Goal: Transaction & Acquisition: Purchase product/service

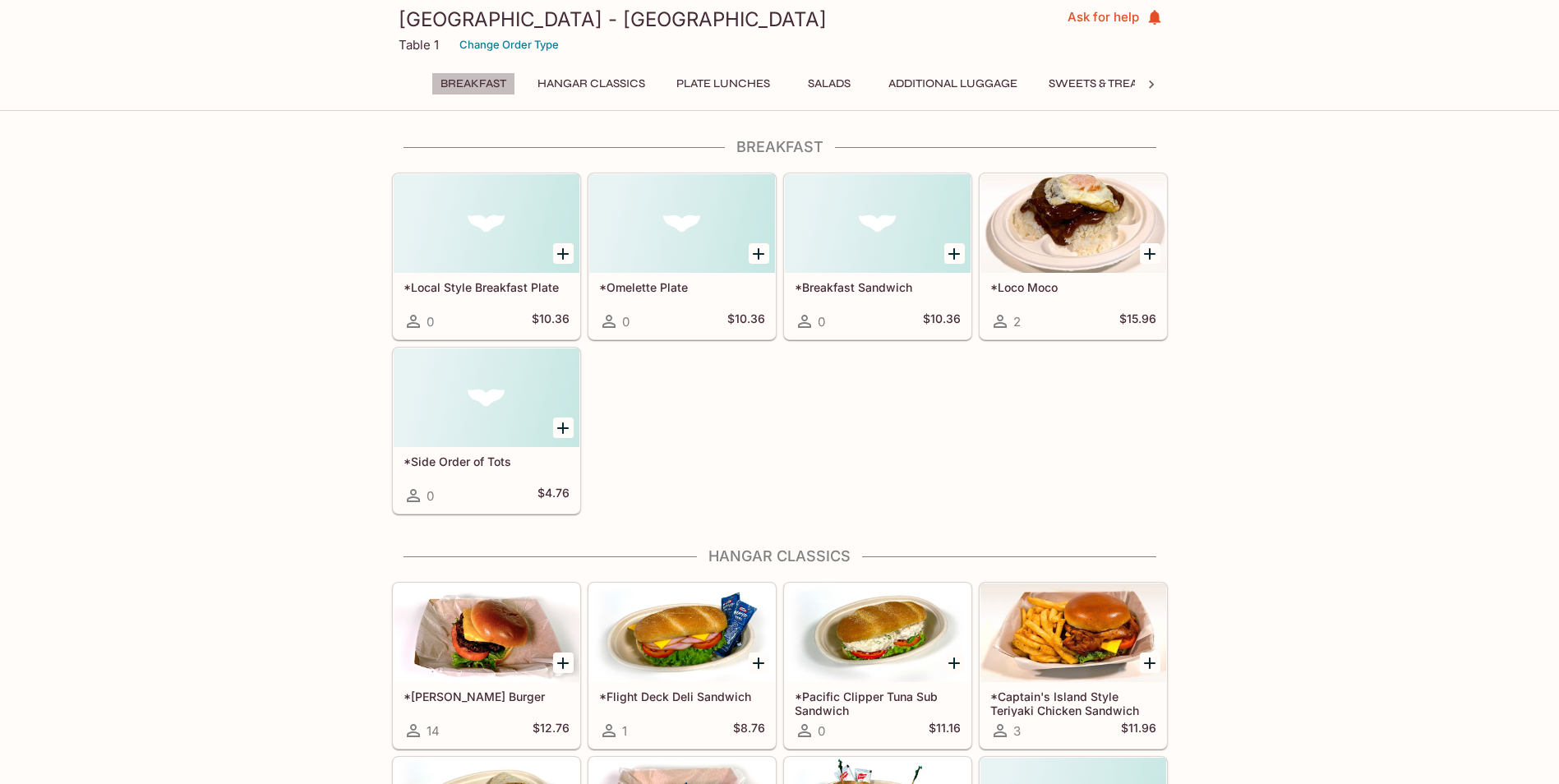
click at [493, 80] on button "Breakfast" at bounding box center [473, 84] width 84 height 23
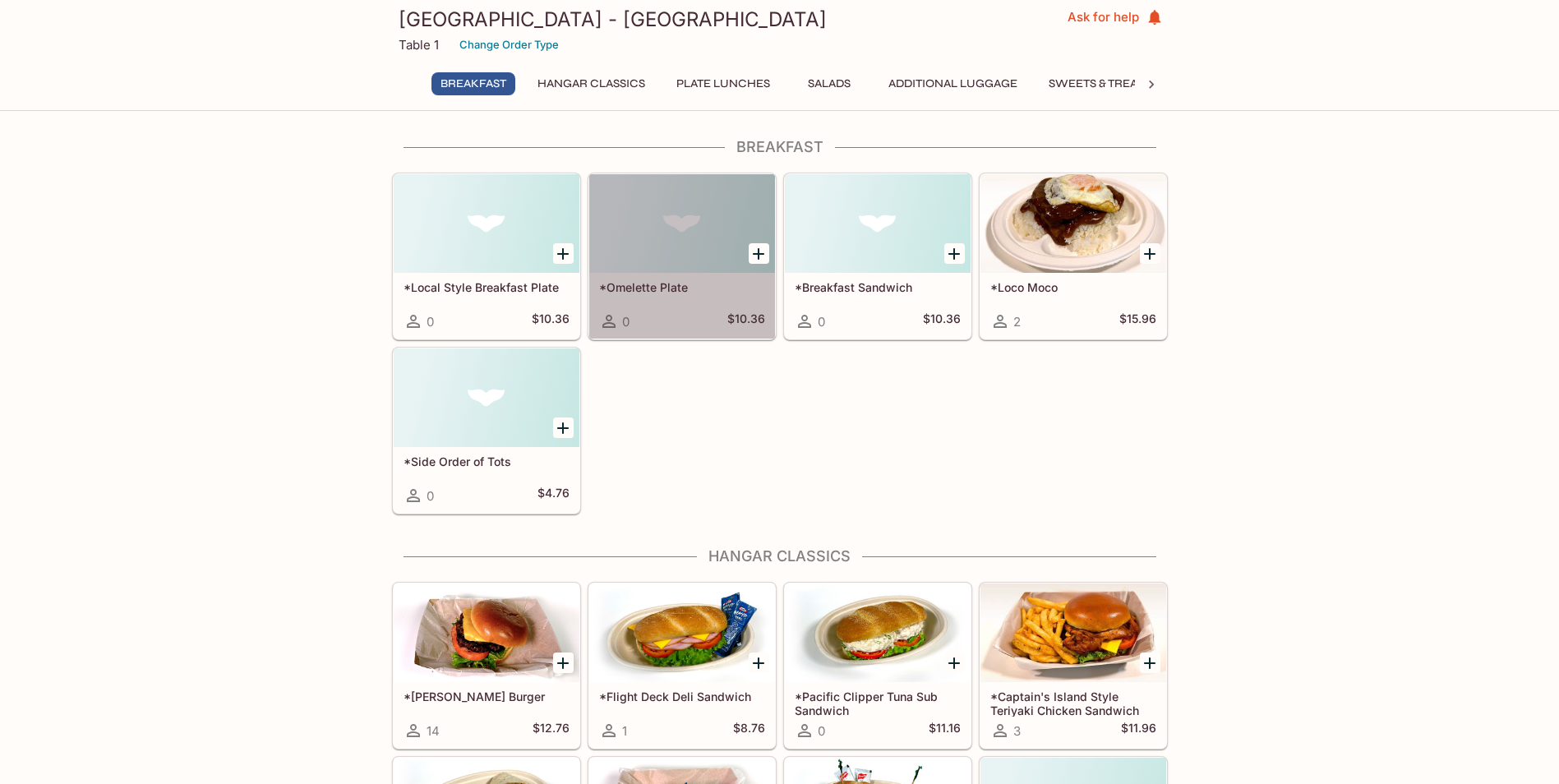
click at [654, 288] on h5 "*Omelette Plate" at bounding box center [682, 287] width 166 height 14
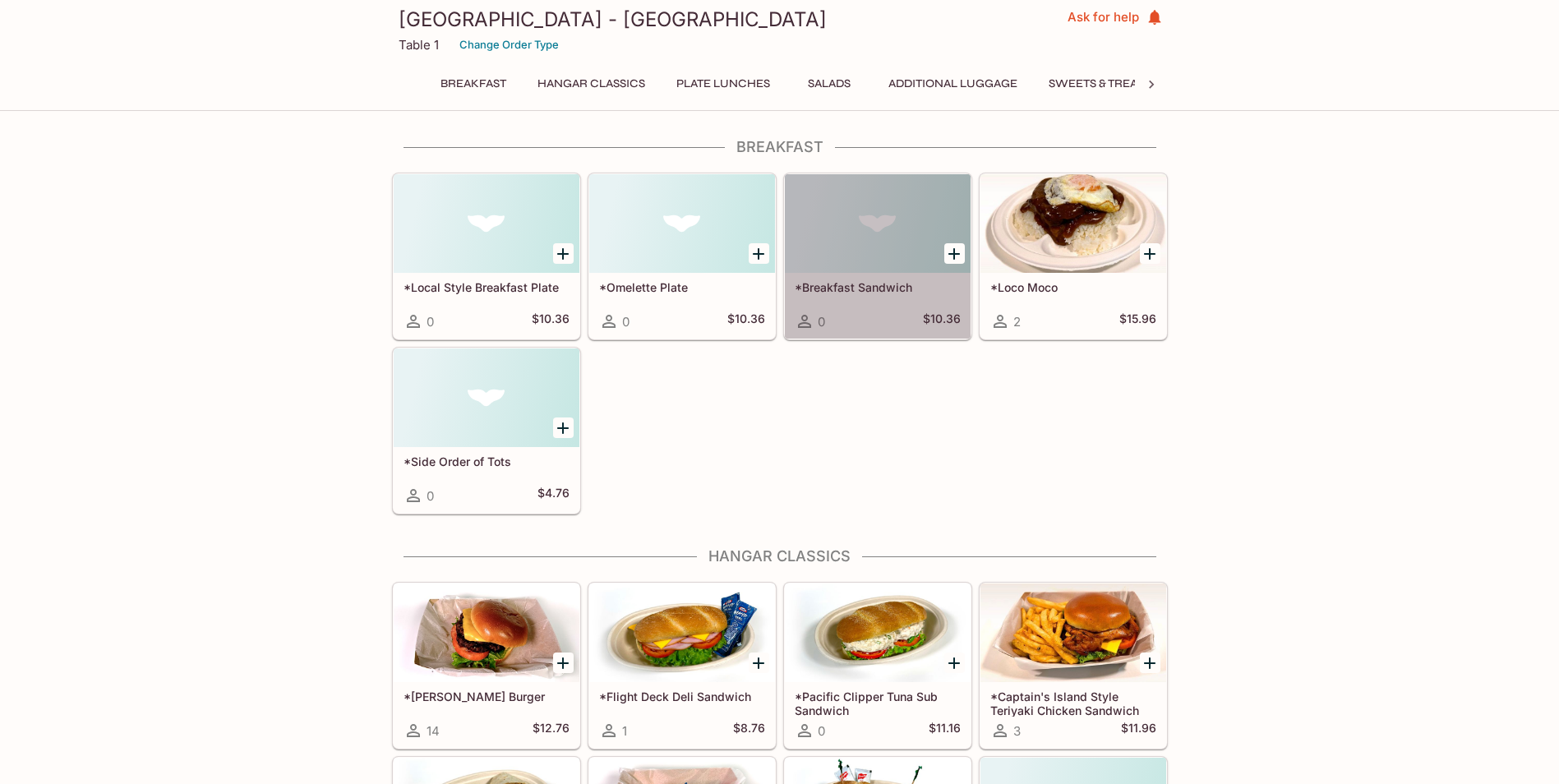
click at [877, 286] on h5 "*Breakfast Sandwich" at bounding box center [878, 287] width 166 height 14
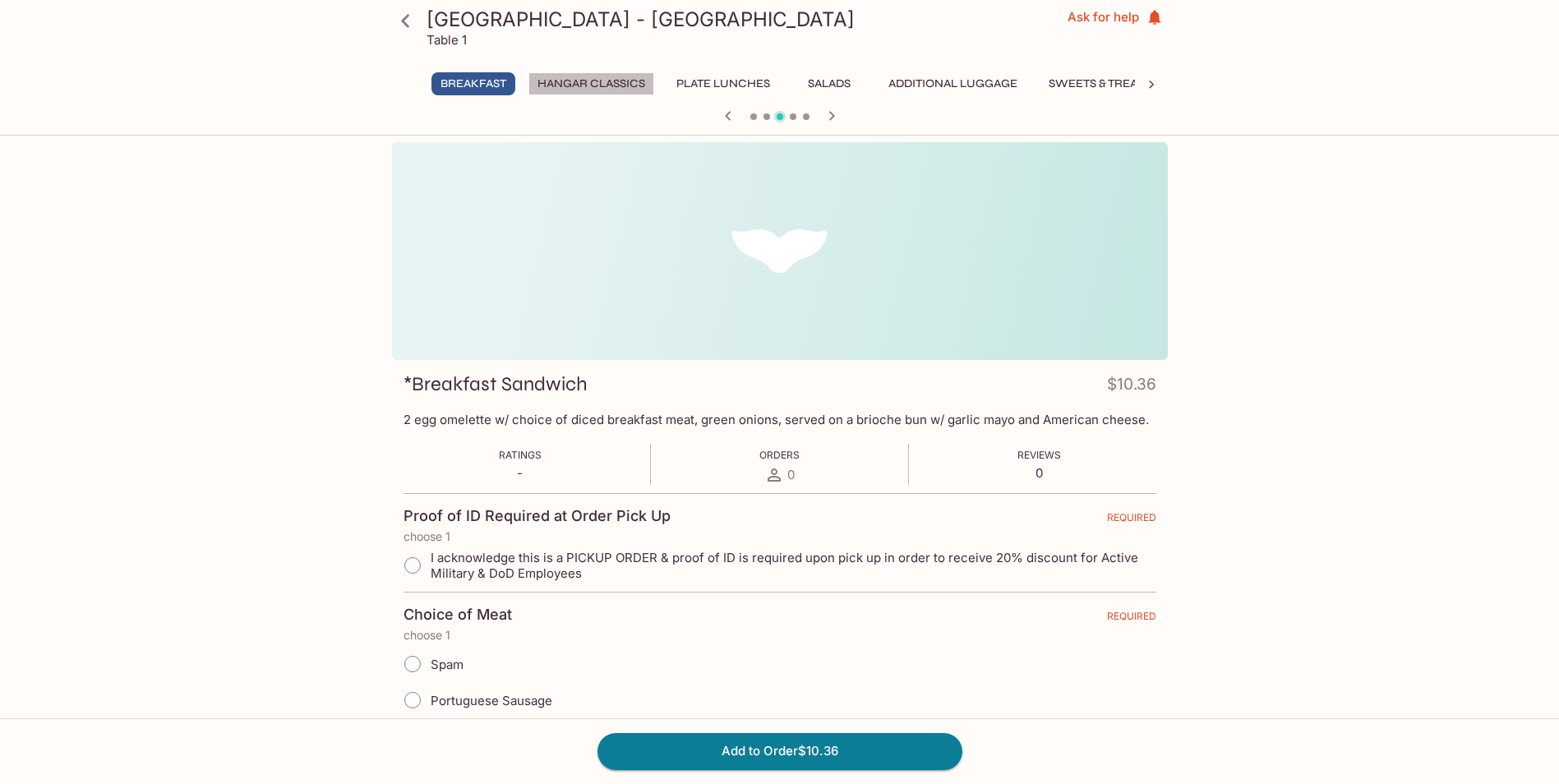
click at [572, 86] on button "Hangar Classics" at bounding box center [591, 84] width 126 height 23
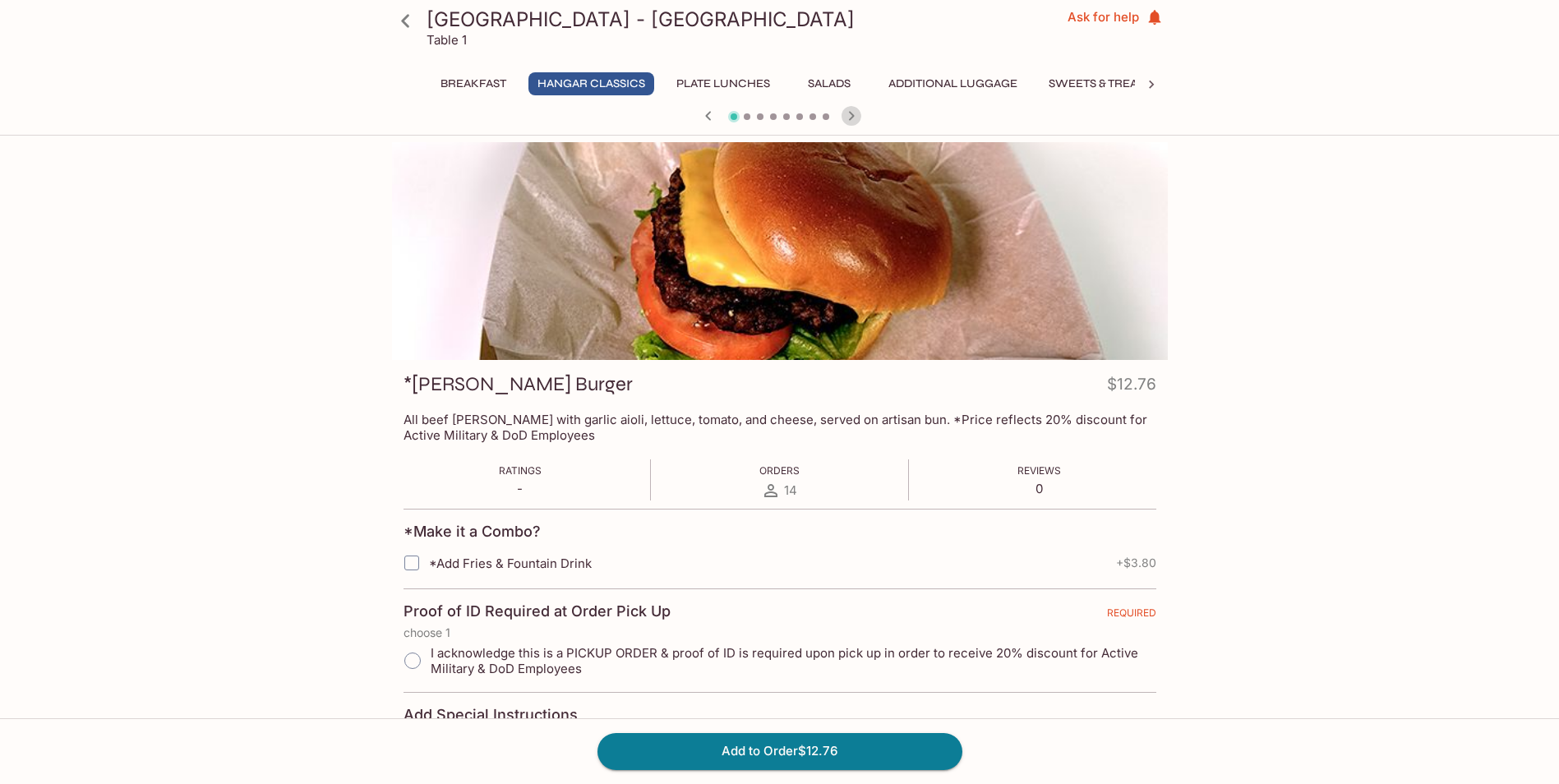
click at [852, 119] on icon "button" at bounding box center [852, 116] width 20 height 20
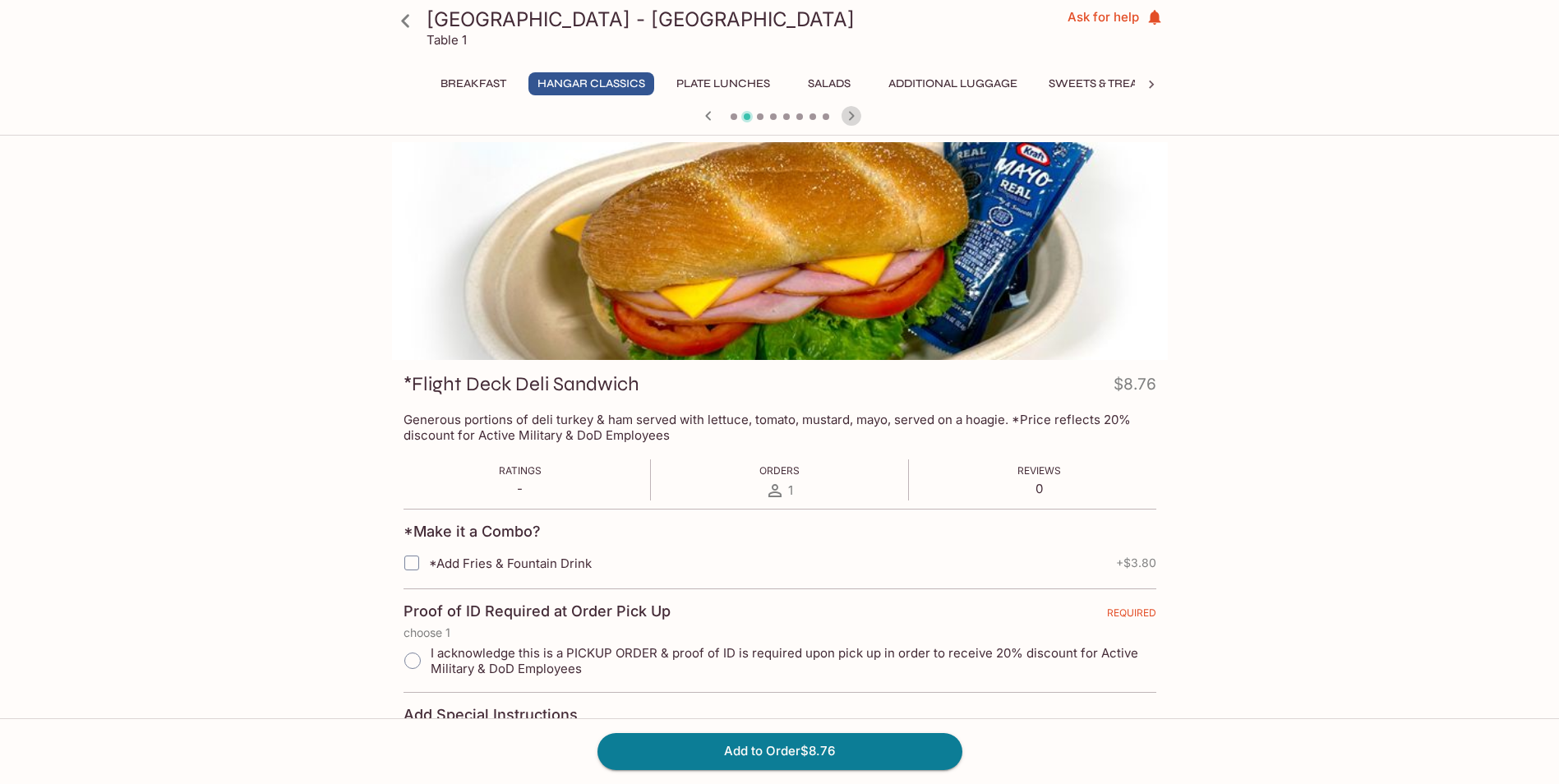
click at [847, 121] on icon "button" at bounding box center [852, 116] width 20 height 20
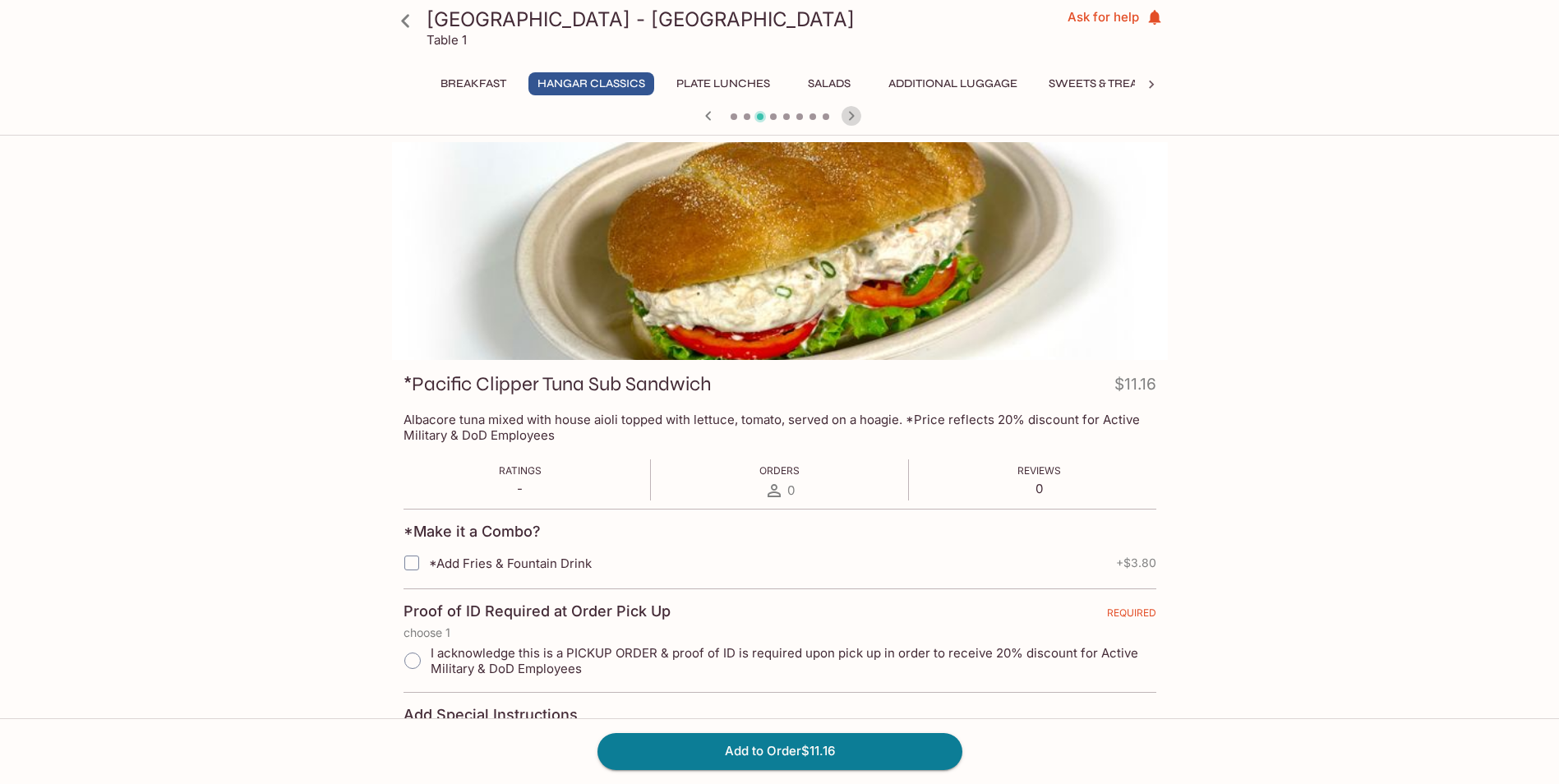
click at [847, 121] on icon "button" at bounding box center [852, 116] width 20 height 20
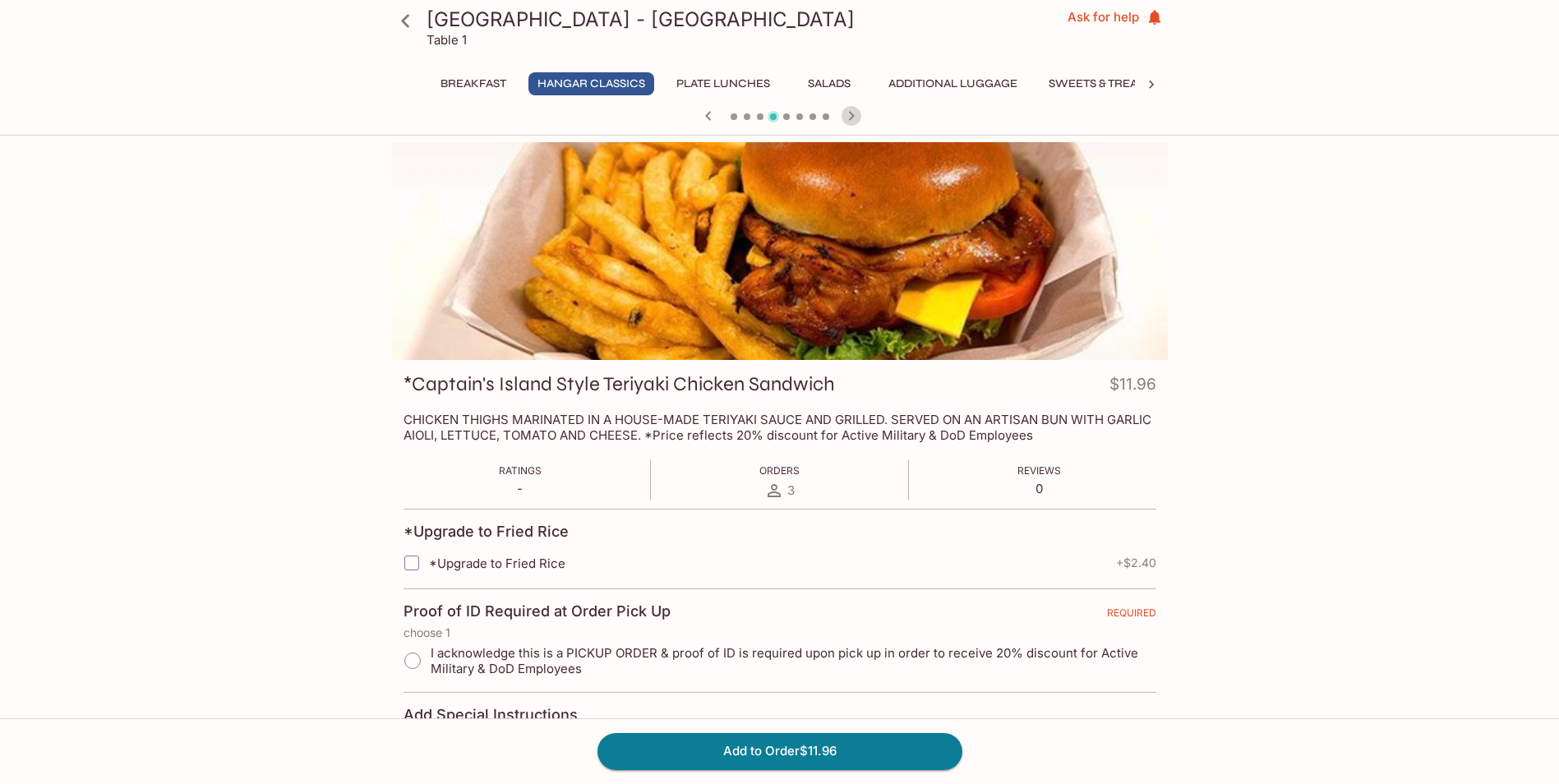
click at [847, 115] on icon "button" at bounding box center [852, 116] width 20 height 20
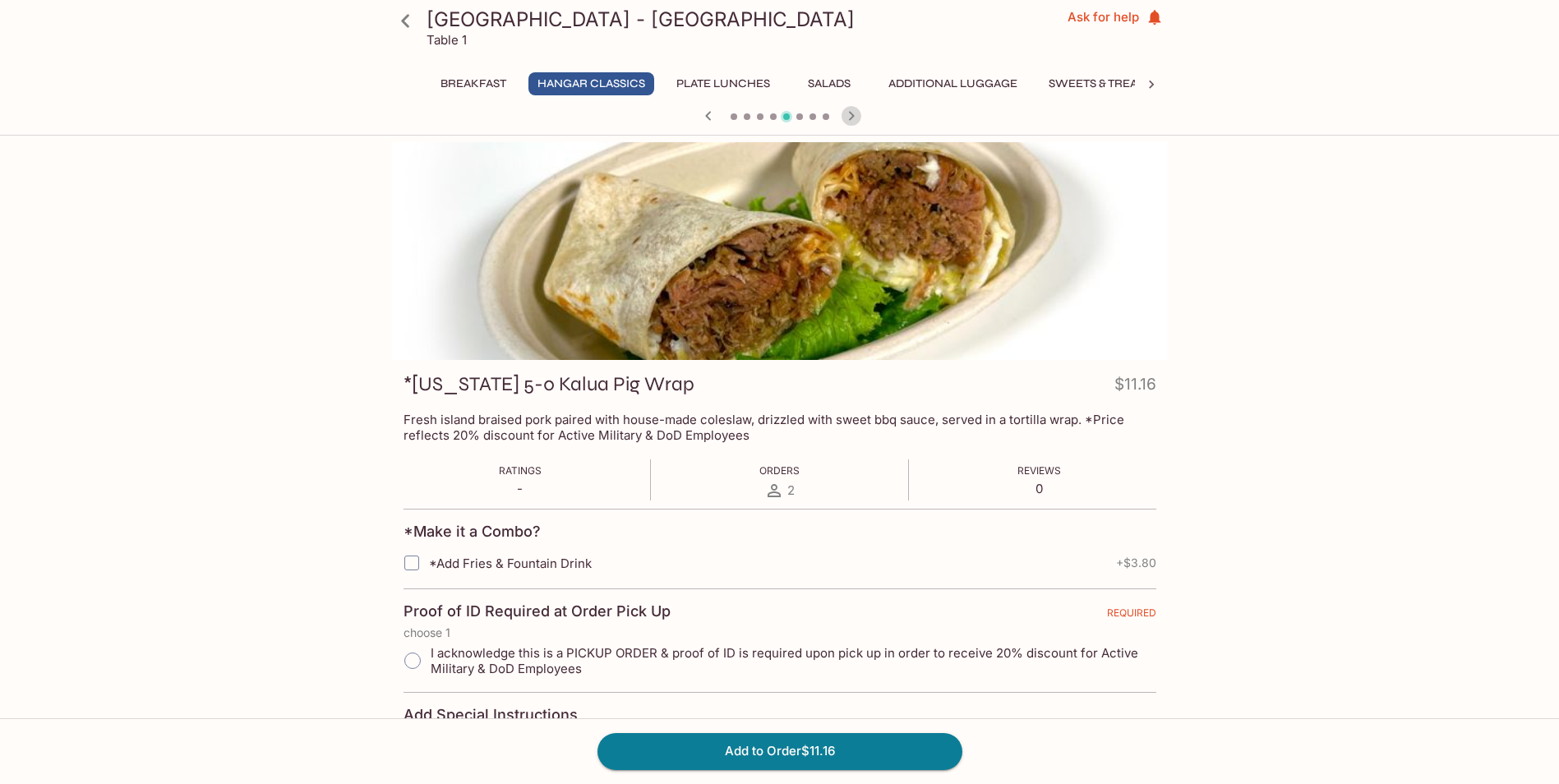
click at [852, 115] on icon "button" at bounding box center [851, 115] width 5 height 9
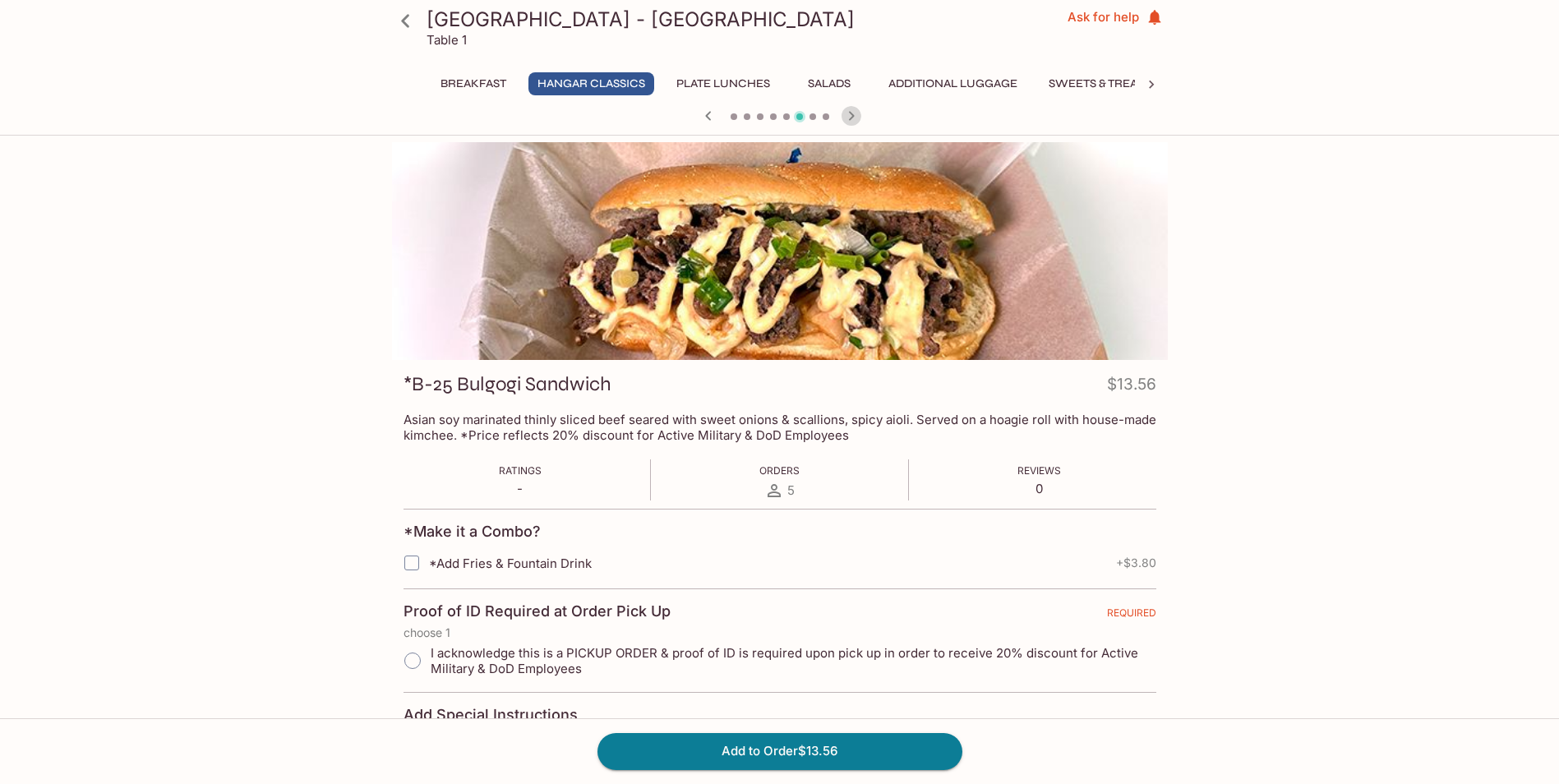
click at [854, 115] on icon "button" at bounding box center [852, 116] width 20 height 20
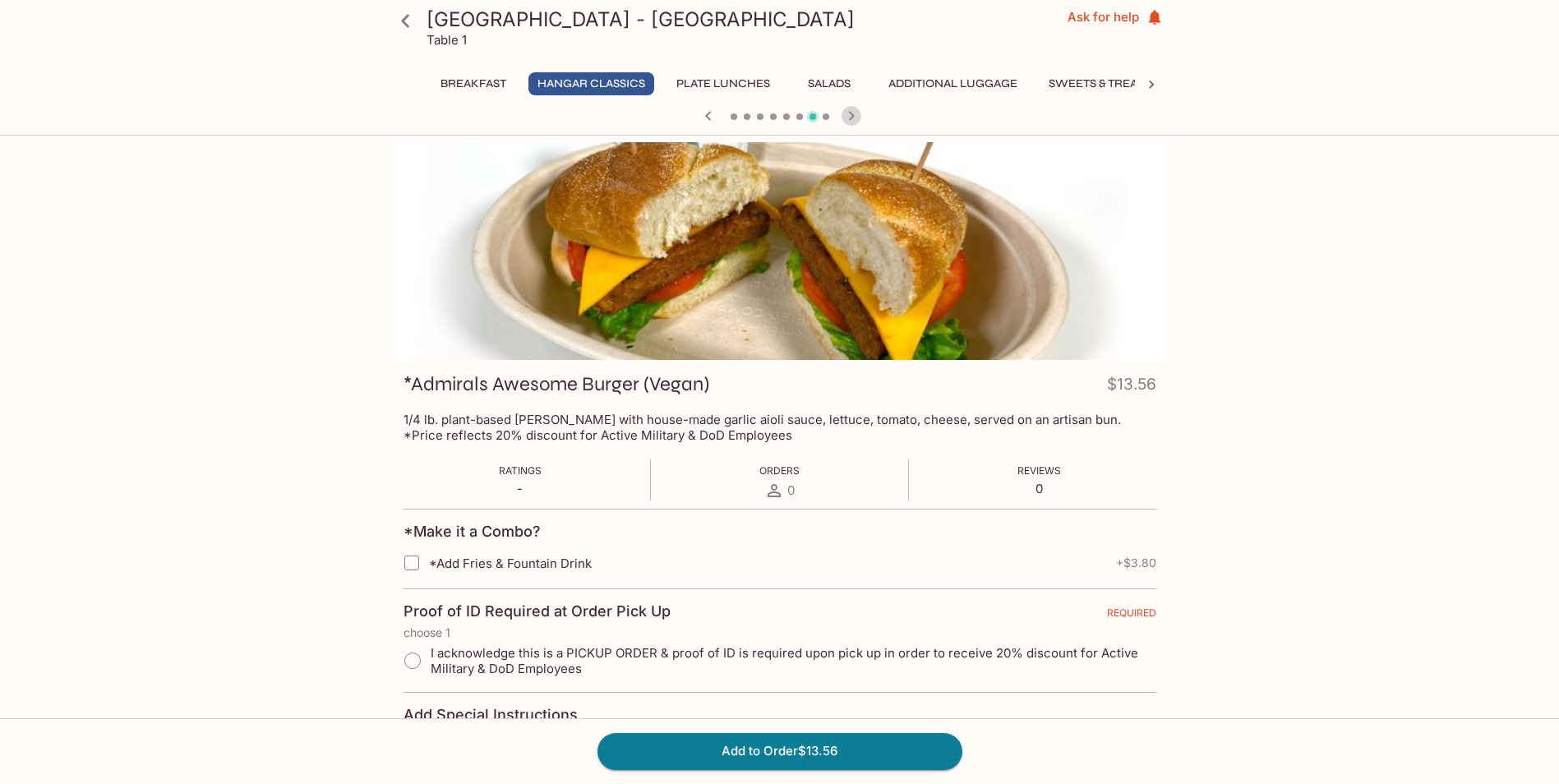
click at [854, 115] on icon "button" at bounding box center [852, 116] width 20 height 20
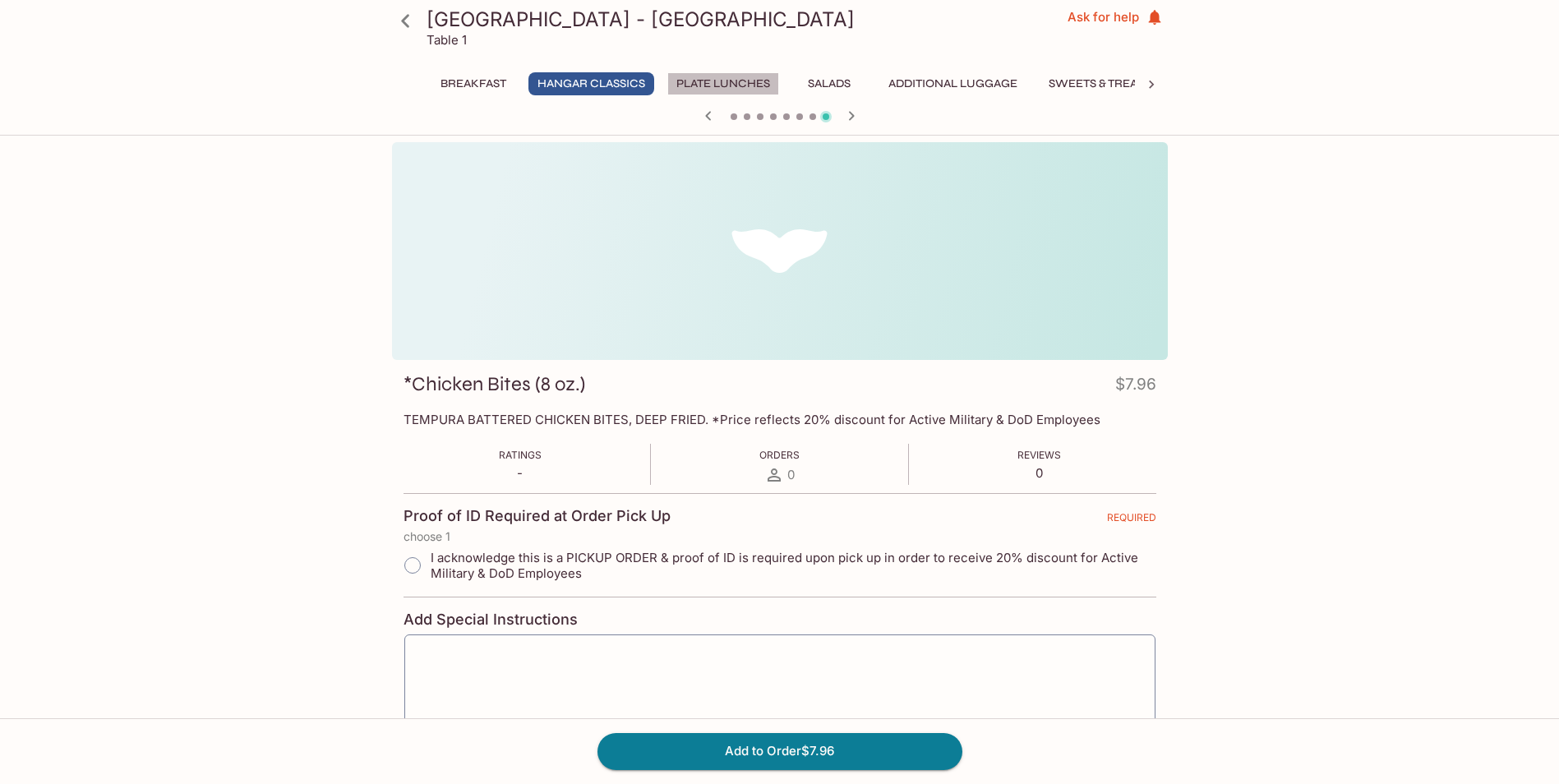
click at [694, 83] on button "Plate Lunches" at bounding box center [723, 84] width 112 height 23
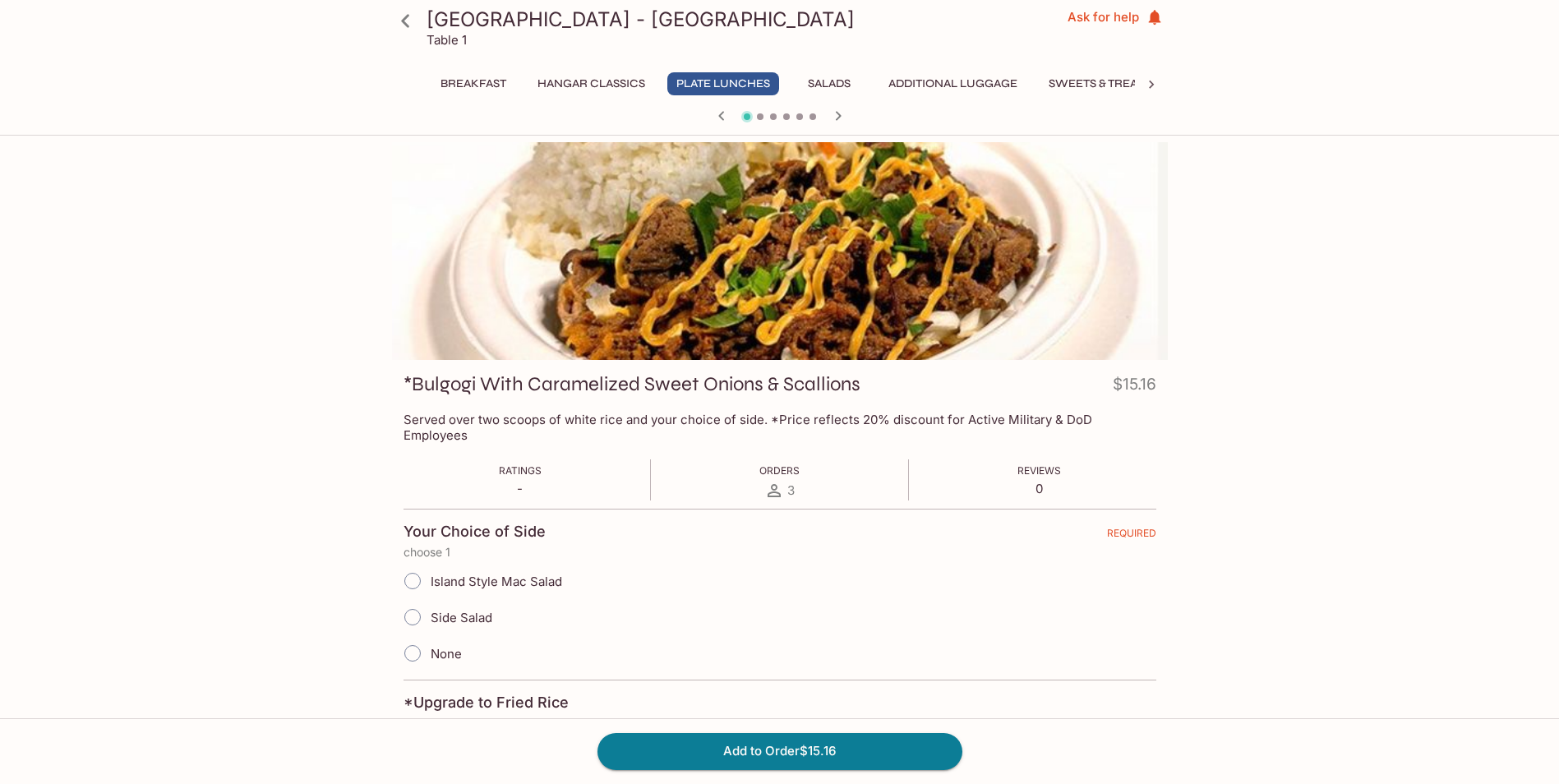
click at [837, 117] on icon "button" at bounding box center [838, 116] width 20 height 20
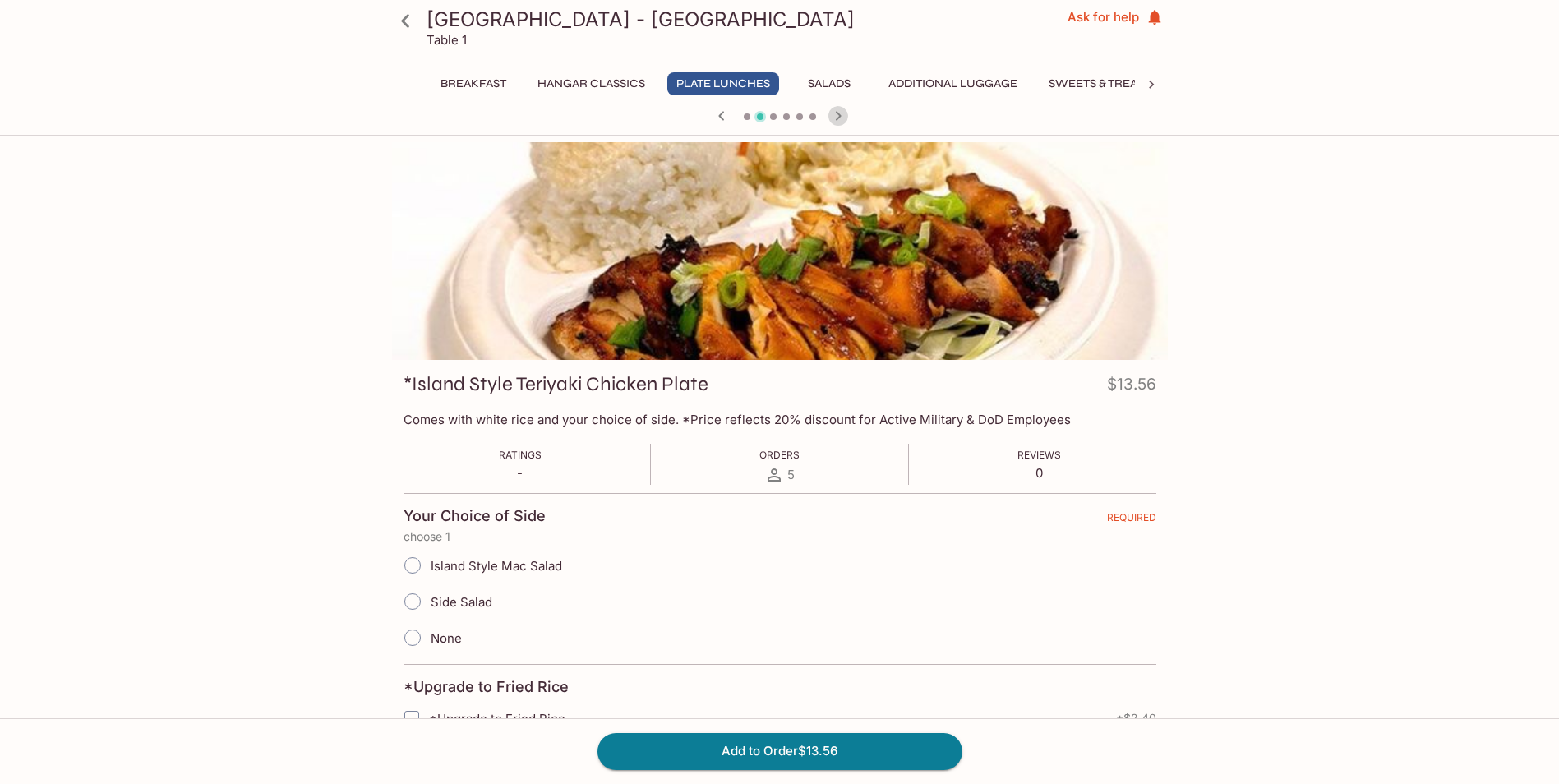
click at [834, 120] on icon "button" at bounding box center [838, 116] width 20 height 20
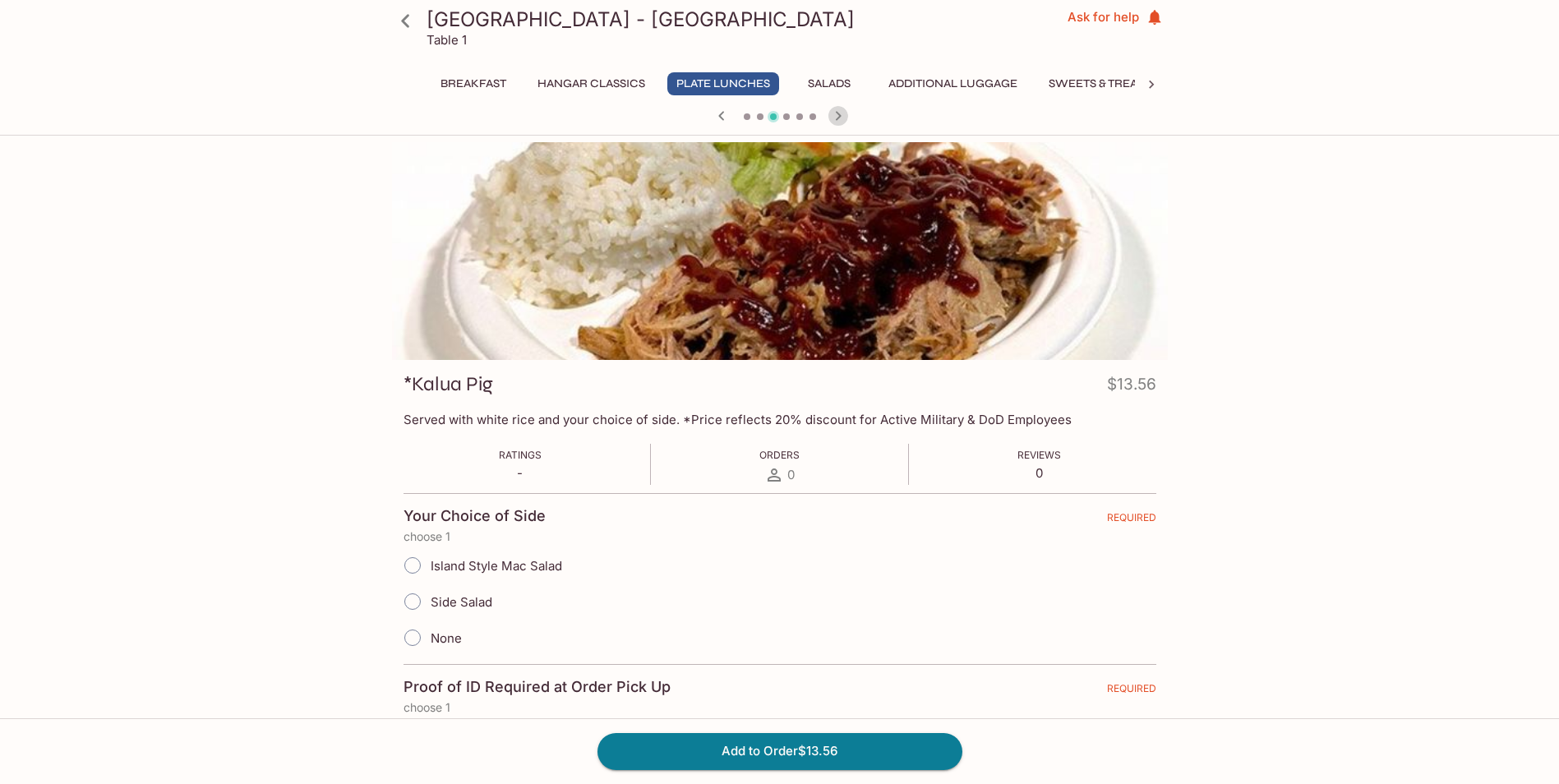
click at [834, 120] on icon "button" at bounding box center [838, 116] width 20 height 20
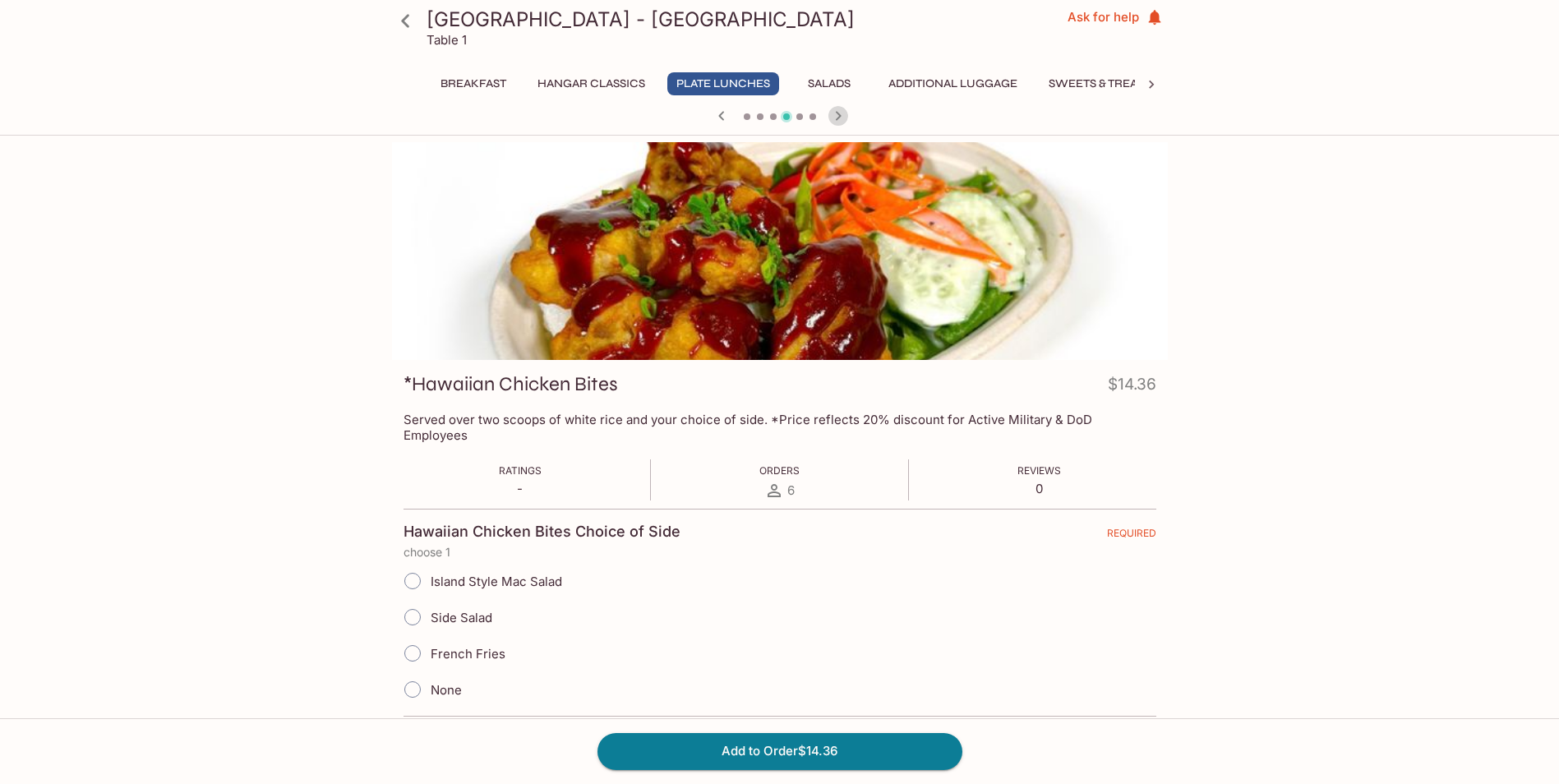
click at [834, 122] on icon "button" at bounding box center [838, 116] width 20 height 20
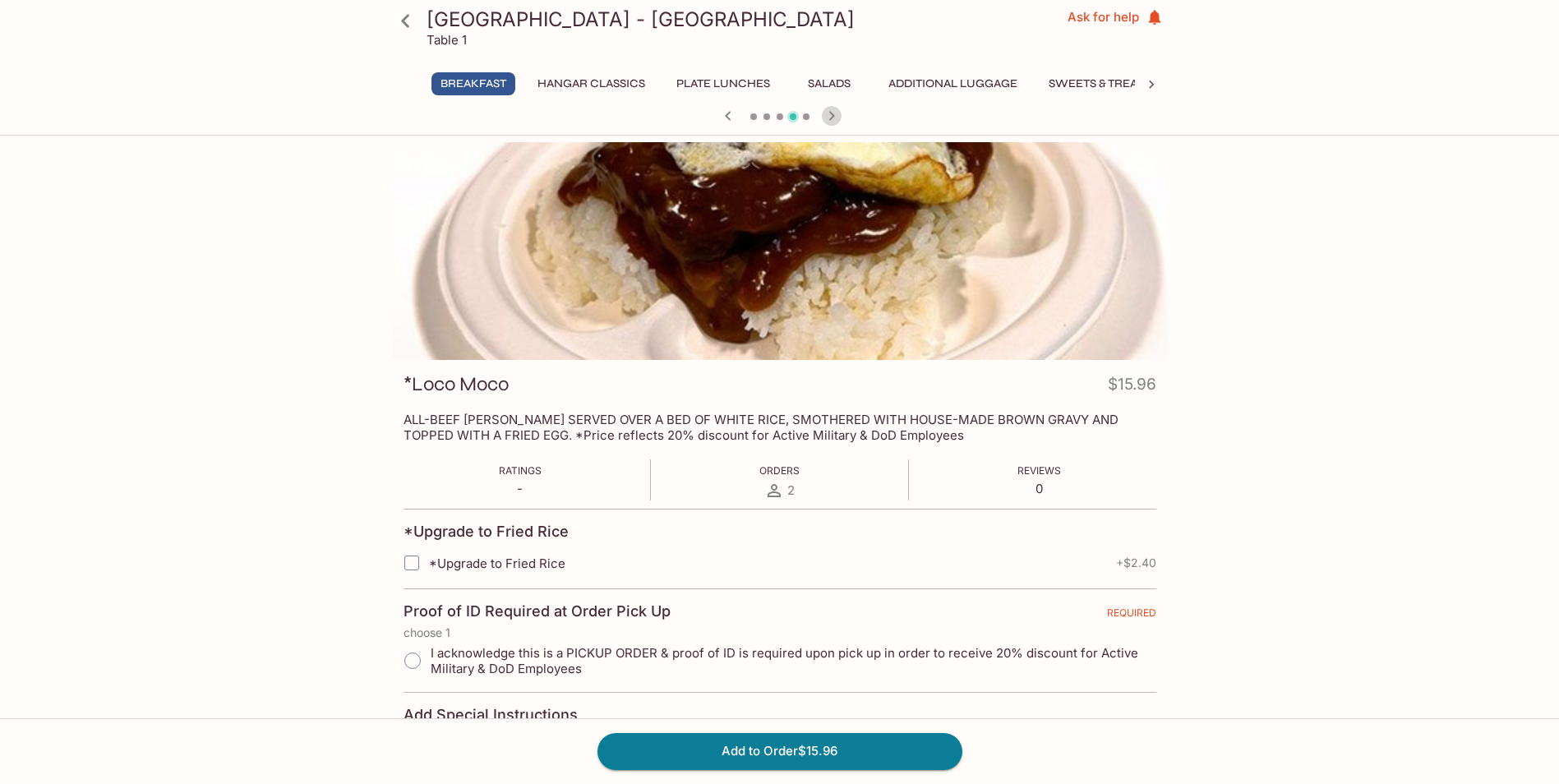
click at [832, 120] on icon "button" at bounding box center [832, 116] width 20 height 20
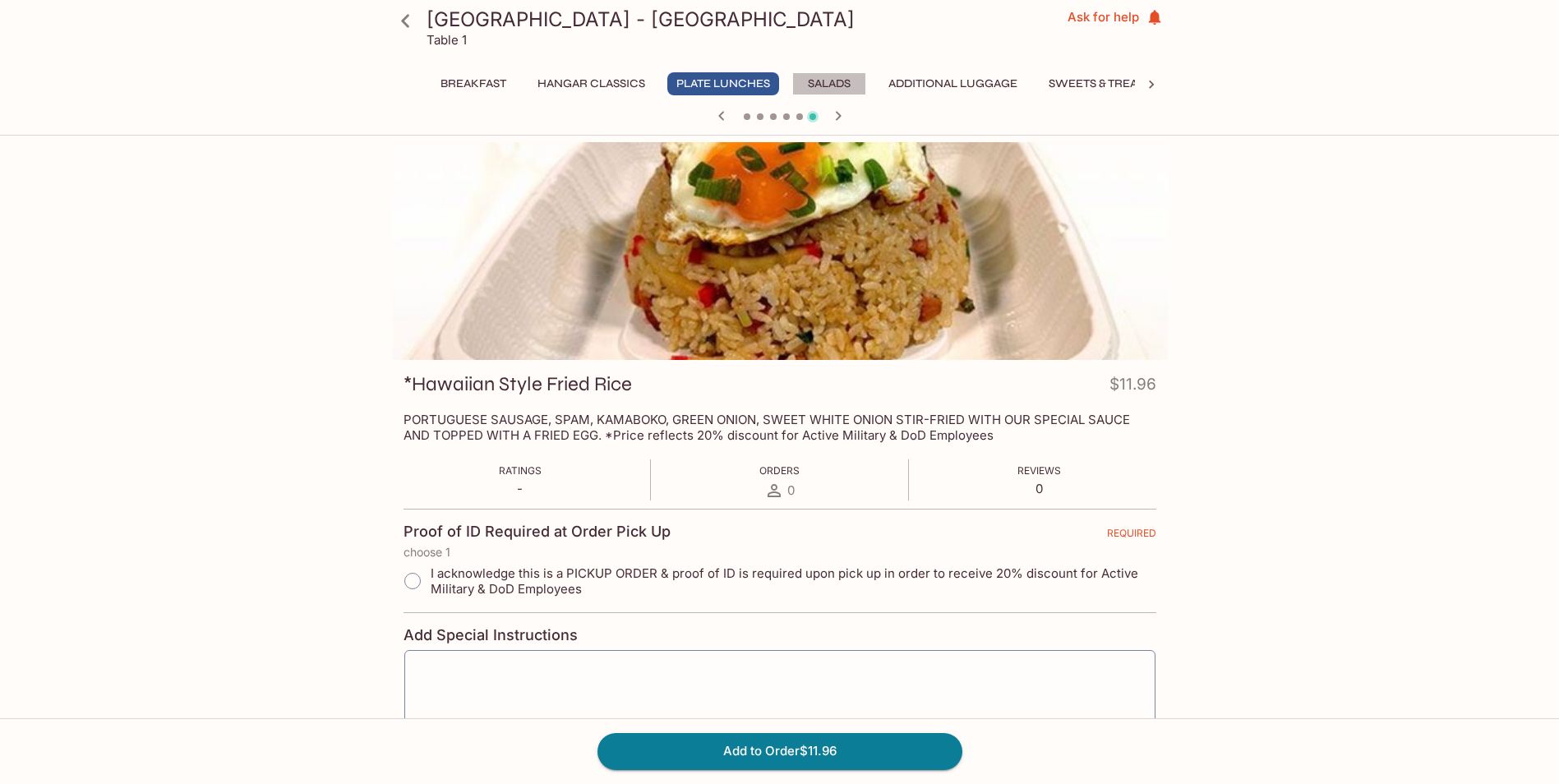
click at [827, 80] on button "Salads" at bounding box center [829, 84] width 74 height 23
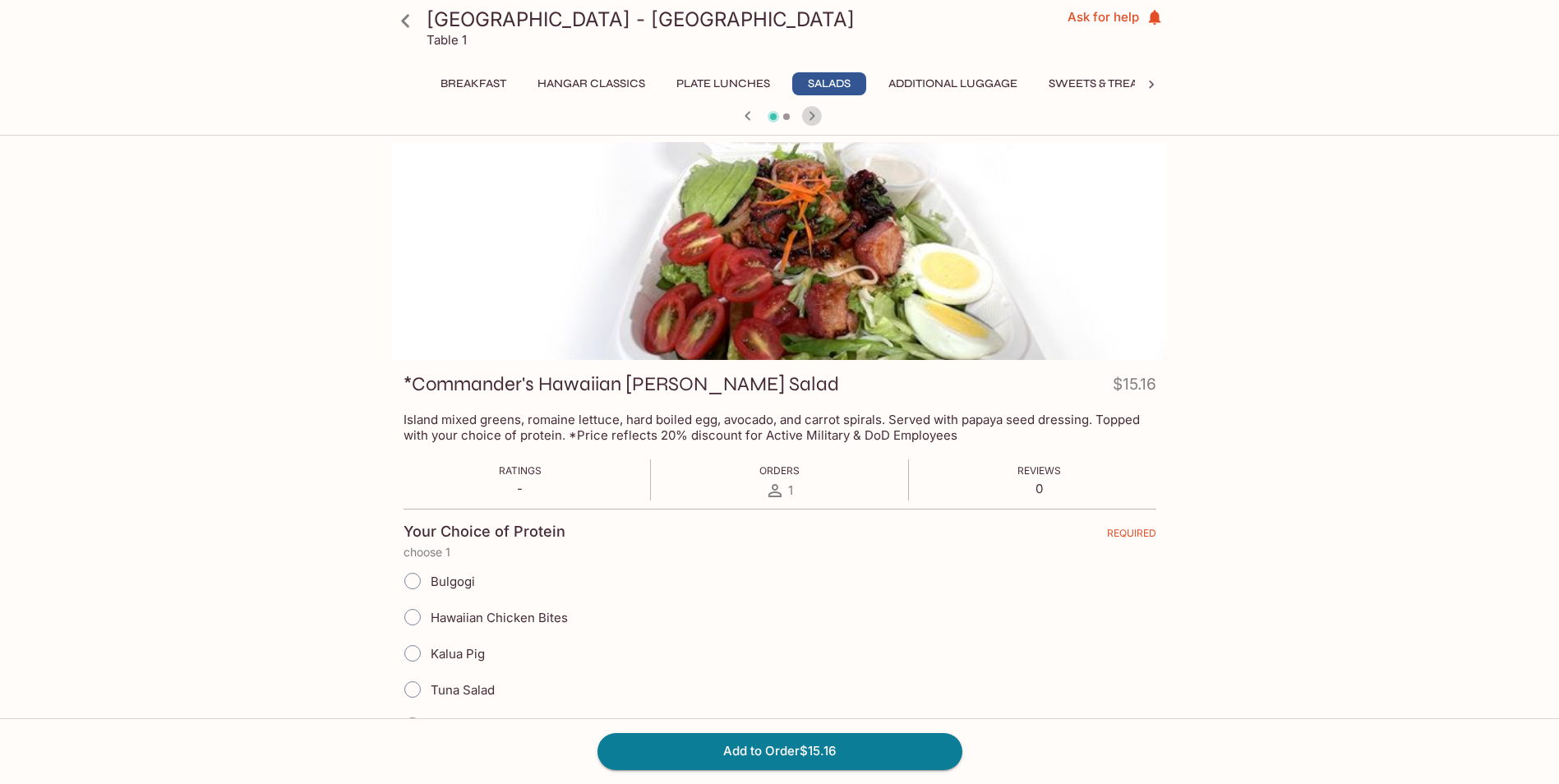
click at [817, 114] on icon "button" at bounding box center [812, 116] width 20 height 20
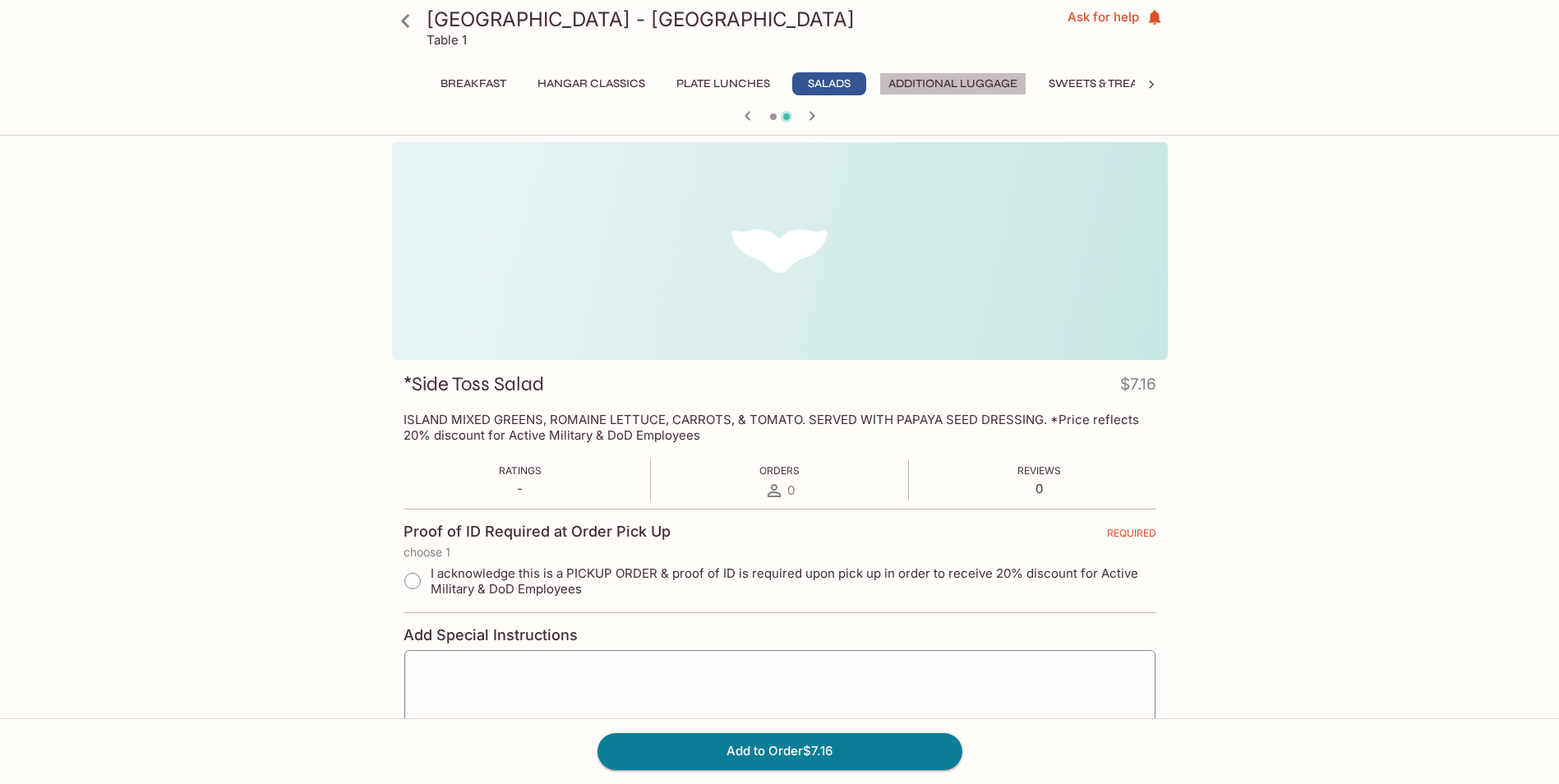
click at [959, 87] on button "Additional Luggage" at bounding box center [953, 84] width 147 height 23
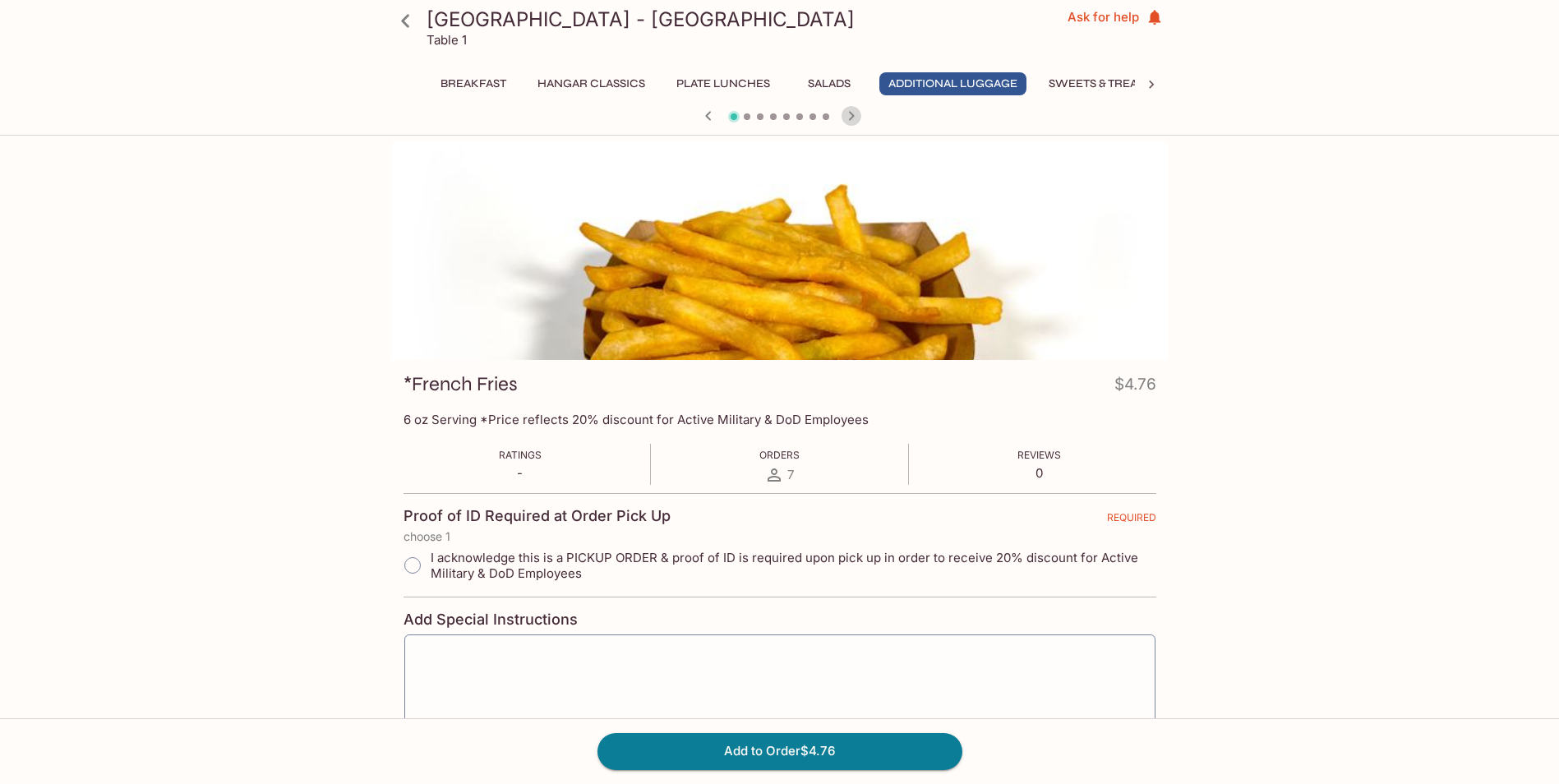
click at [851, 116] on icon "button" at bounding box center [852, 116] width 20 height 20
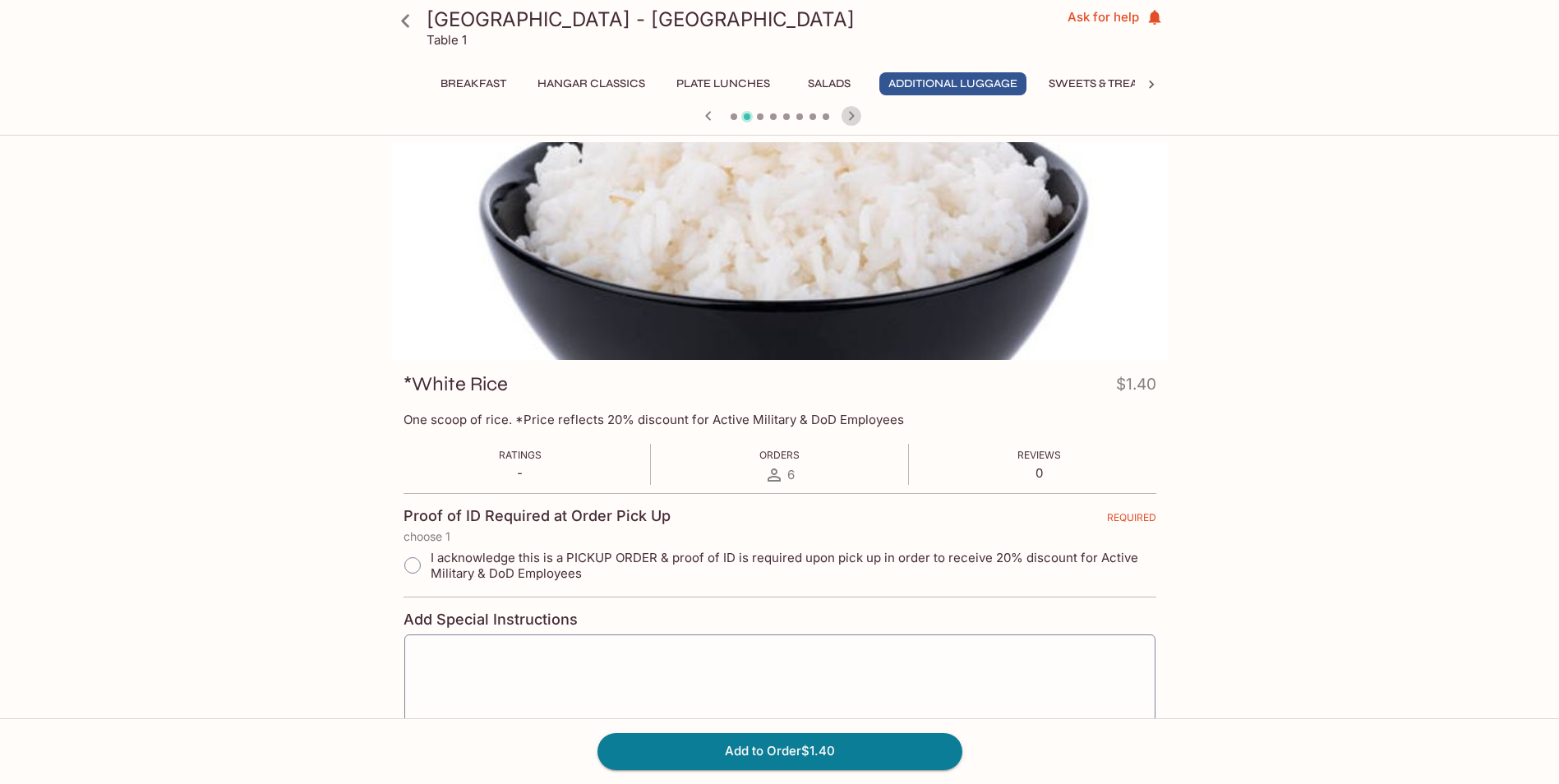
click at [851, 116] on icon "button" at bounding box center [852, 116] width 20 height 20
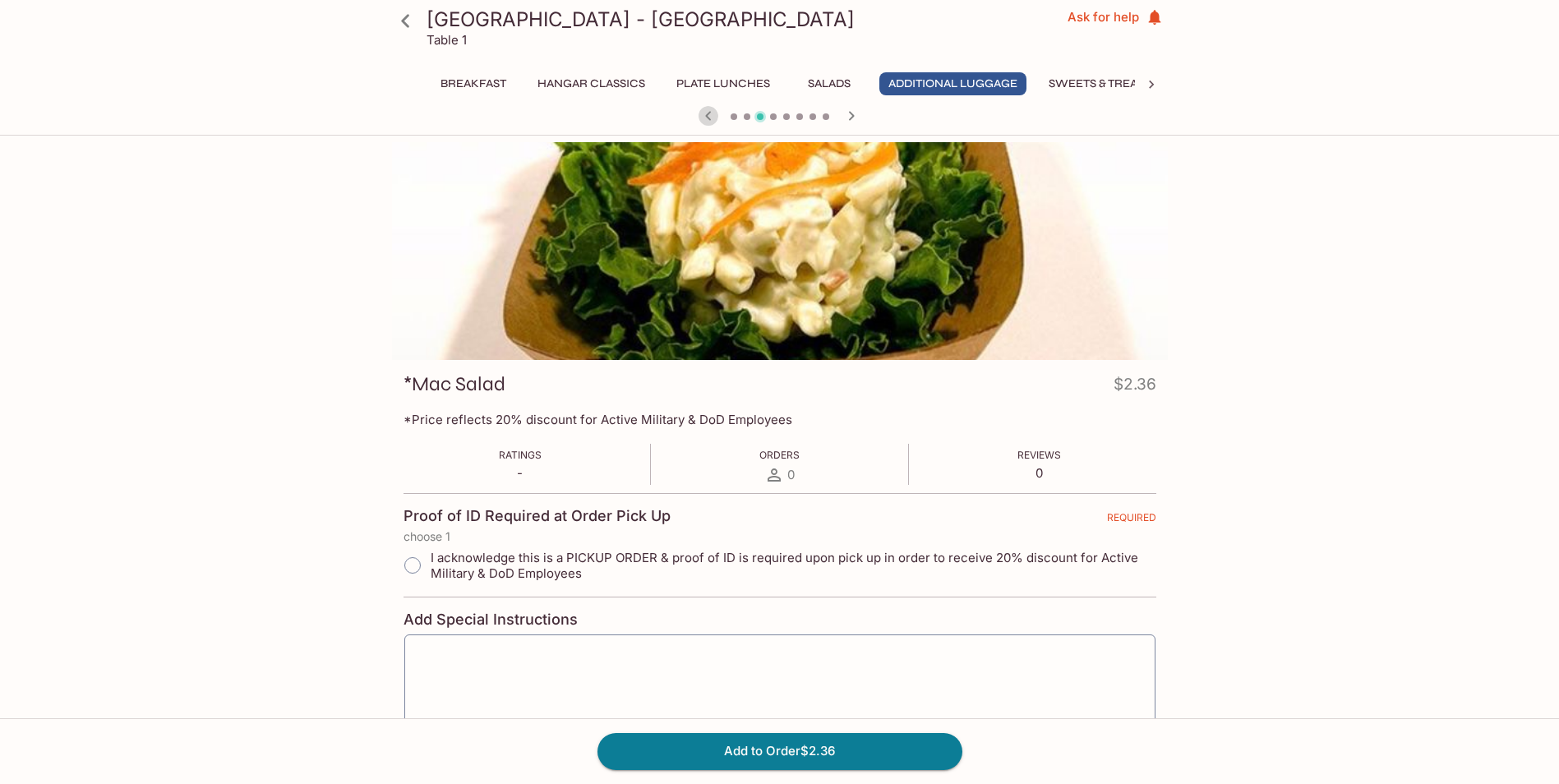
click at [708, 115] on icon "button" at bounding box center [708, 116] width 20 height 20
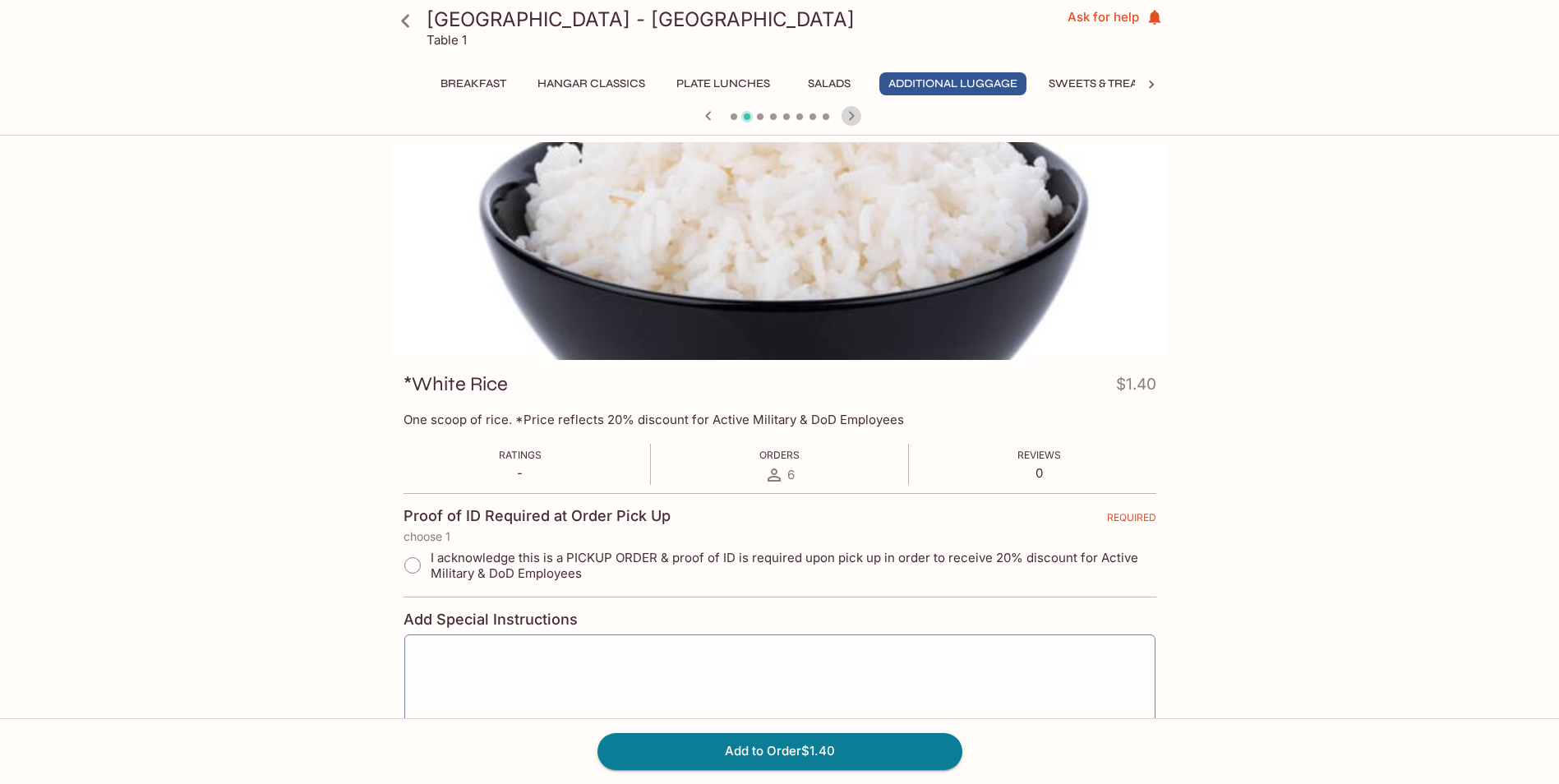
click at [849, 112] on icon "button" at bounding box center [851, 115] width 5 height 9
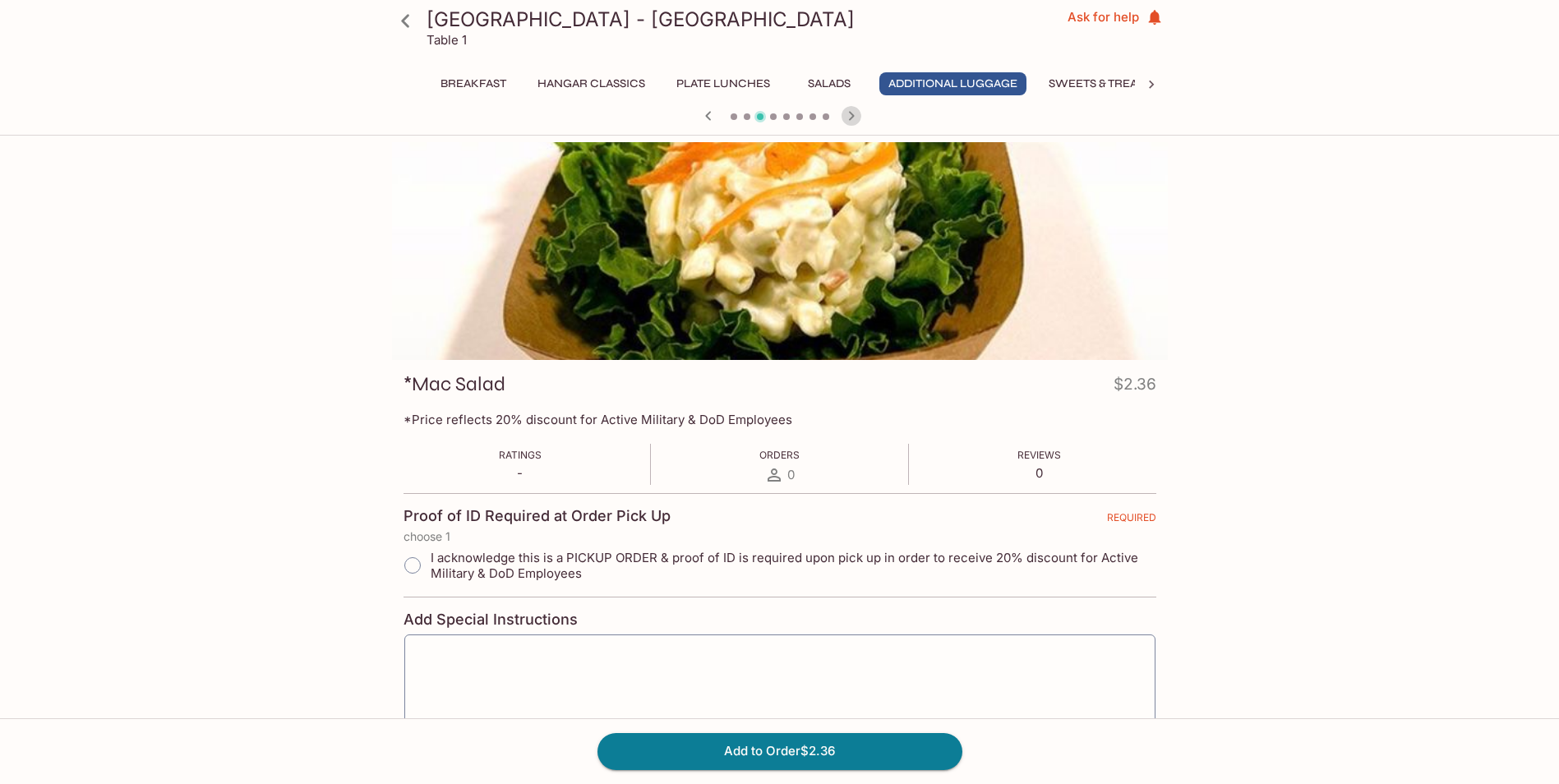
click at [849, 112] on icon "button" at bounding box center [851, 115] width 5 height 9
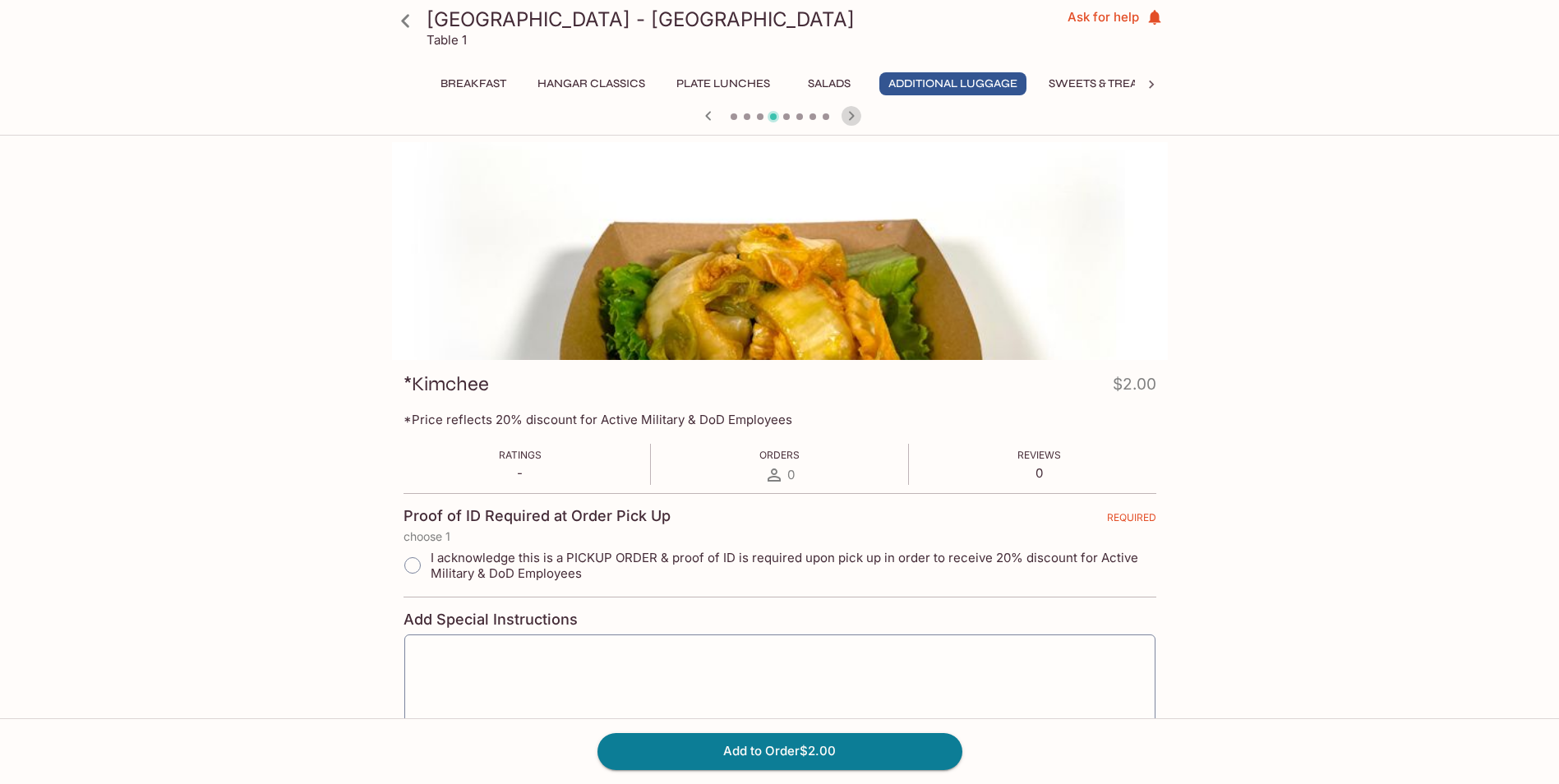
click at [849, 112] on icon "button" at bounding box center [851, 115] width 5 height 9
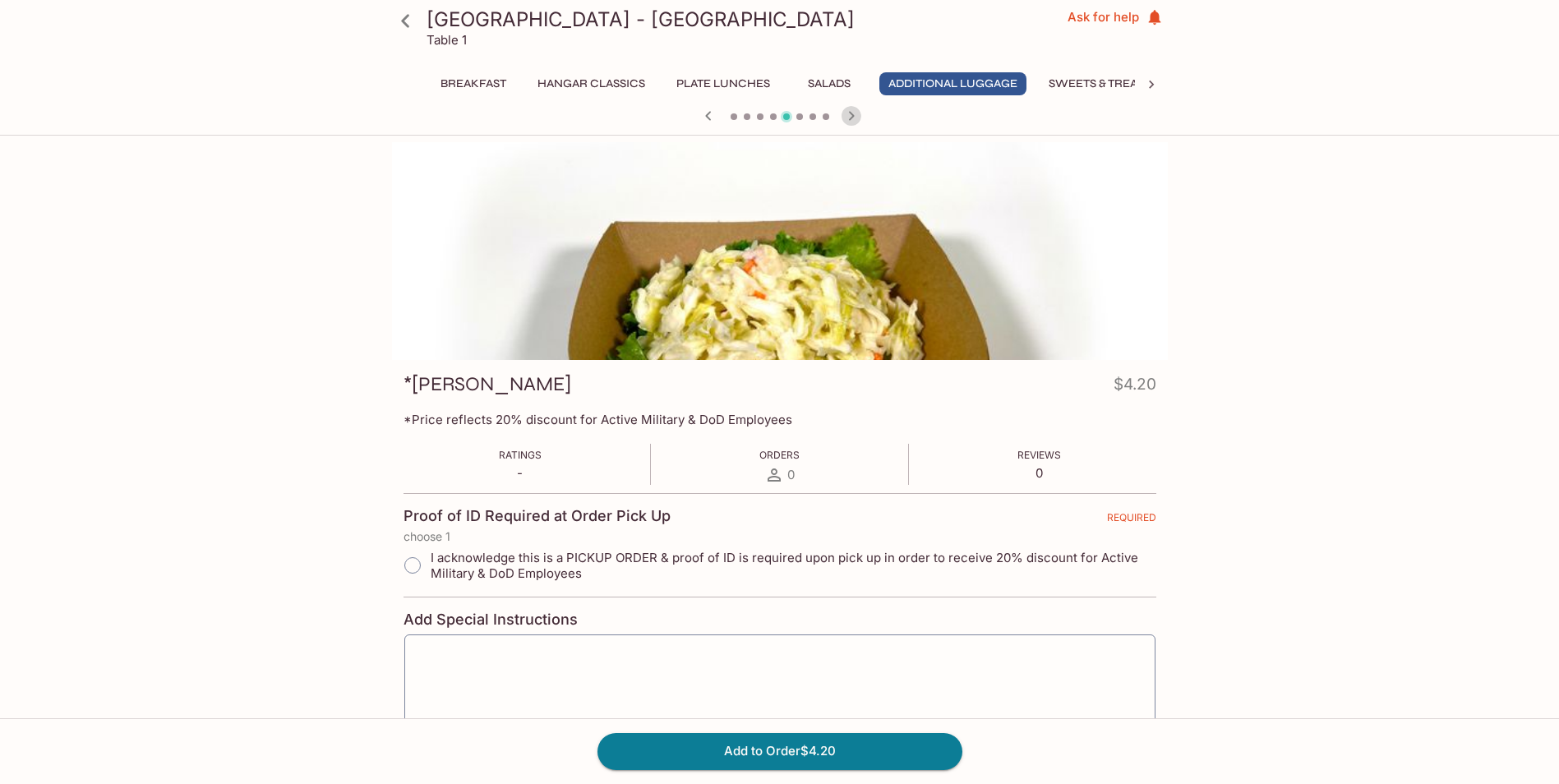
click at [849, 112] on icon "button" at bounding box center [851, 115] width 5 height 9
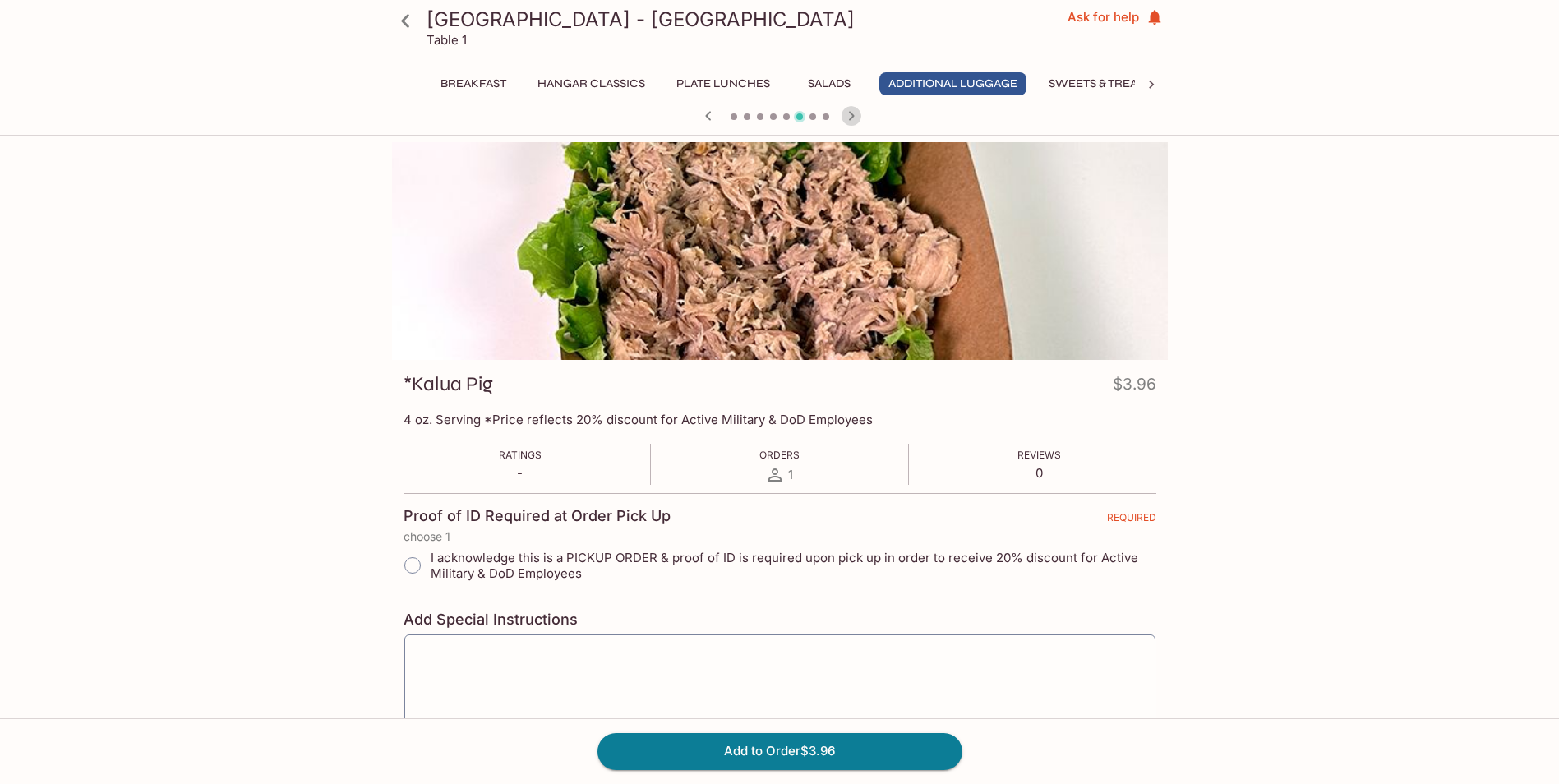
click at [849, 112] on icon "button" at bounding box center [851, 115] width 5 height 9
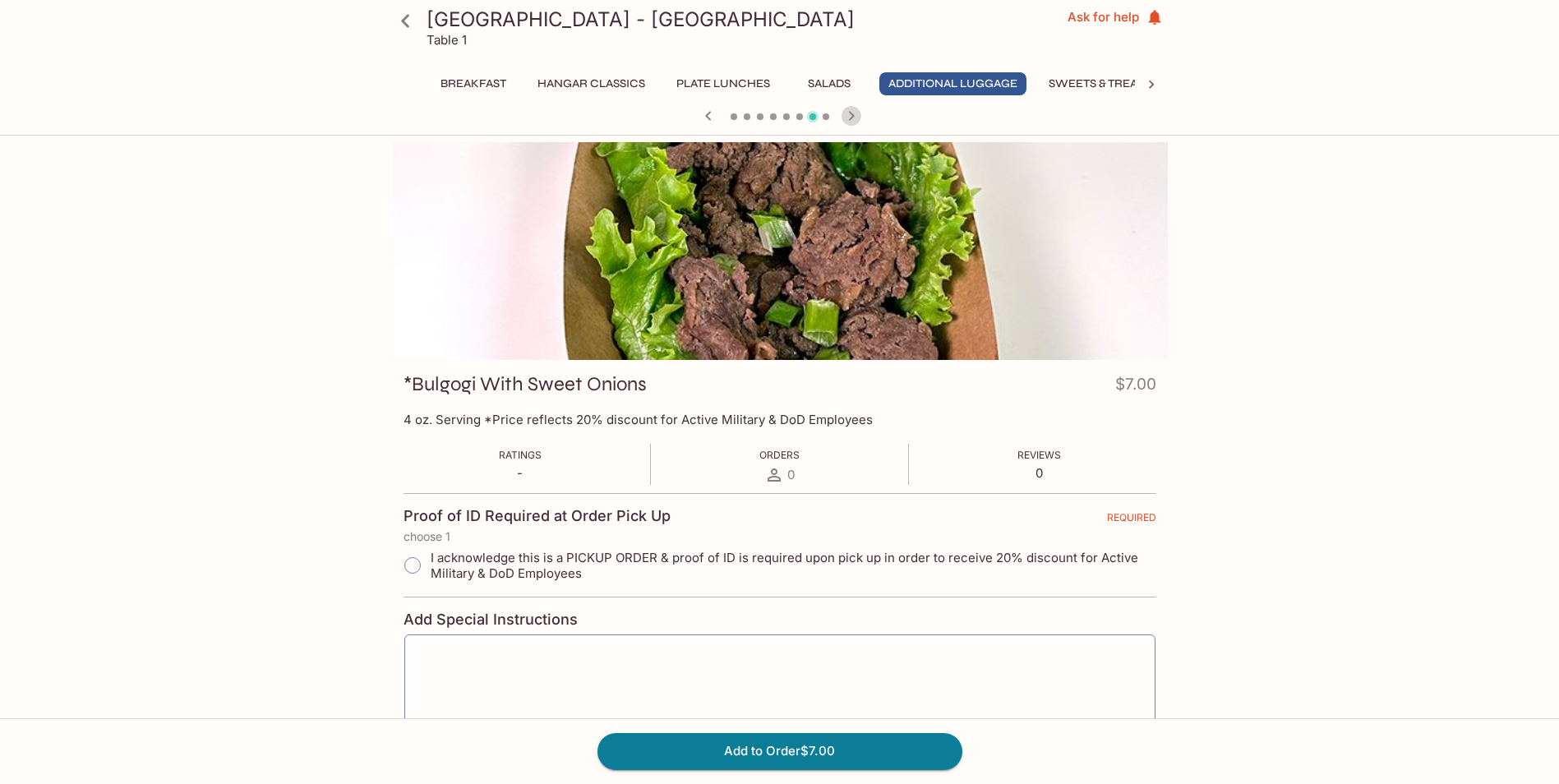
click at [849, 112] on icon "button" at bounding box center [851, 115] width 5 height 9
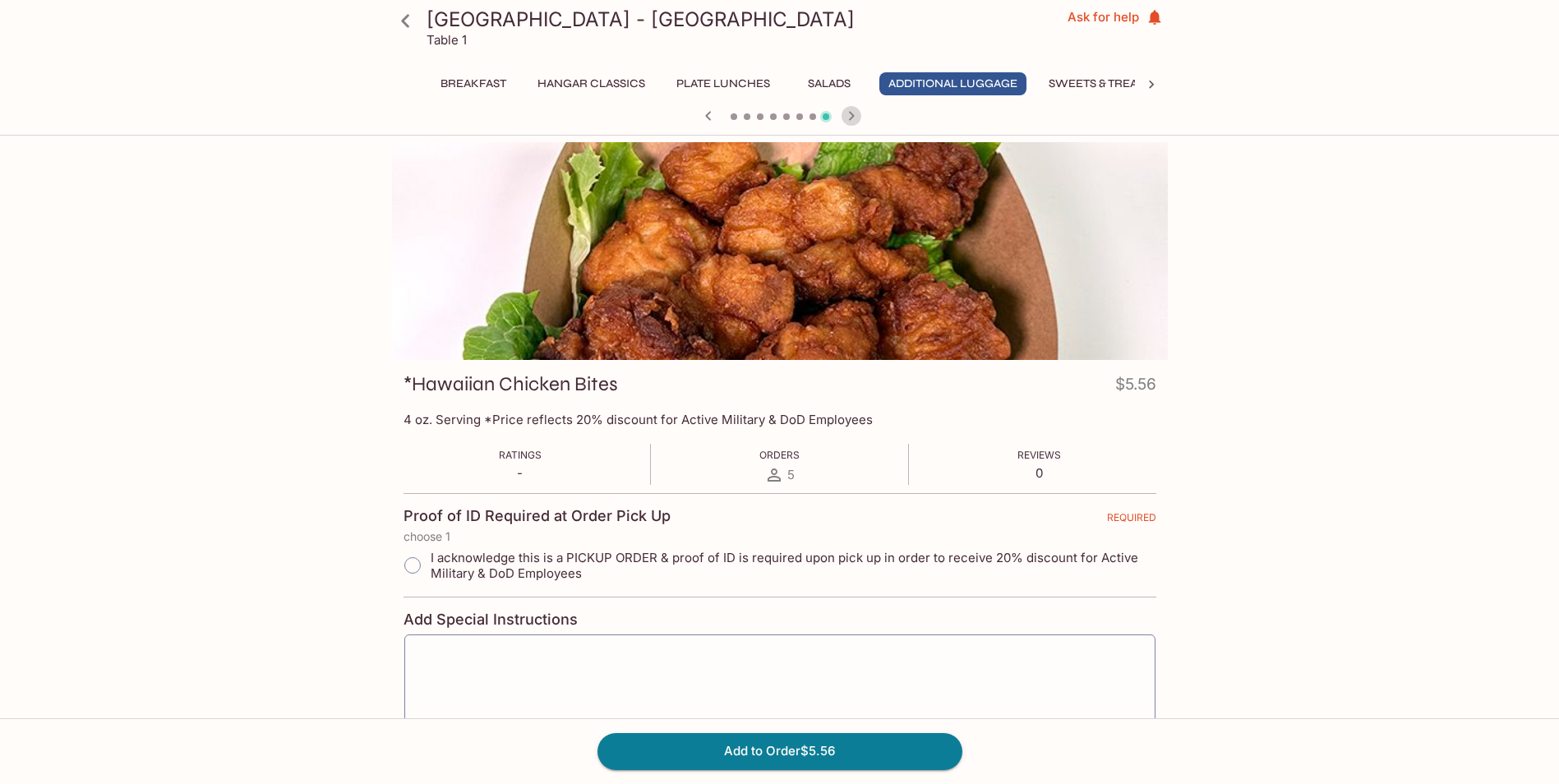
click at [852, 114] on icon "button" at bounding box center [851, 115] width 5 height 9
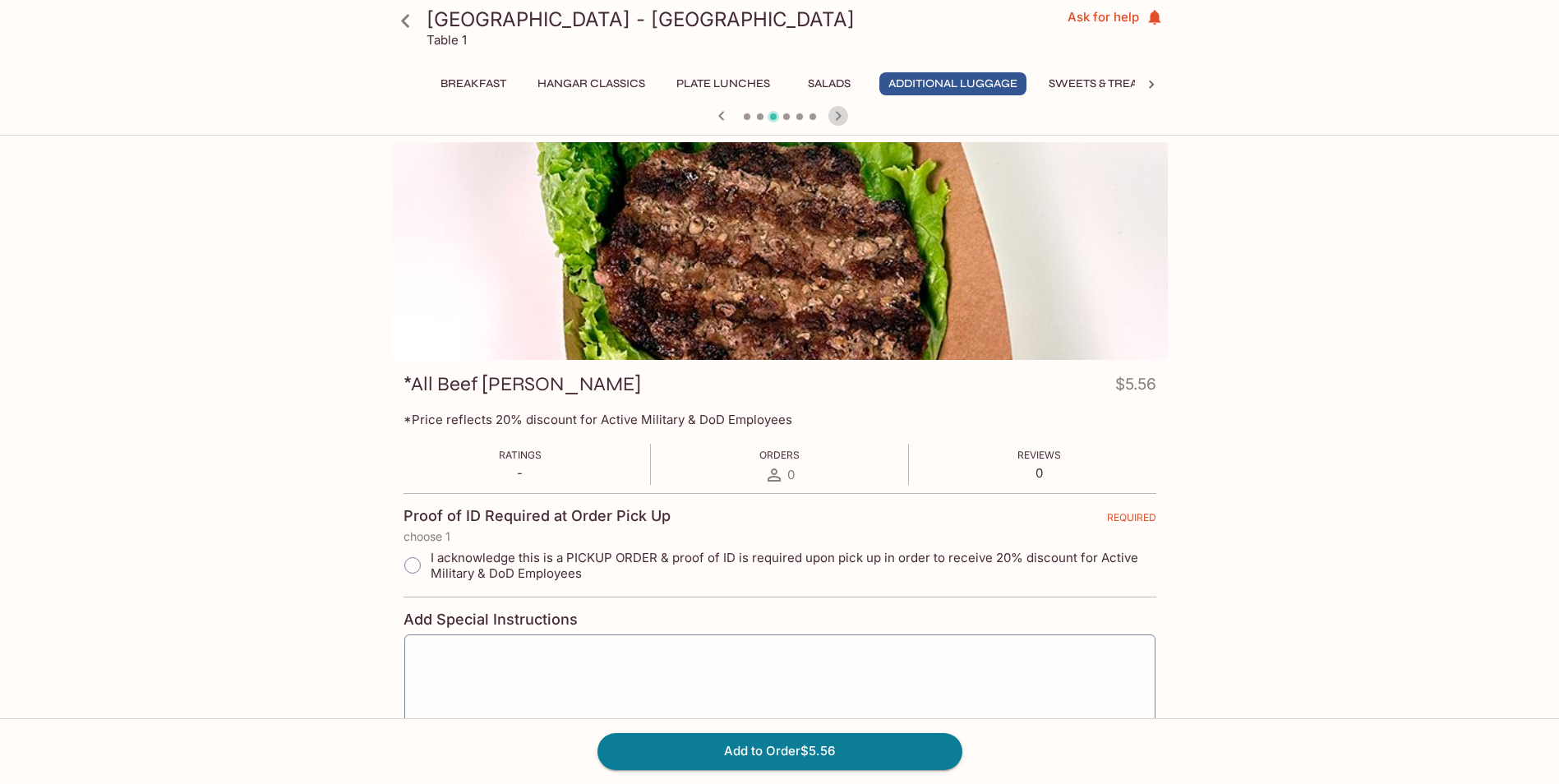
click at [835, 114] on icon "button" at bounding box center [838, 116] width 20 height 20
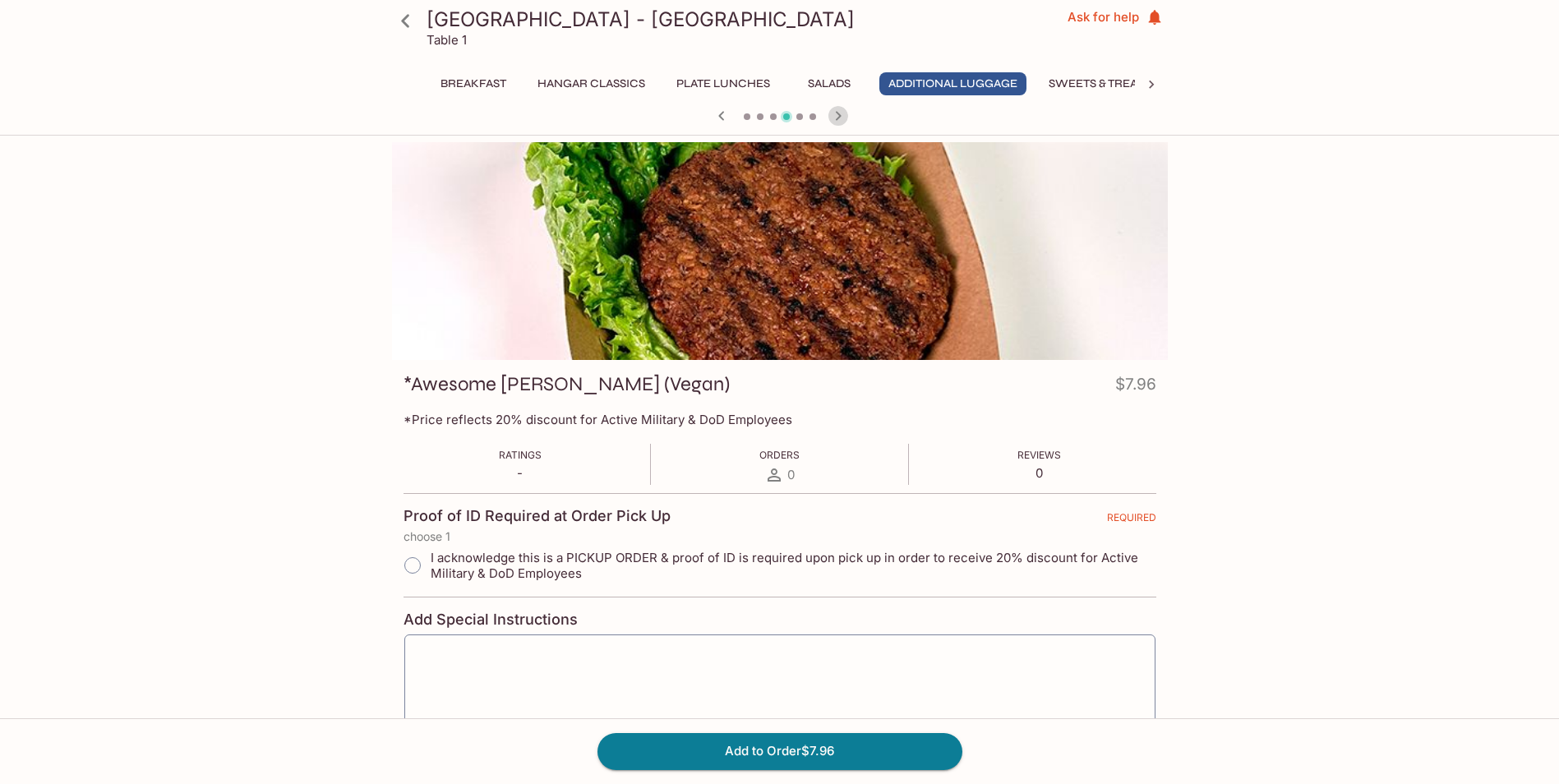
click at [835, 114] on icon "button" at bounding box center [838, 116] width 20 height 20
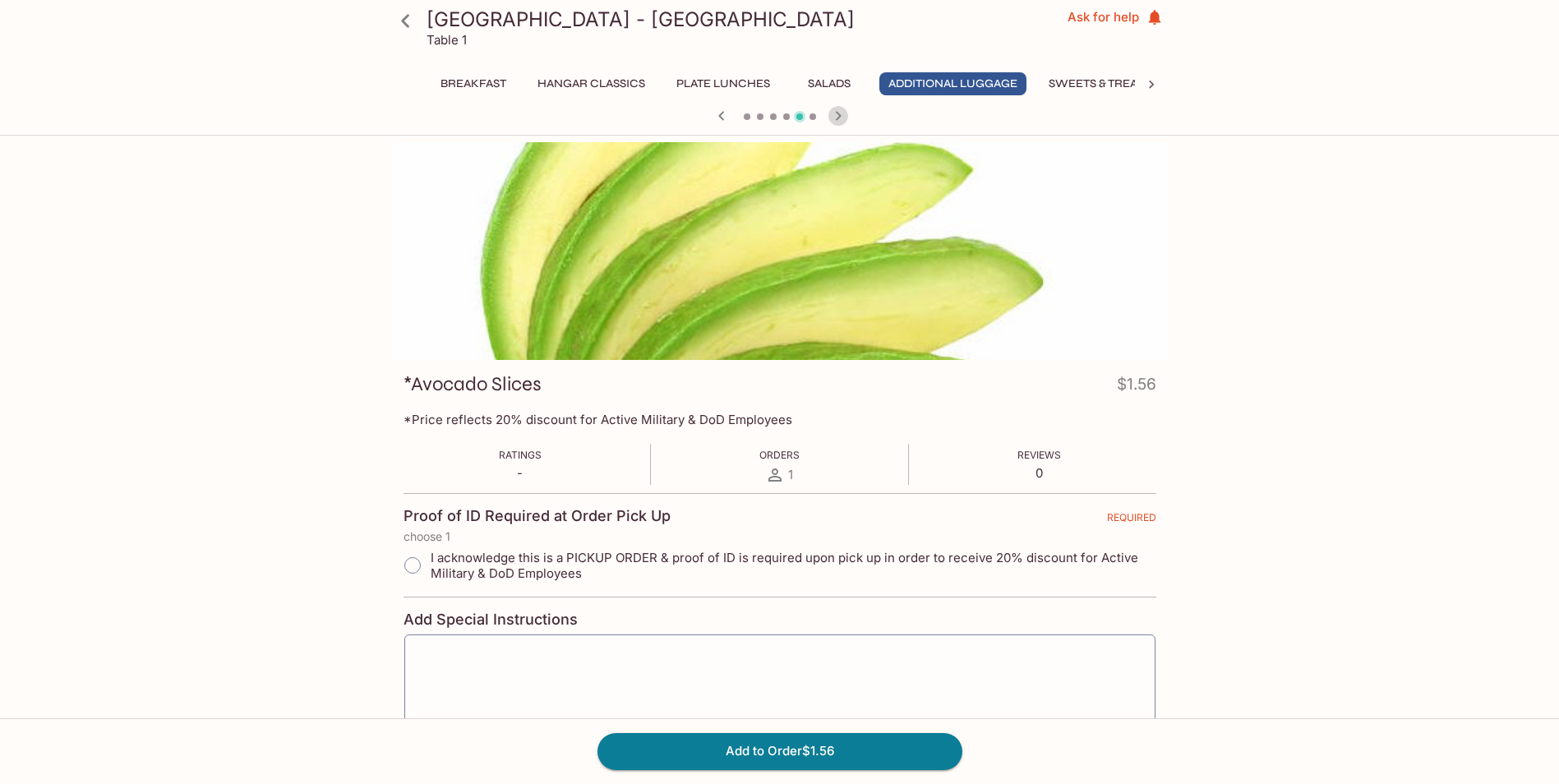
click at [835, 114] on icon "button" at bounding box center [838, 116] width 20 height 20
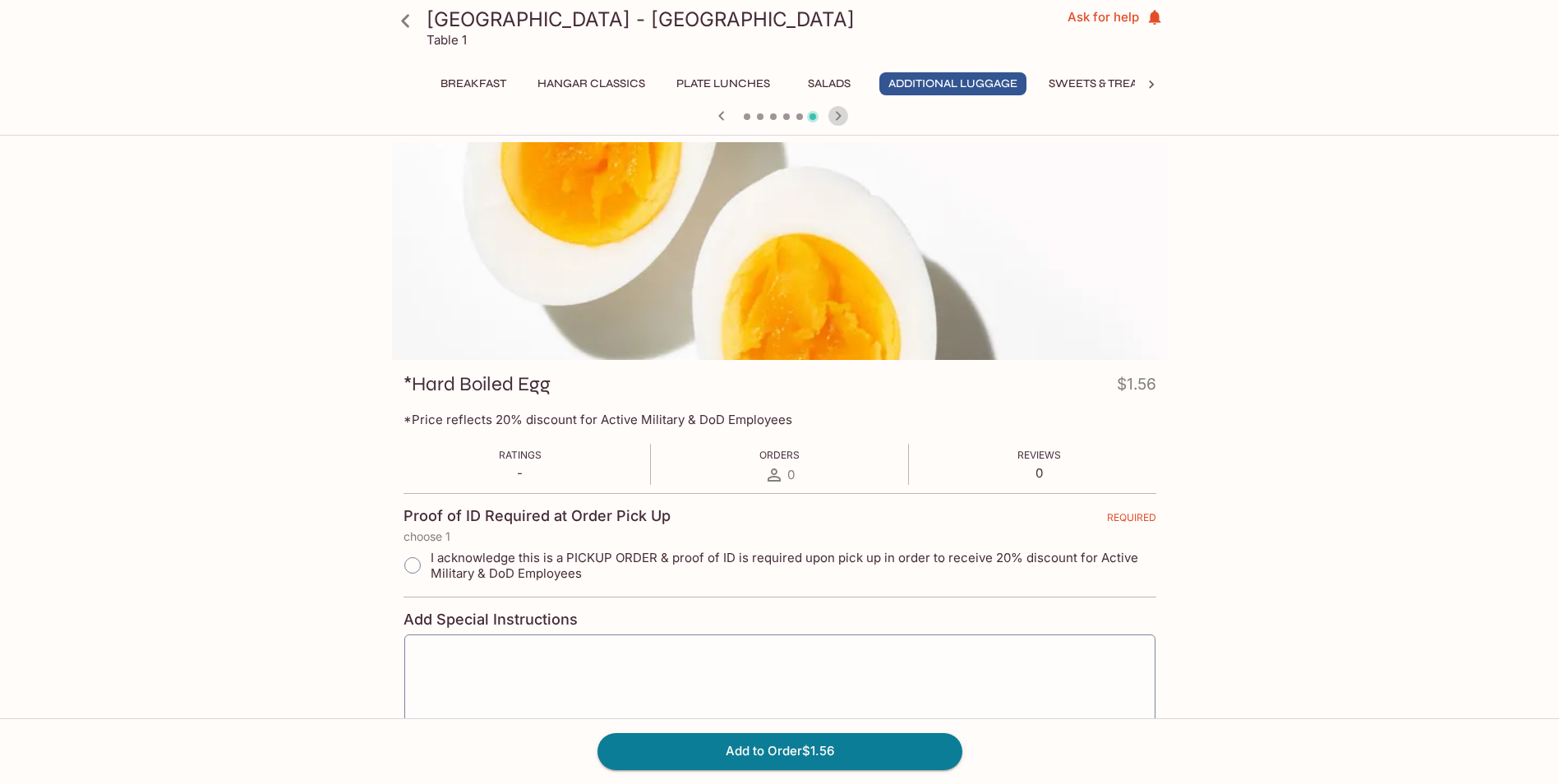
click at [837, 115] on icon "button" at bounding box center [838, 116] width 20 height 20
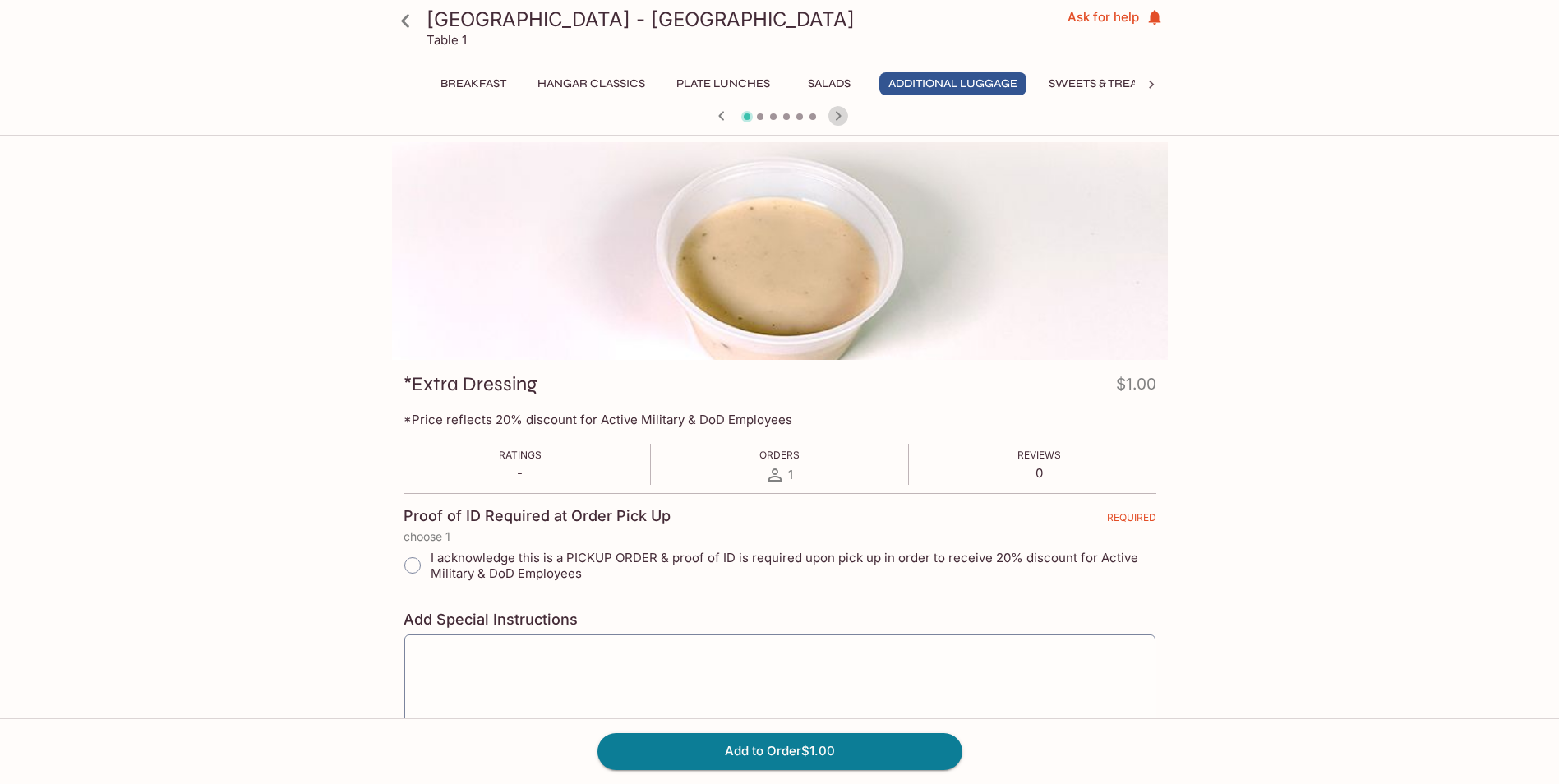
click at [841, 122] on icon "button" at bounding box center [838, 116] width 20 height 20
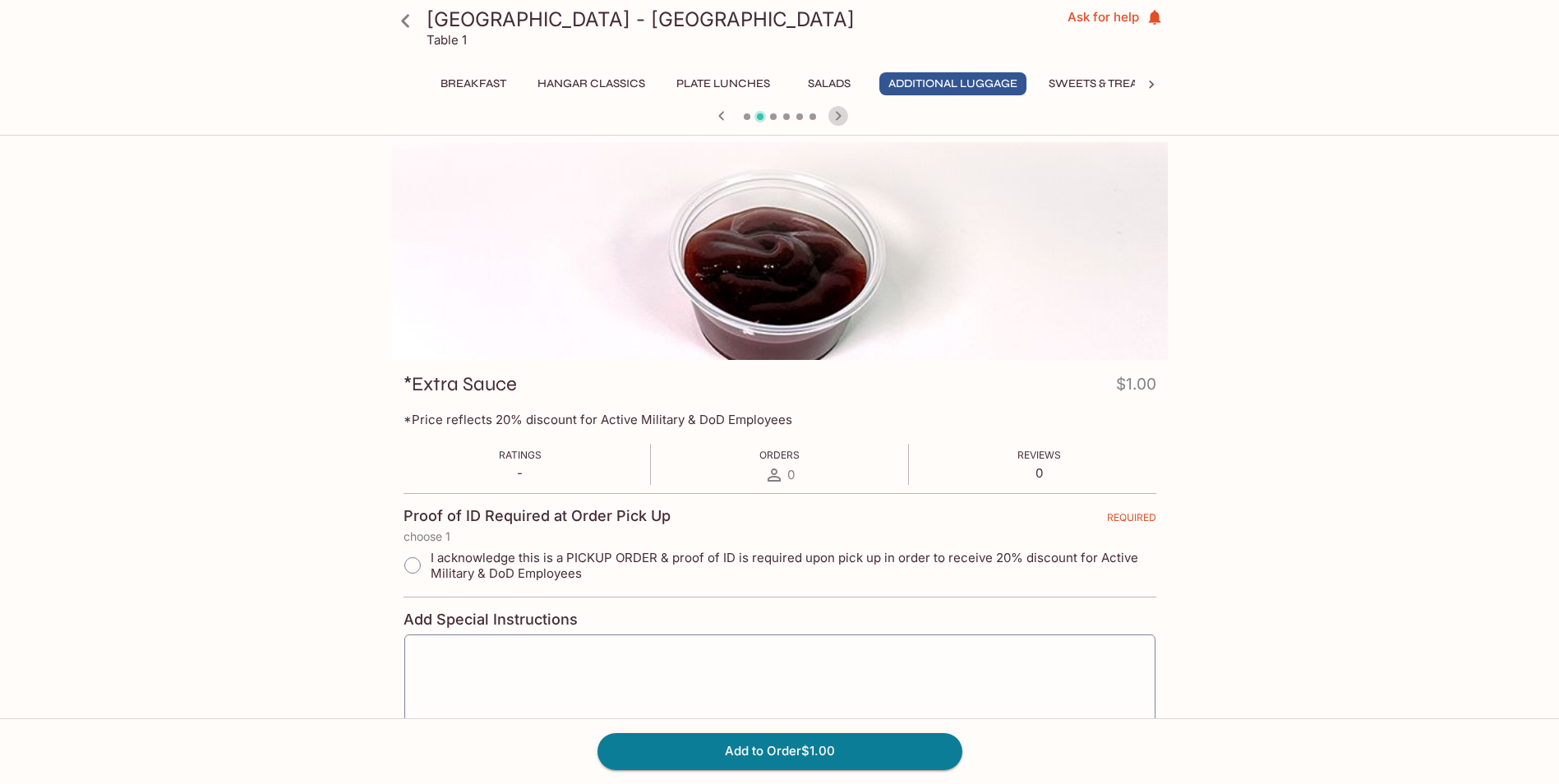
click at [841, 122] on icon "button" at bounding box center [838, 116] width 20 height 20
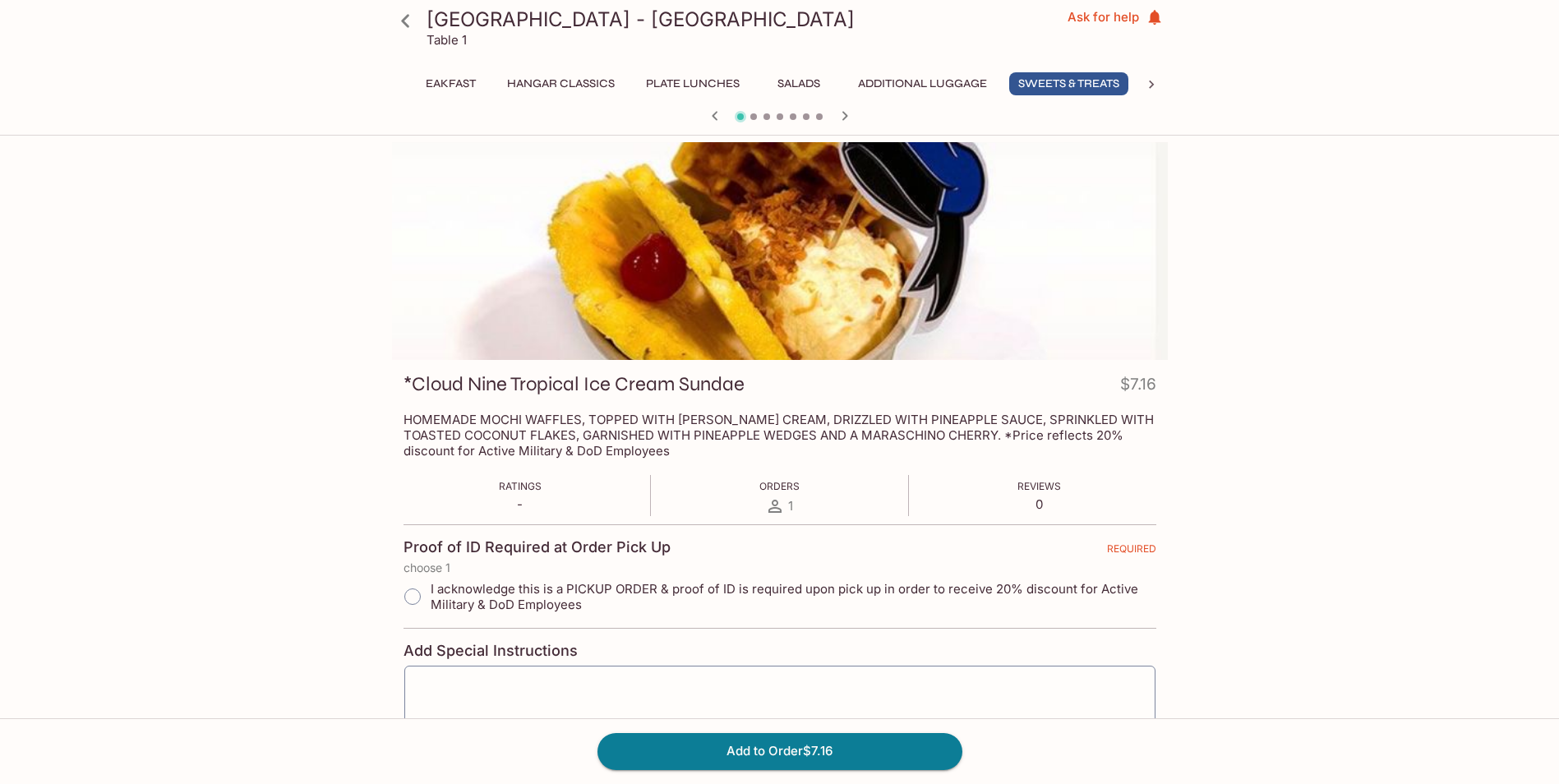
scroll to position [0, 31]
click at [841, 122] on icon "button" at bounding box center [845, 116] width 20 height 20
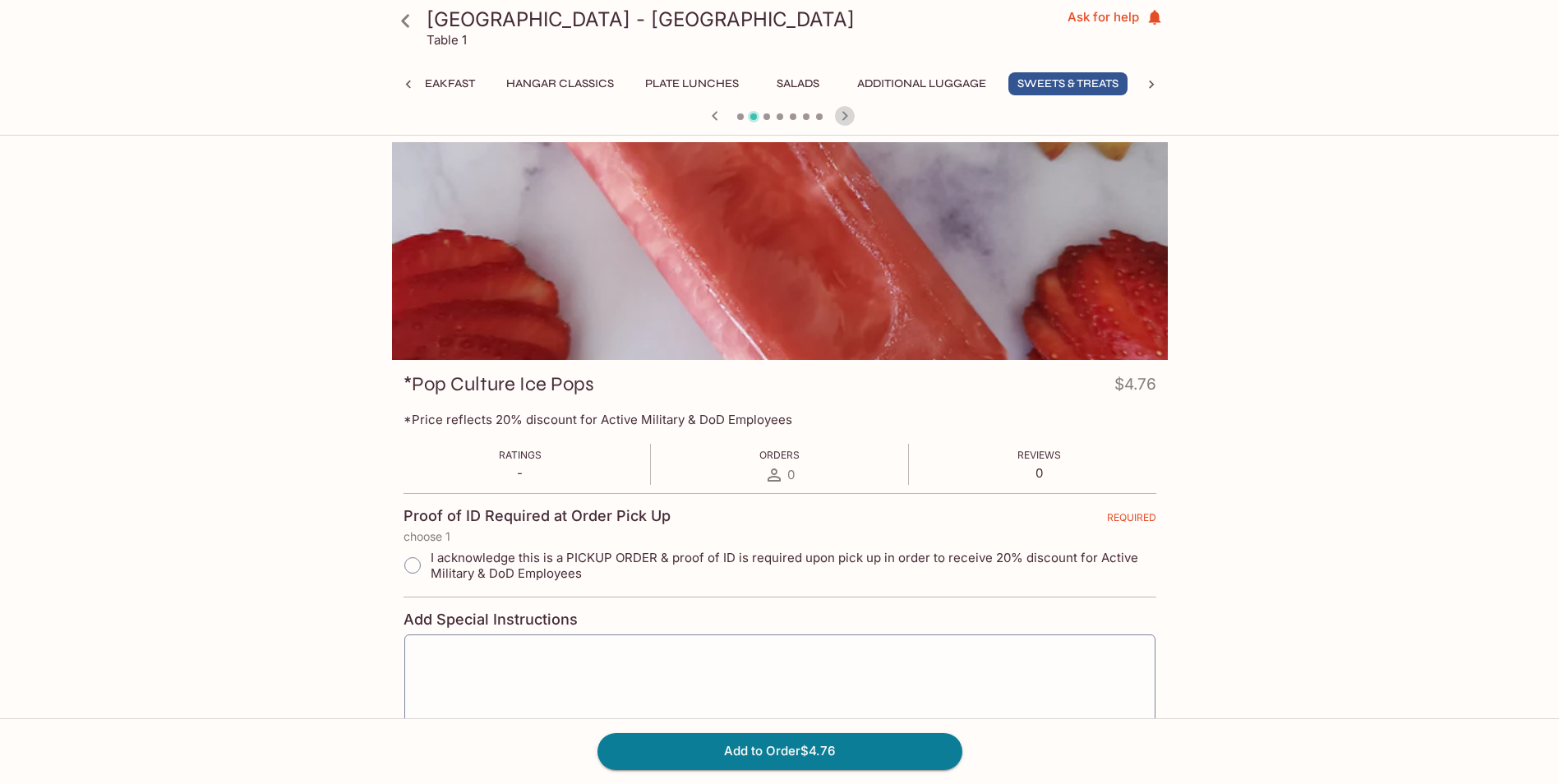
click at [841, 122] on icon "button" at bounding box center [845, 116] width 20 height 20
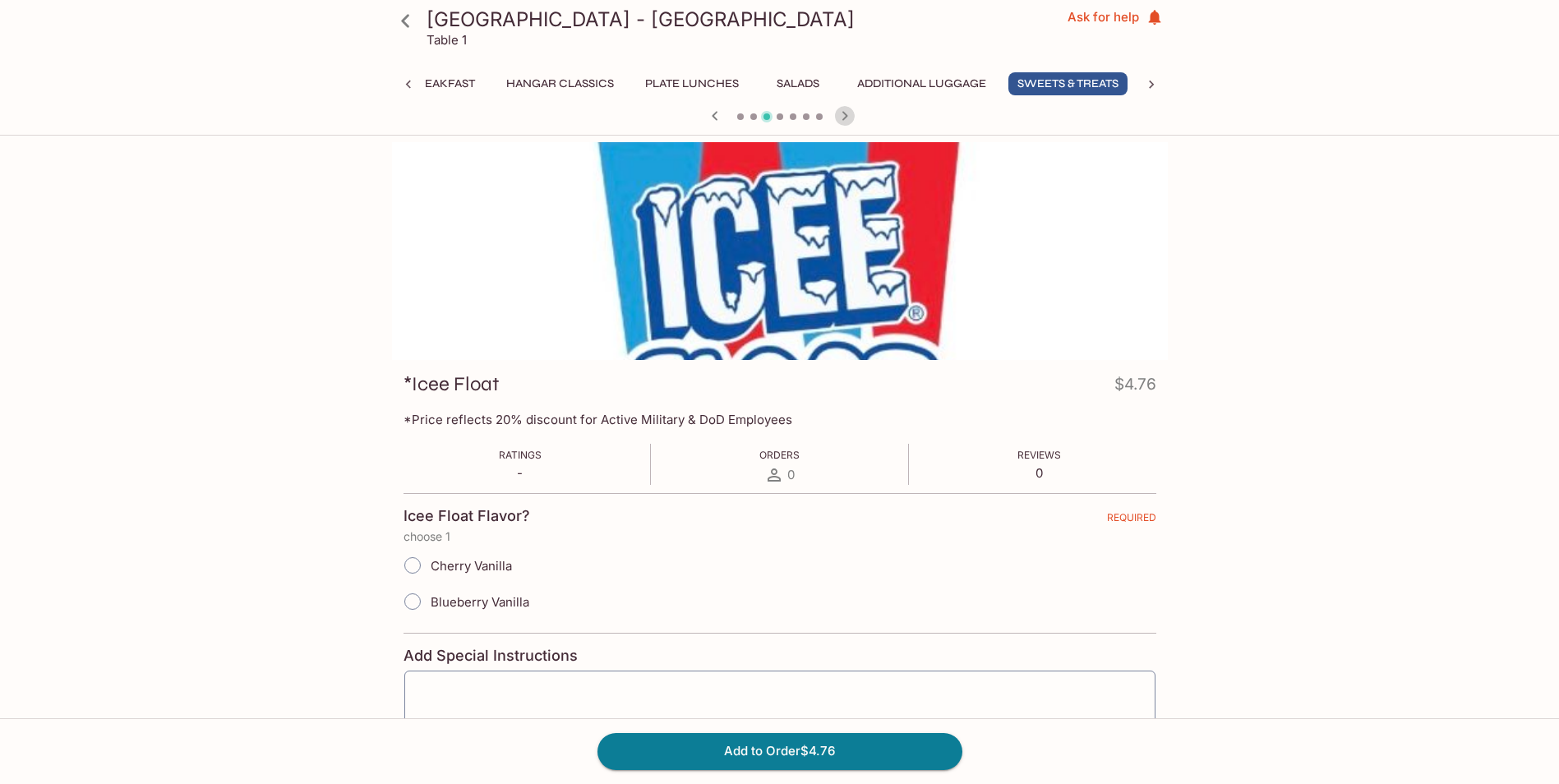
click at [841, 122] on icon "button" at bounding box center [845, 116] width 20 height 20
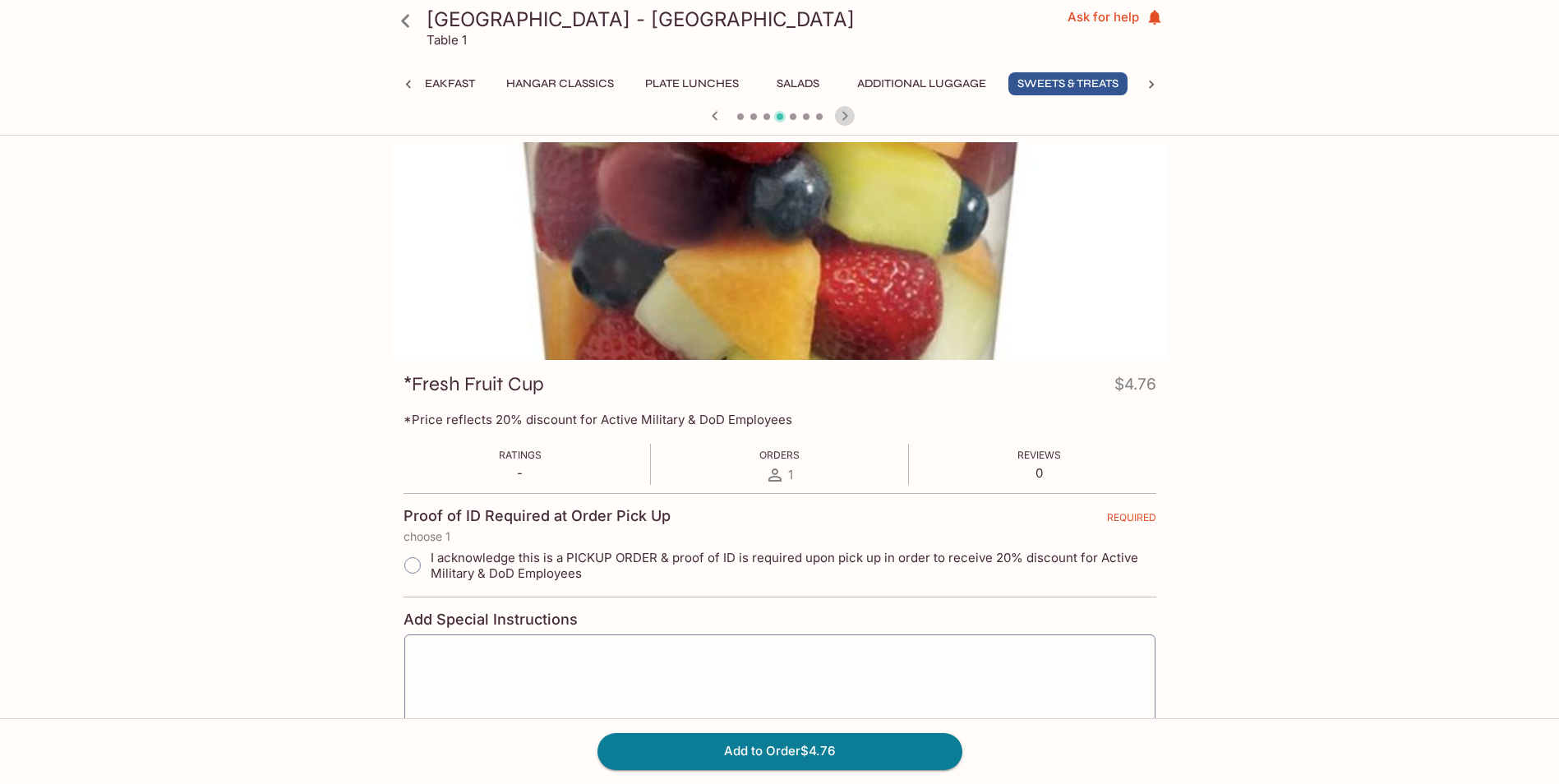
click at [841, 122] on icon "button" at bounding box center [845, 116] width 20 height 20
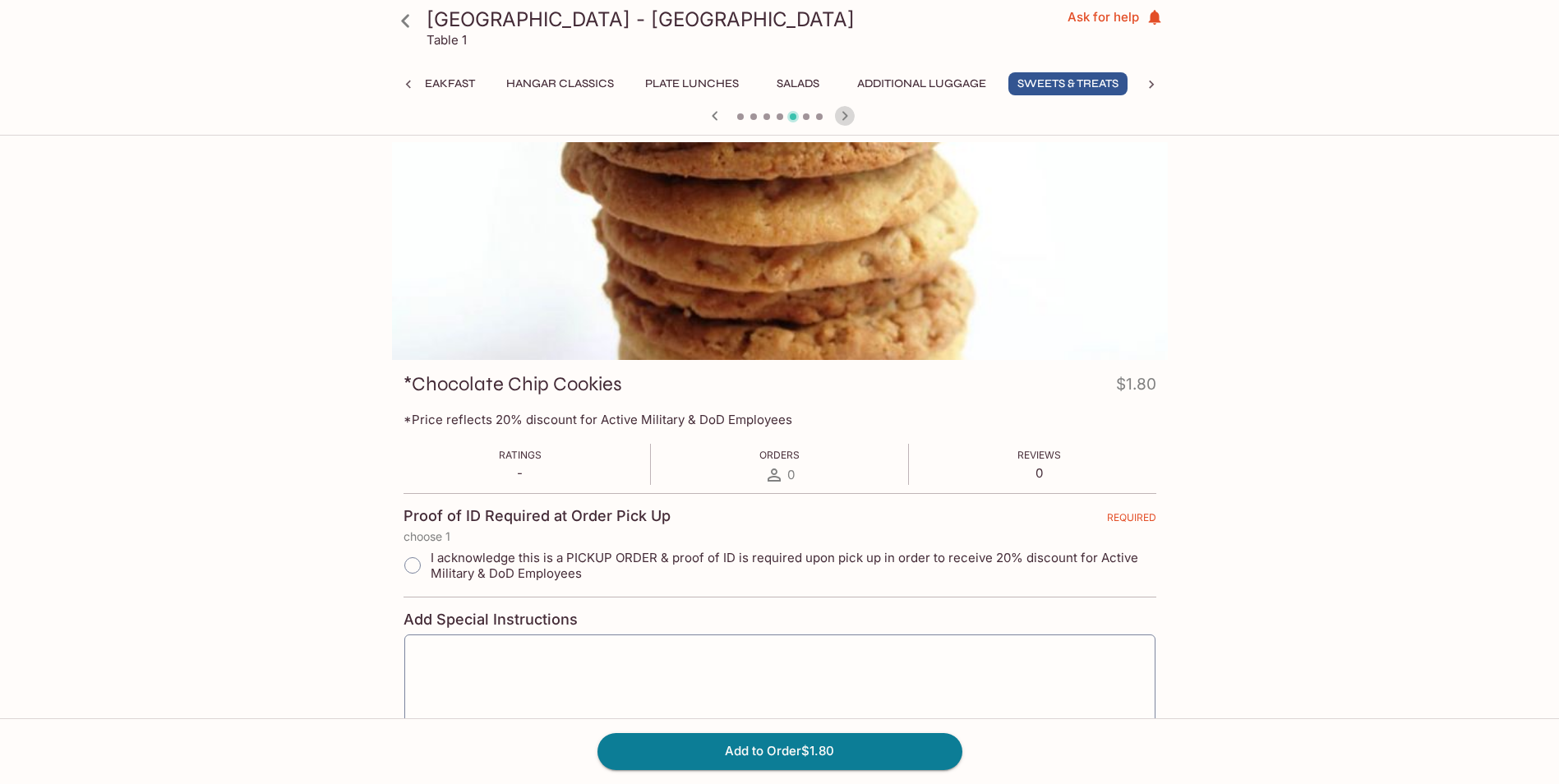
click at [844, 122] on icon "button" at bounding box center [845, 116] width 20 height 20
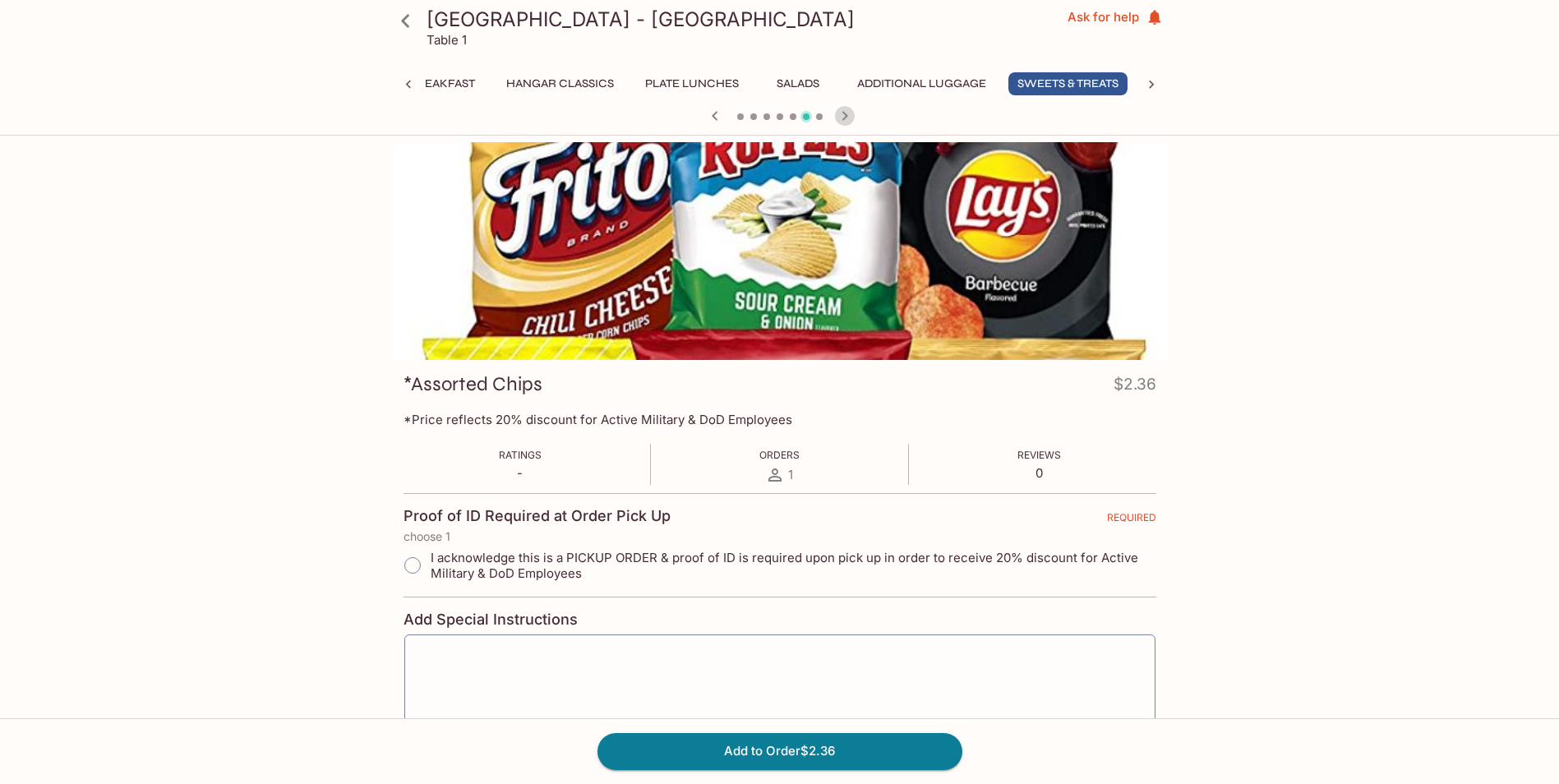
click at [844, 122] on icon "button" at bounding box center [845, 116] width 20 height 20
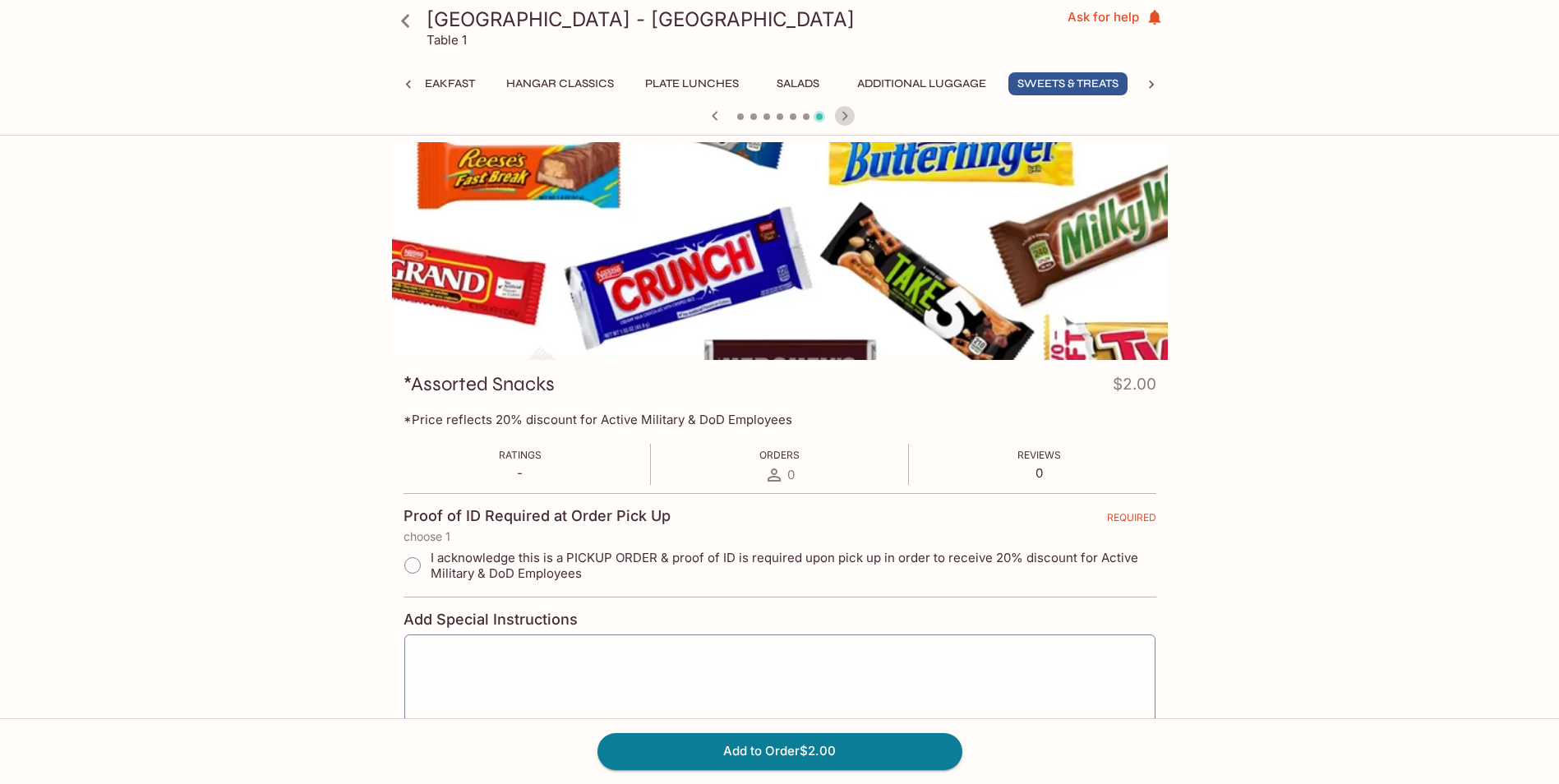
click at [844, 122] on icon "button" at bounding box center [845, 116] width 20 height 20
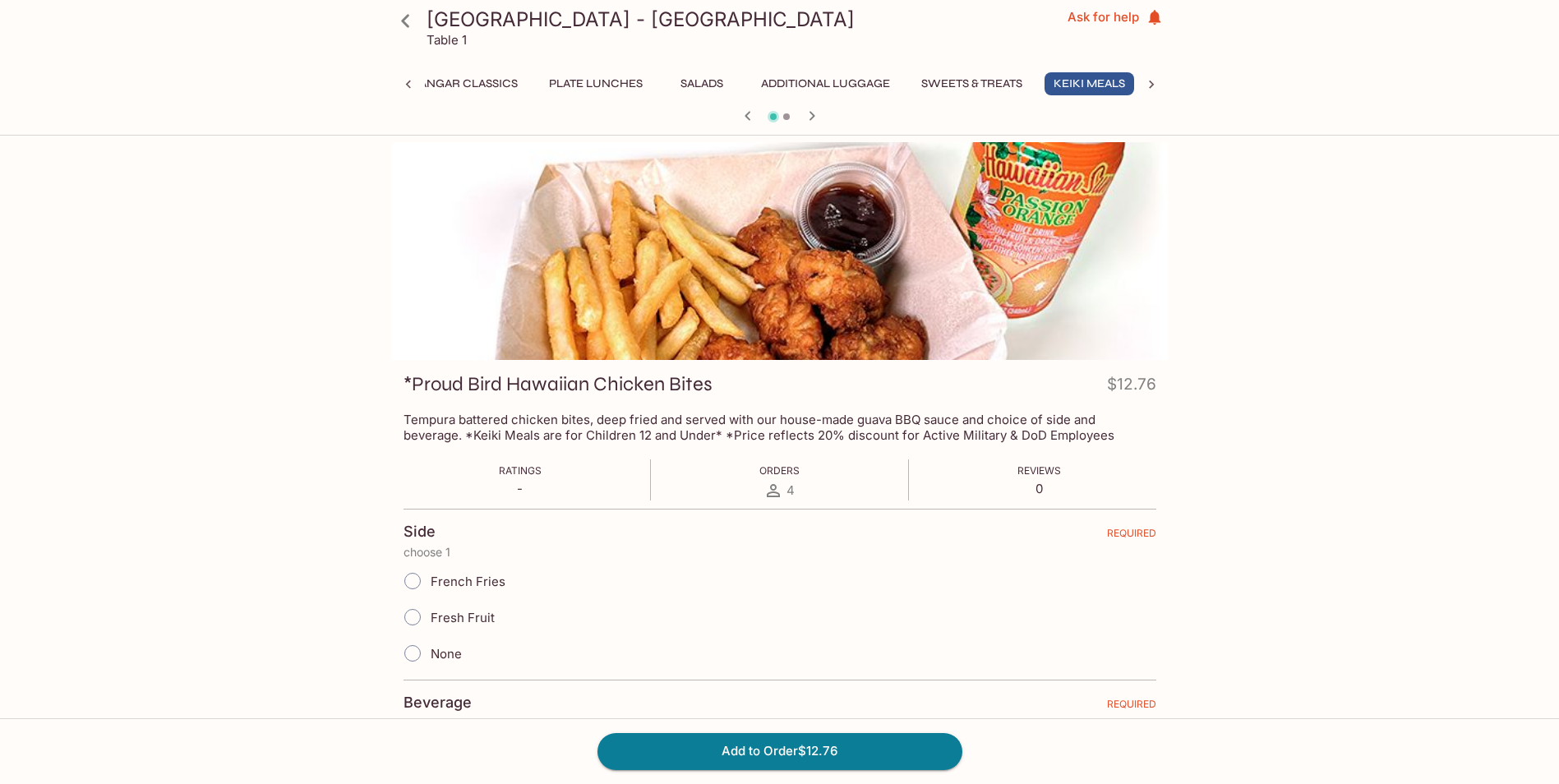
scroll to position [0, 135]
click at [841, 125] on div at bounding box center [780, 118] width 789 height 25
click at [817, 108] on icon "button" at bounding box center [812, 116] width 20 height 20
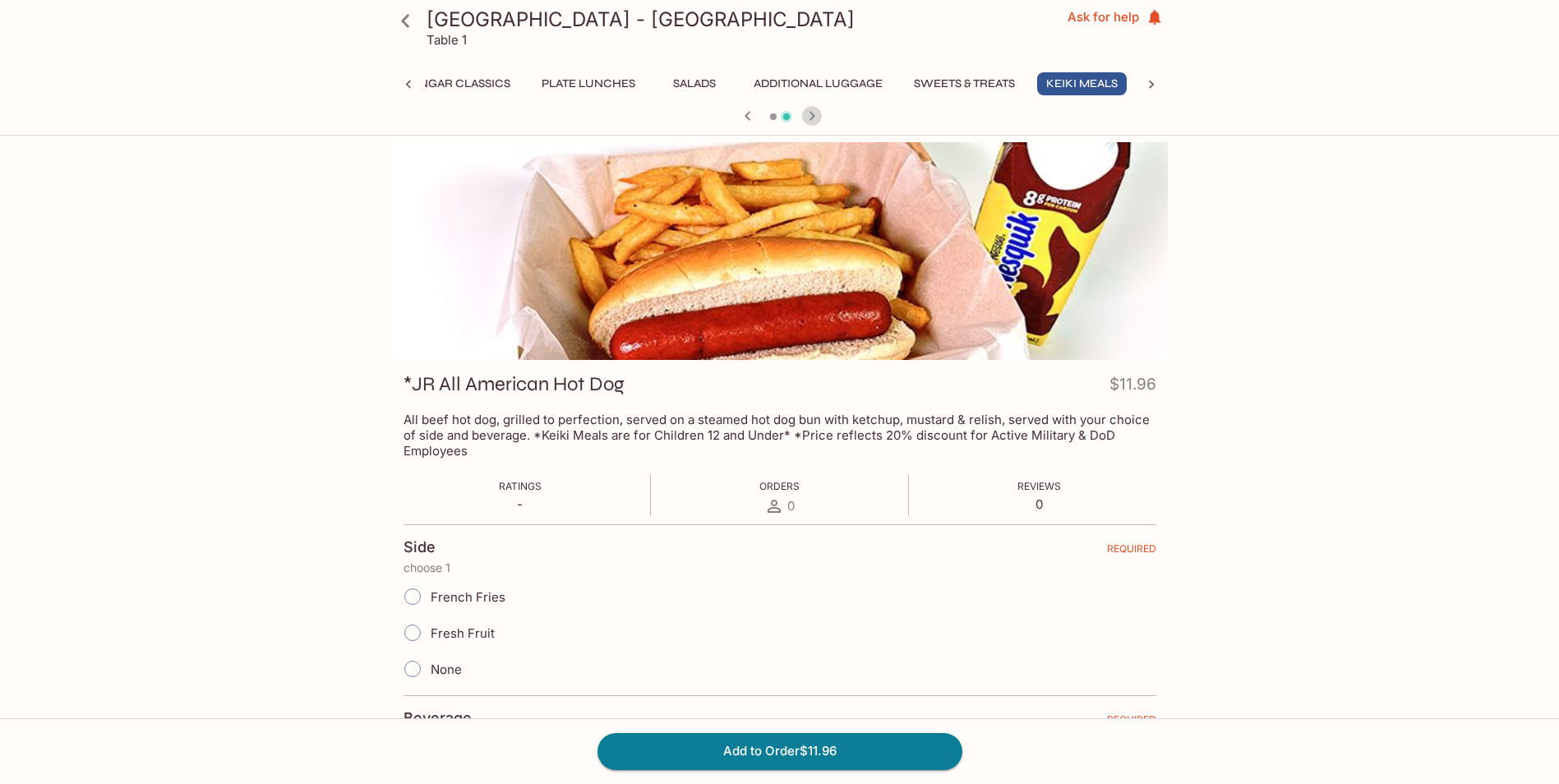
click at [809, 117] on icon "button" at bounding box center [812, 116] width 20 height 20
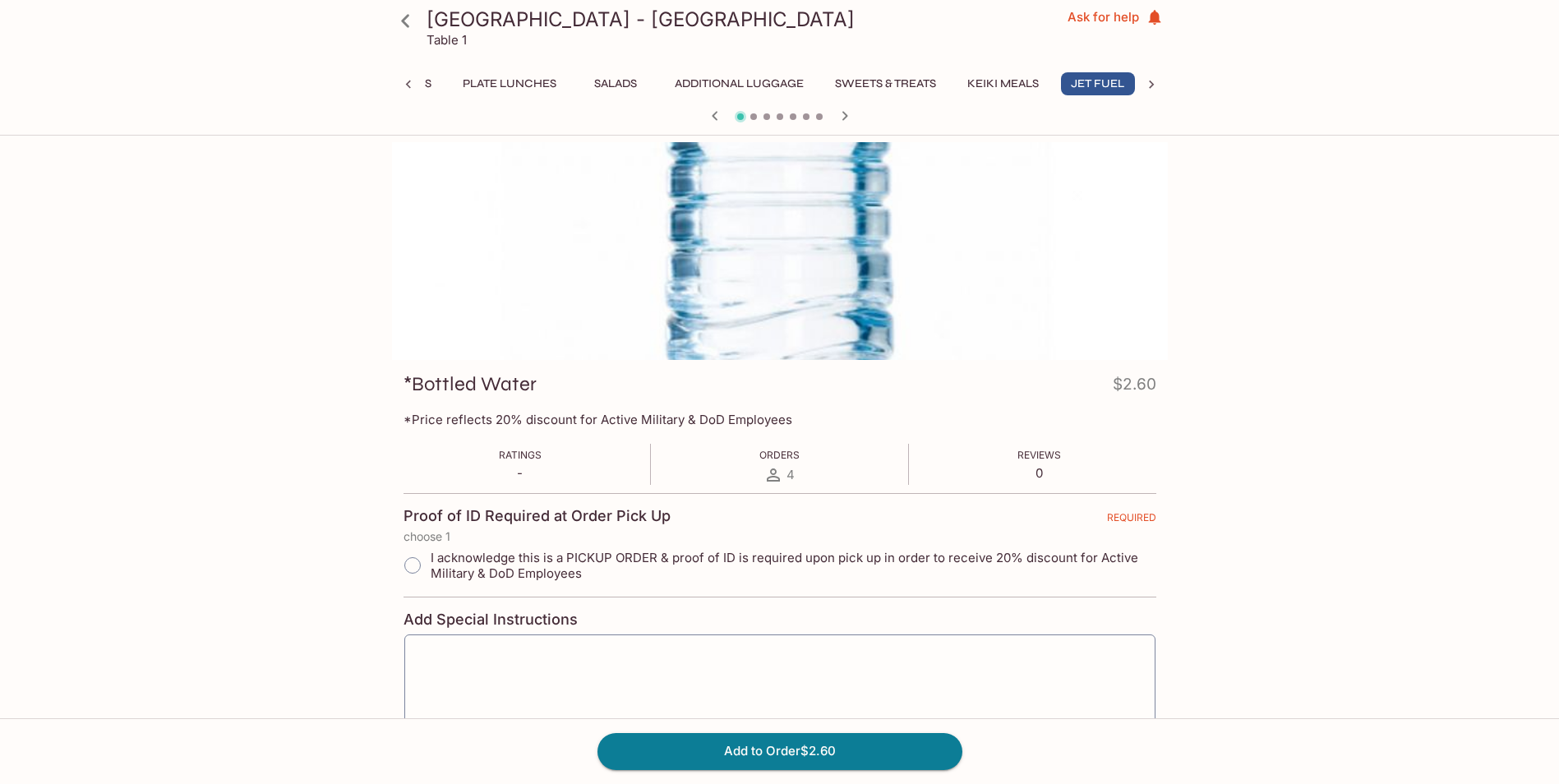
scroll to position [0, 222]
click at [809, 117] on span at bounding box center [806, 116] width 6 height 6
click at [842, 116] on icon "button" at bounding box center [845, 116] width 20 height 20
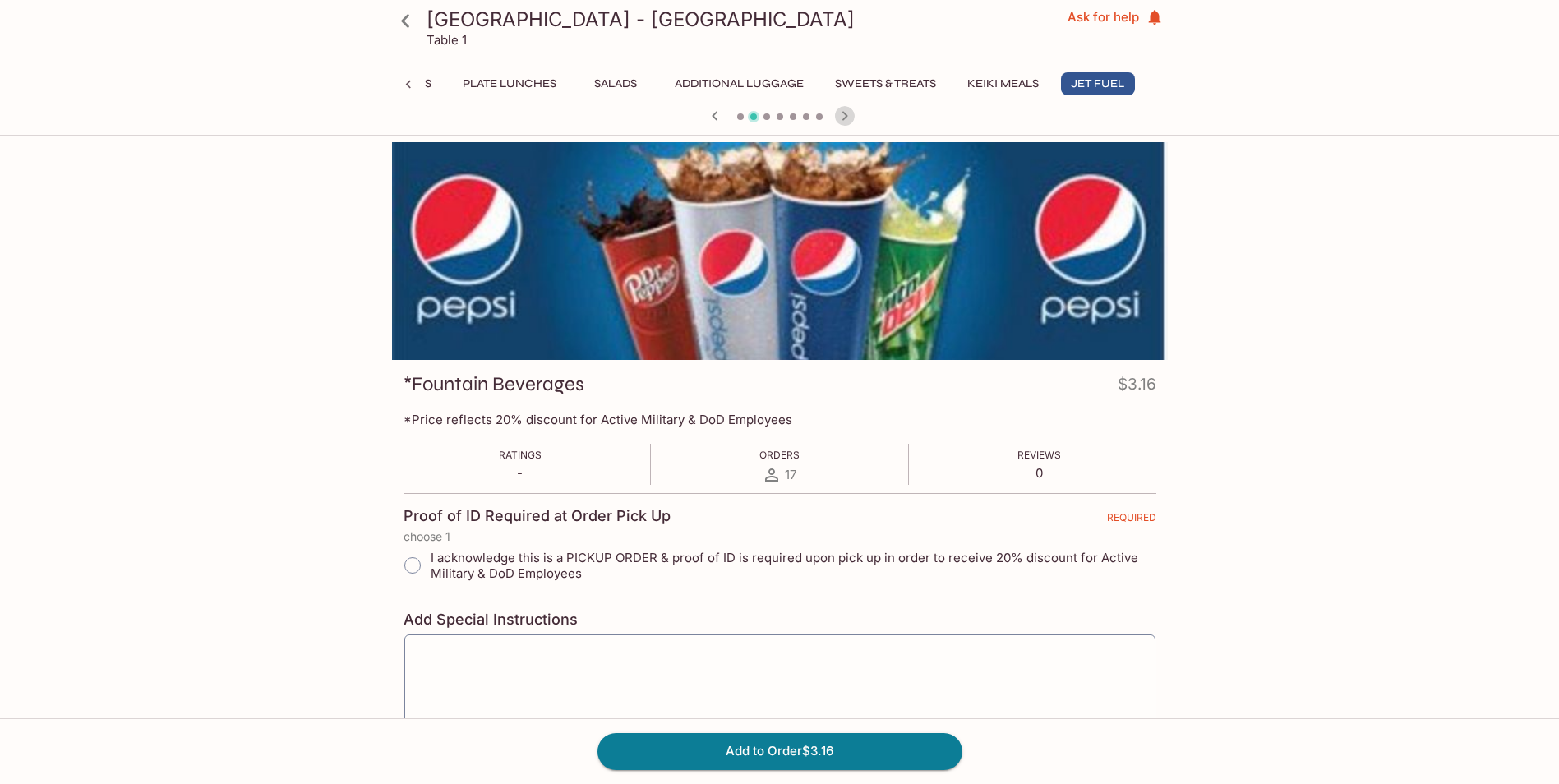
click at [842, 116] on icon "button" at bounding box center [845, 116] width 20 height 20
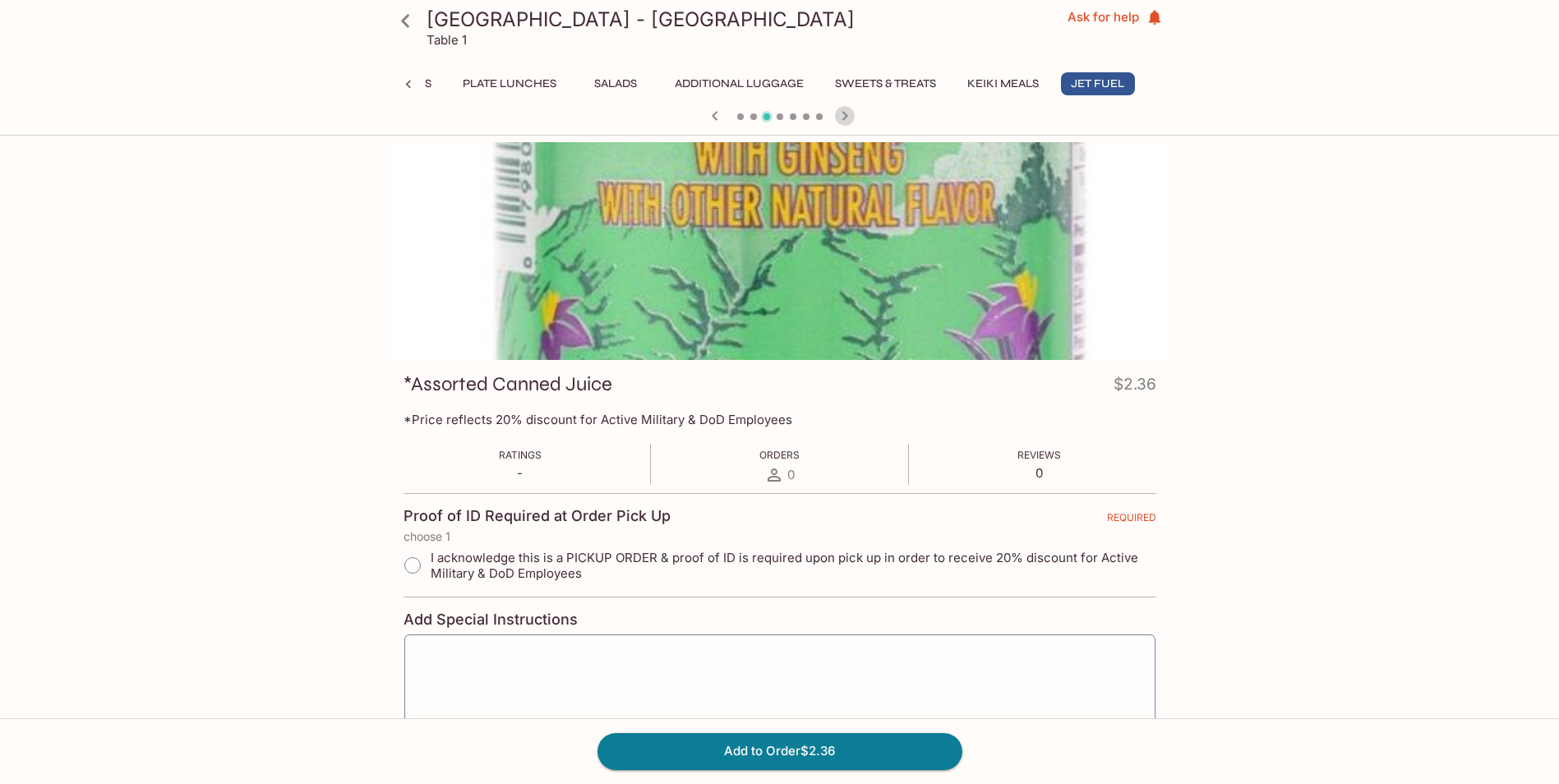
click at [842, 116] on icon "button" at bounding box center [845, 116] width 20 height 20
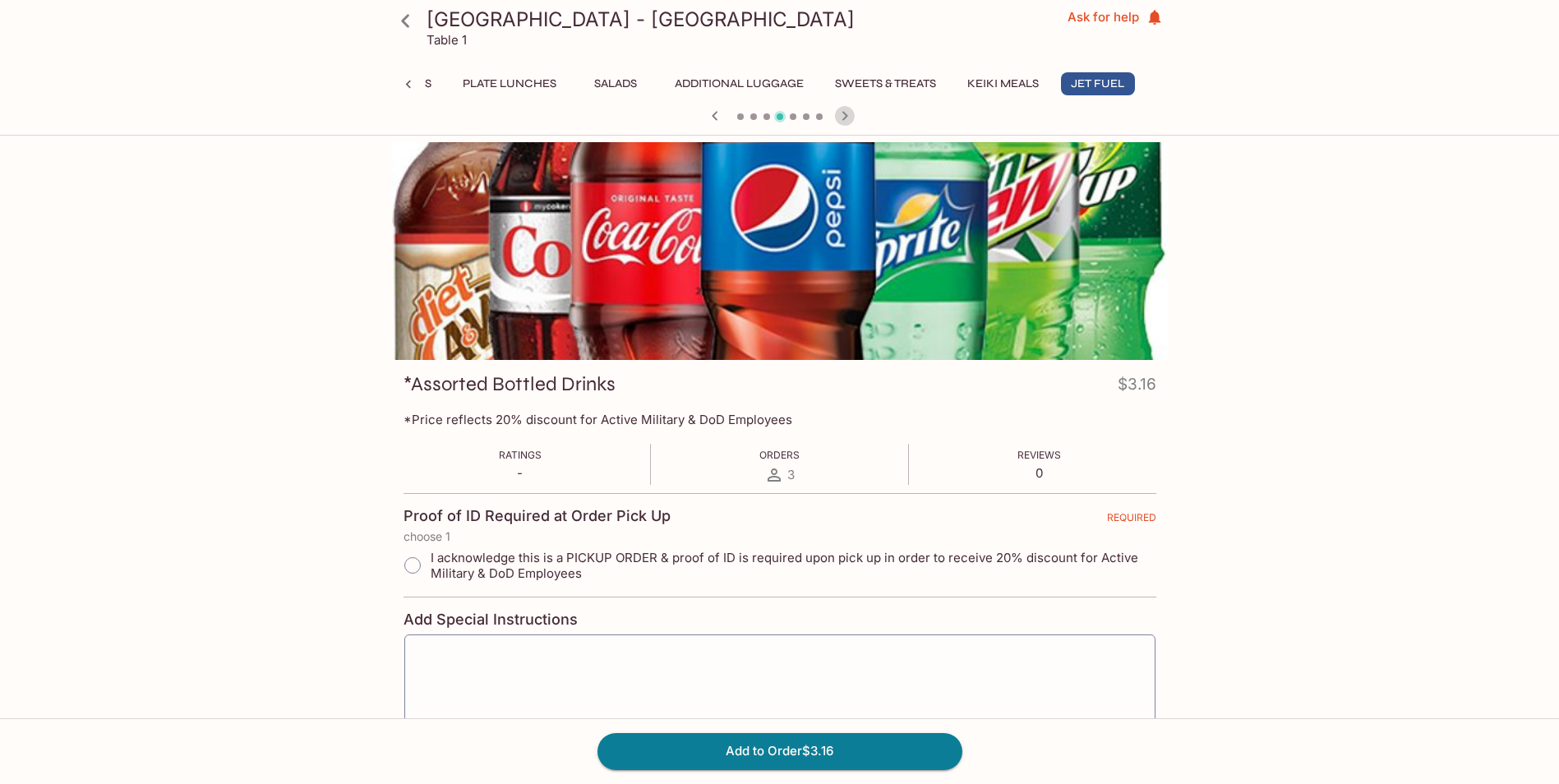
click at [842, 116] on icon "button" at bounding box center [845, 116] width 20 height 20
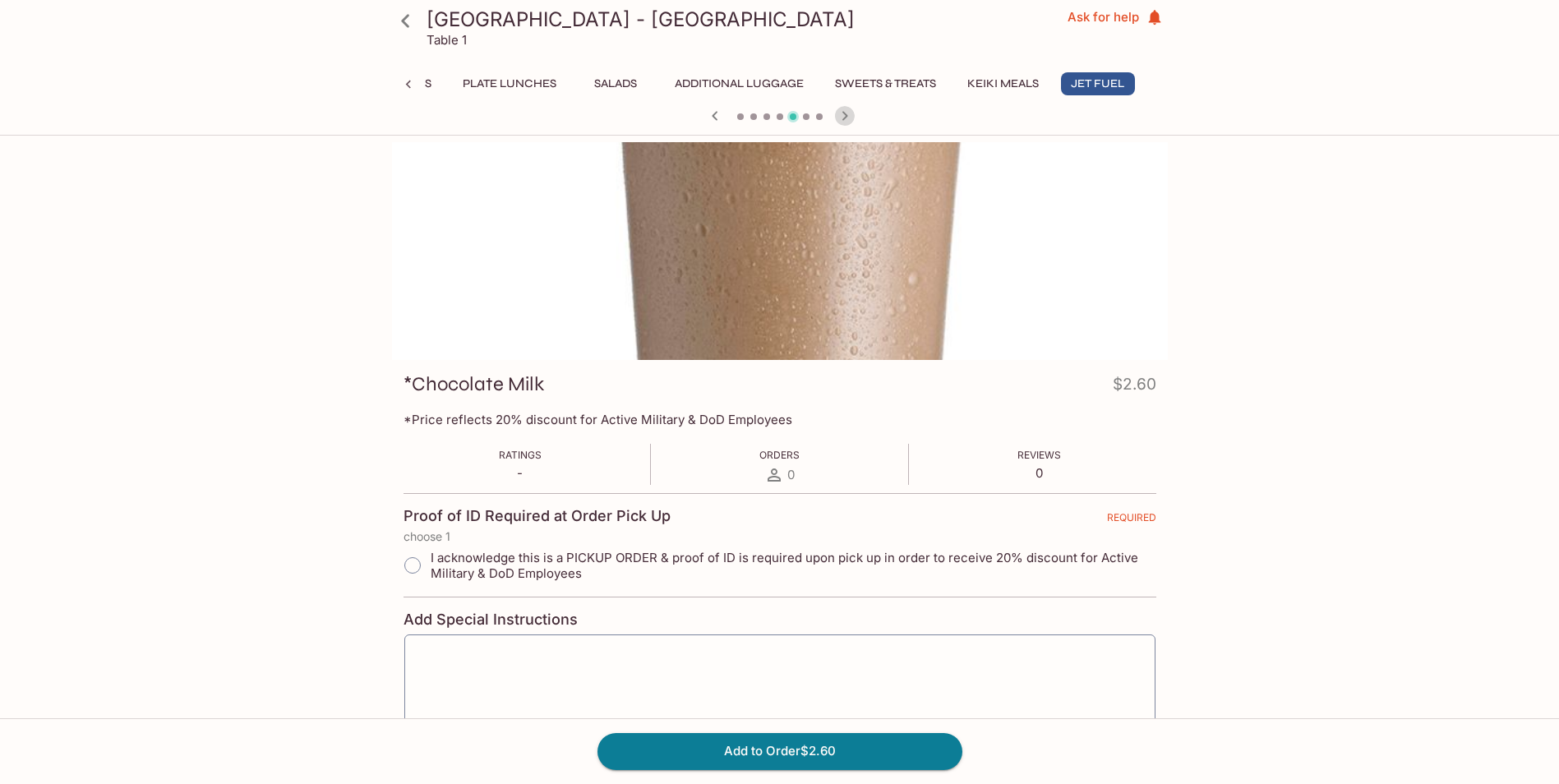
click at [842, 116] on icon "button" at bounding box center [845, 116] width 20 height 20
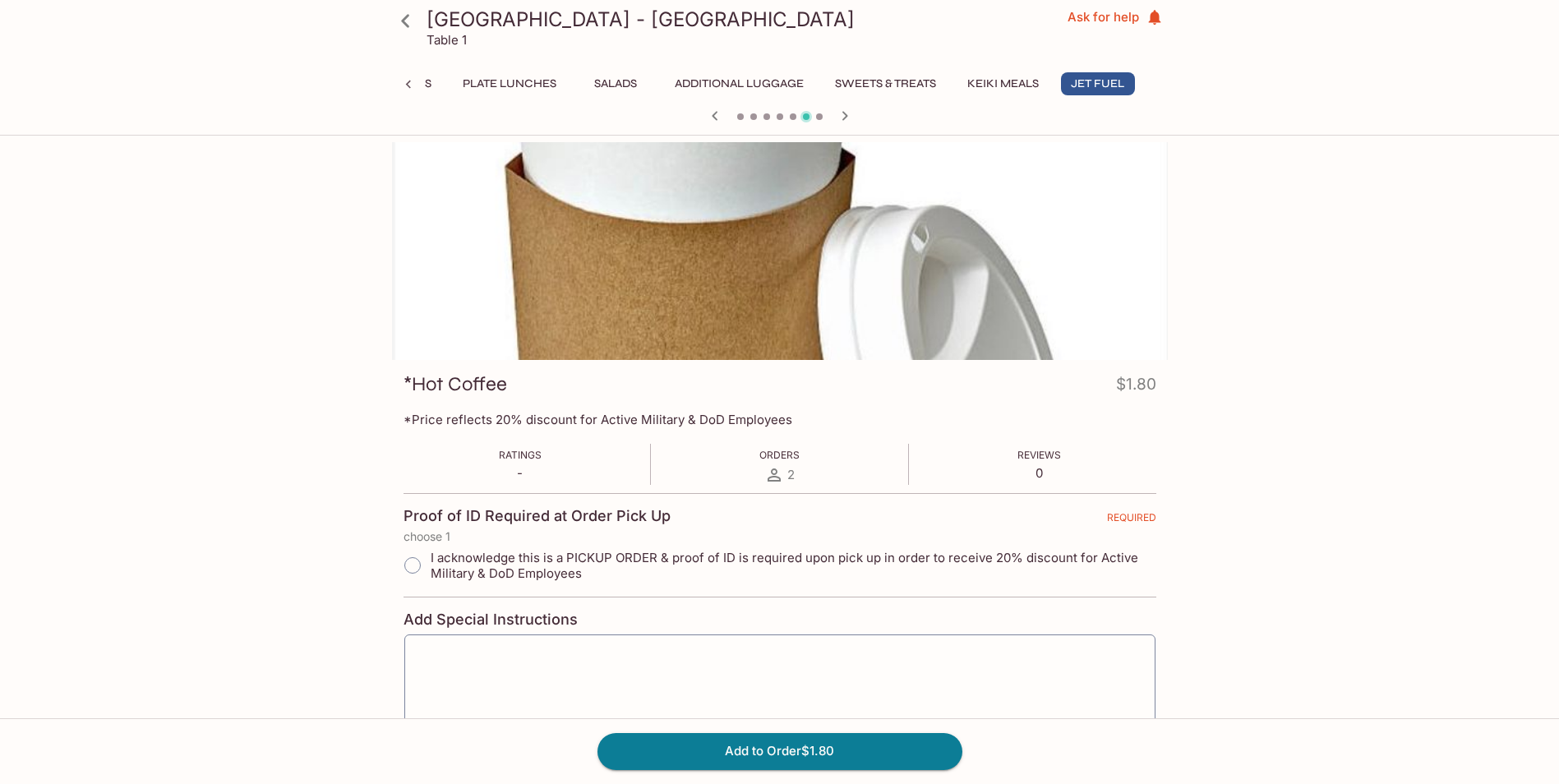
click at [842, 116] on icon "button" at bounding box center [845, 116] width 20 height 20
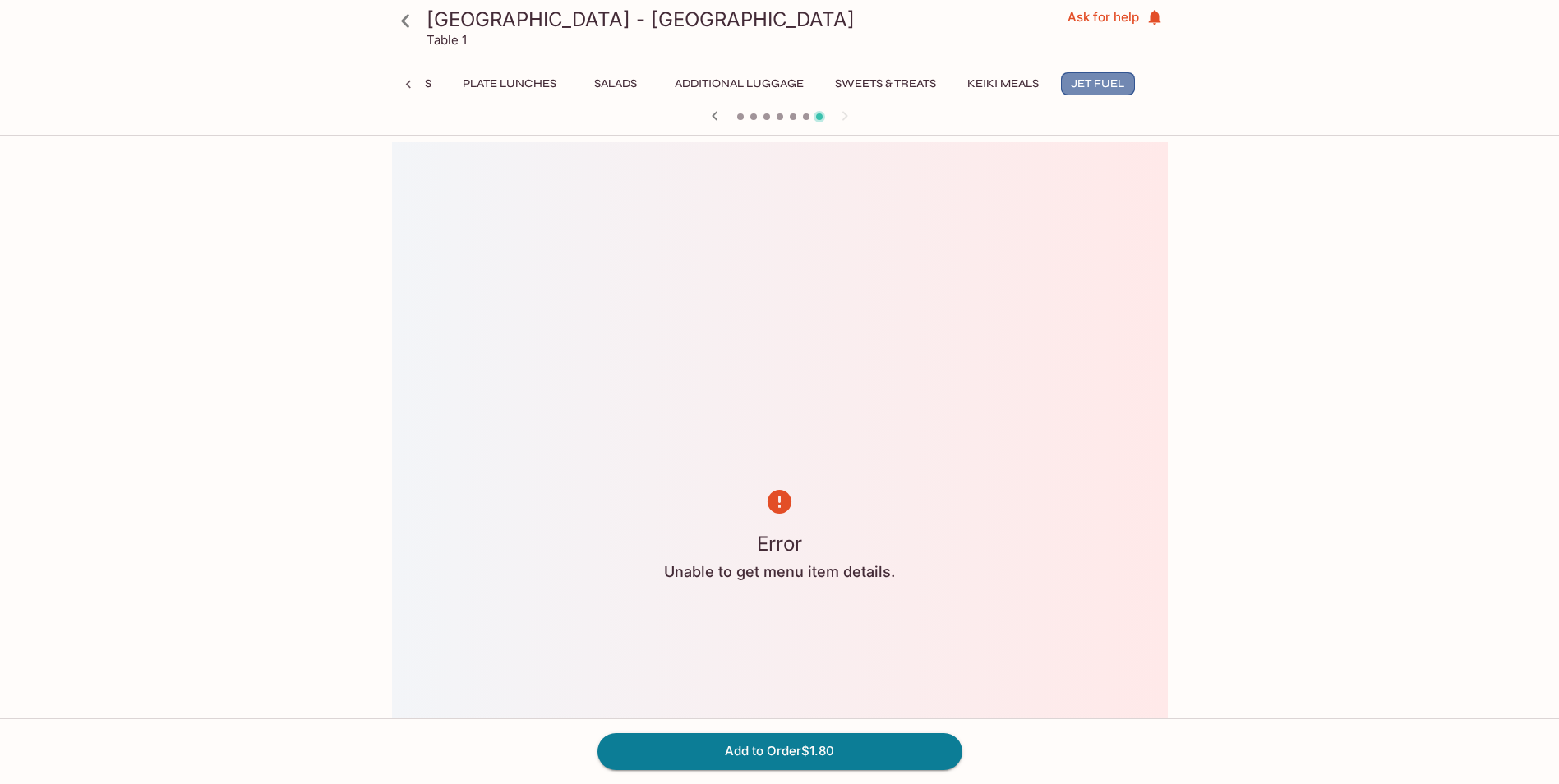
click at [1091, 79] on button "Jet Fuel" at bounding box center [1097, 84] width 74 height 23
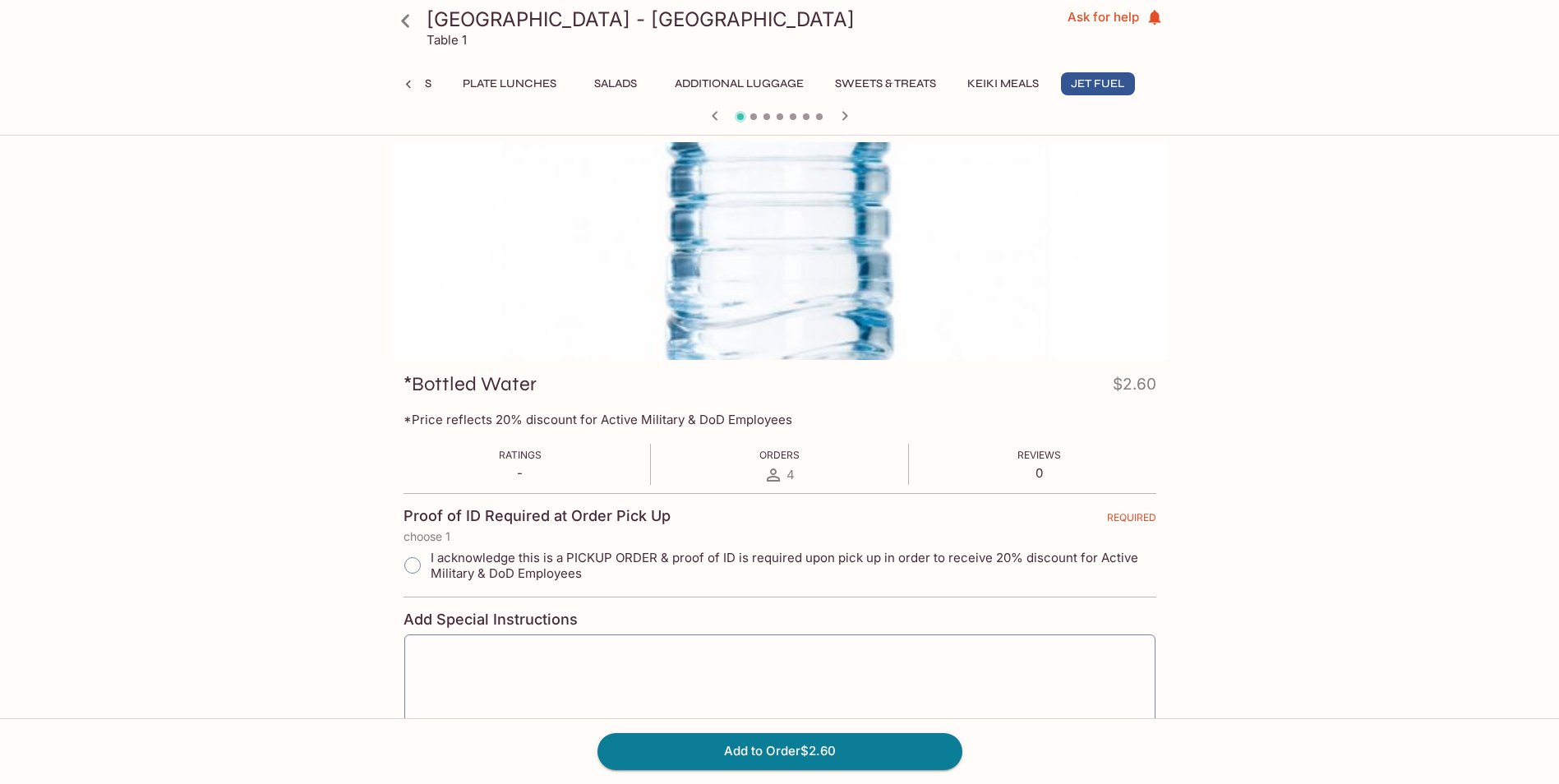
click at [536, 84] on button "Plate Lunches" at bounding box center [509, 84] width 112 height 23
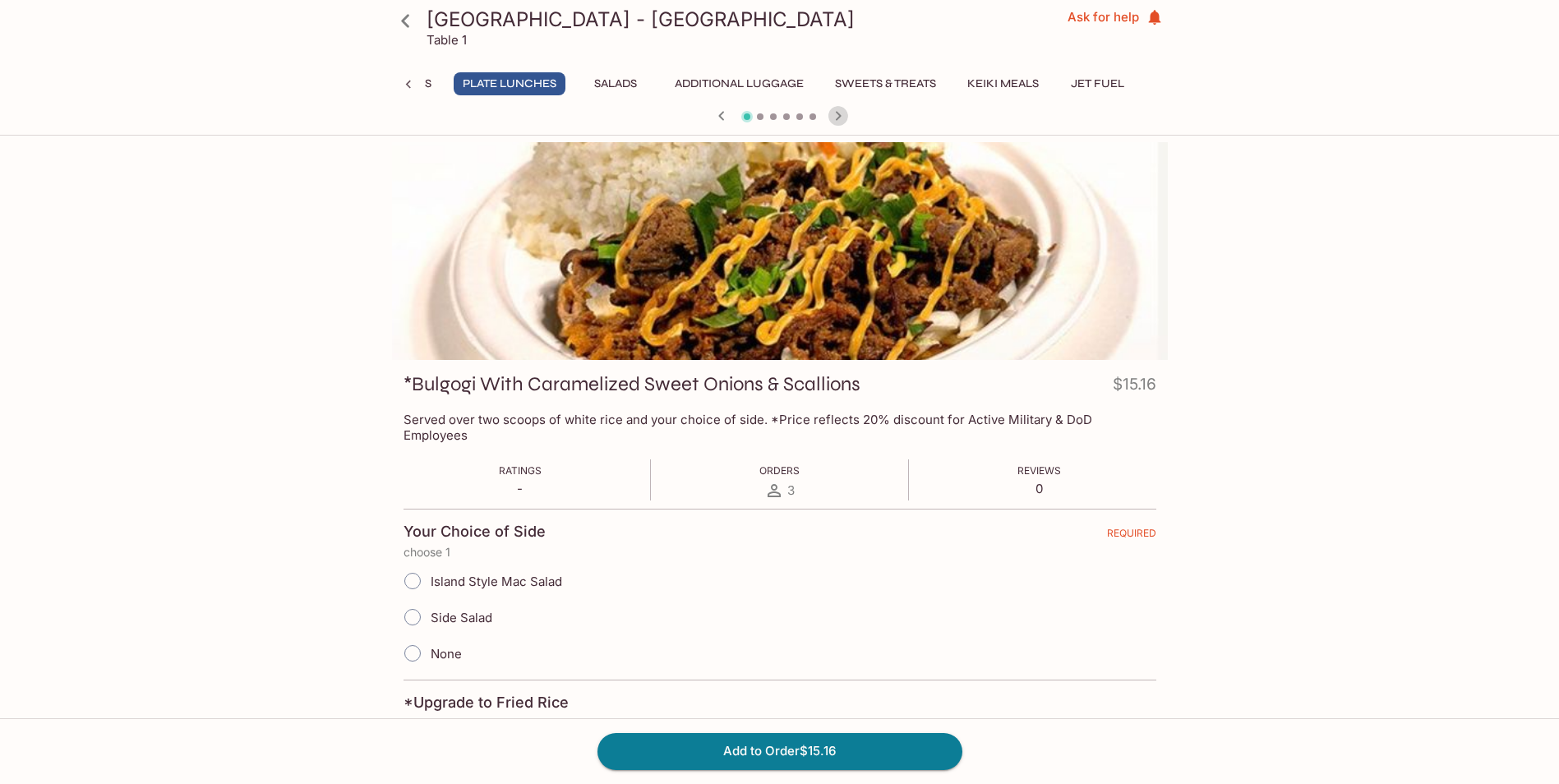
click at [833, 119] on icon "button" at bounding box center [838, 116] width 20 height 20
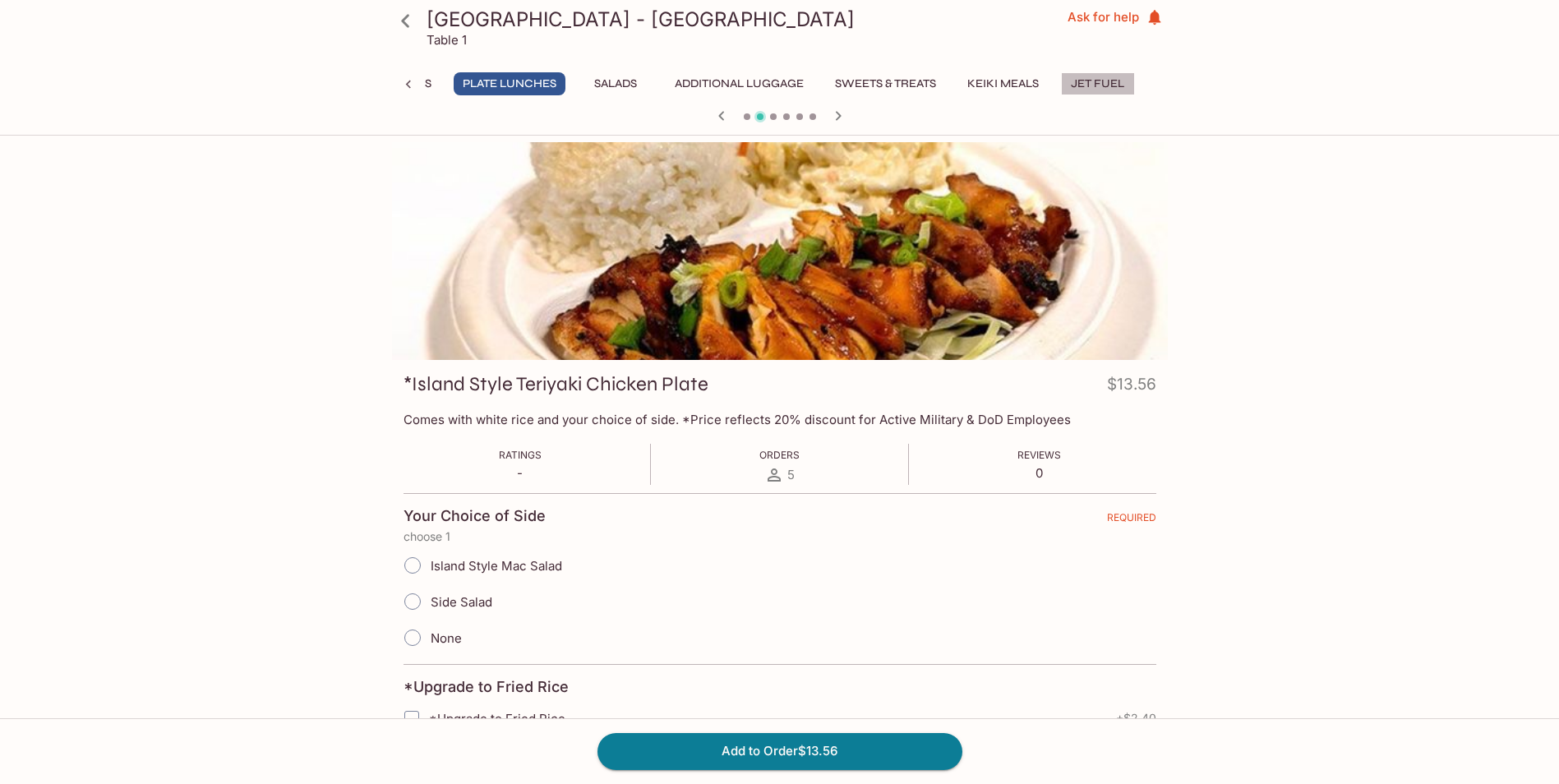
click at [1105, 85] on button "Jet Fuel" at bounding box center [1097, 84] width 74 height 23
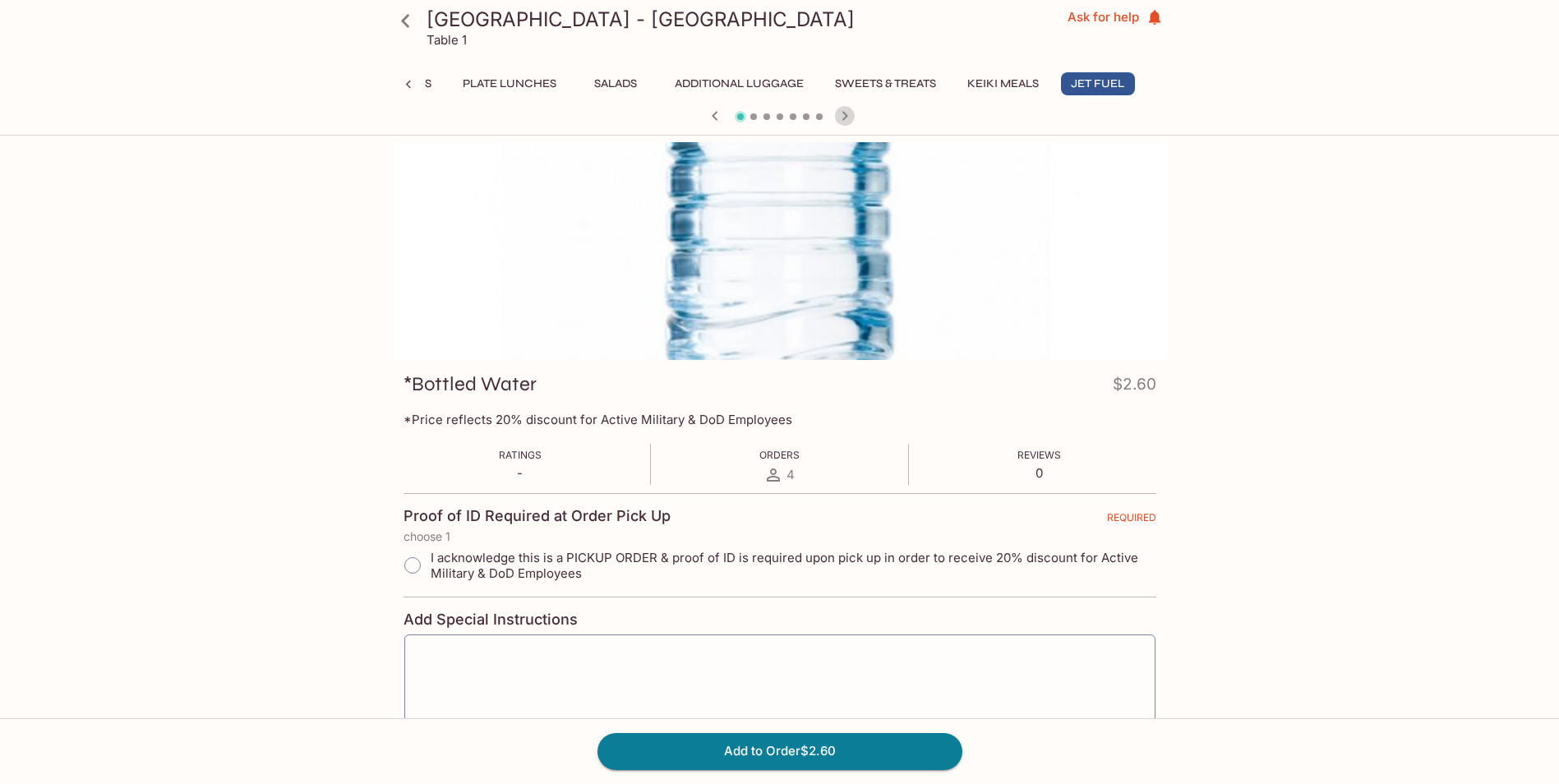
click at [845, 118] on icon "button" at bounding box center [844, 115] width 5 height 9
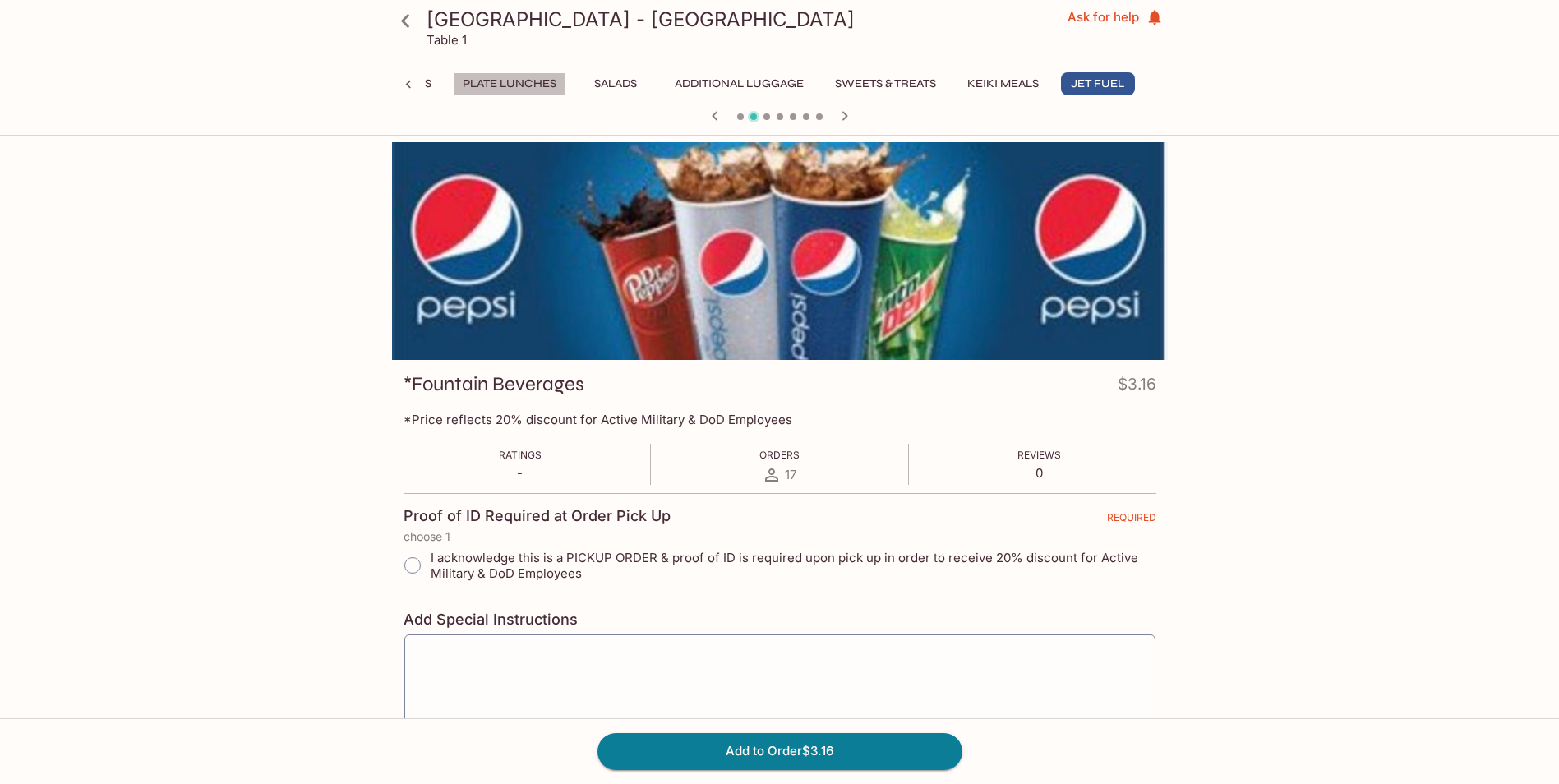
click at [521, 83] on button "Plate Lunches" at bounding box center [509, 84] width 112 height 23
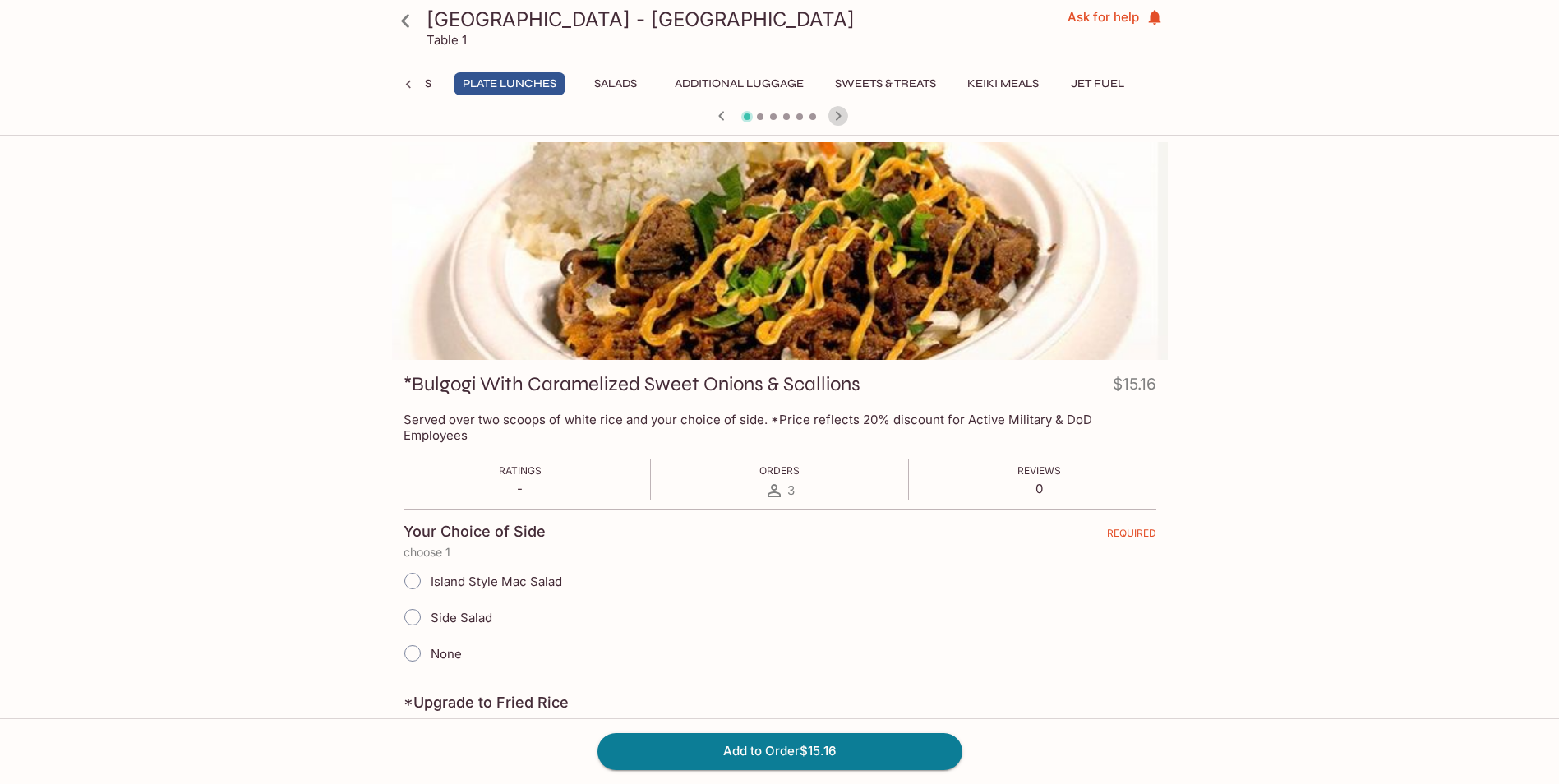
click at [834, 114] on icon "button" at bounding box center [838, 116] width 20 height 20
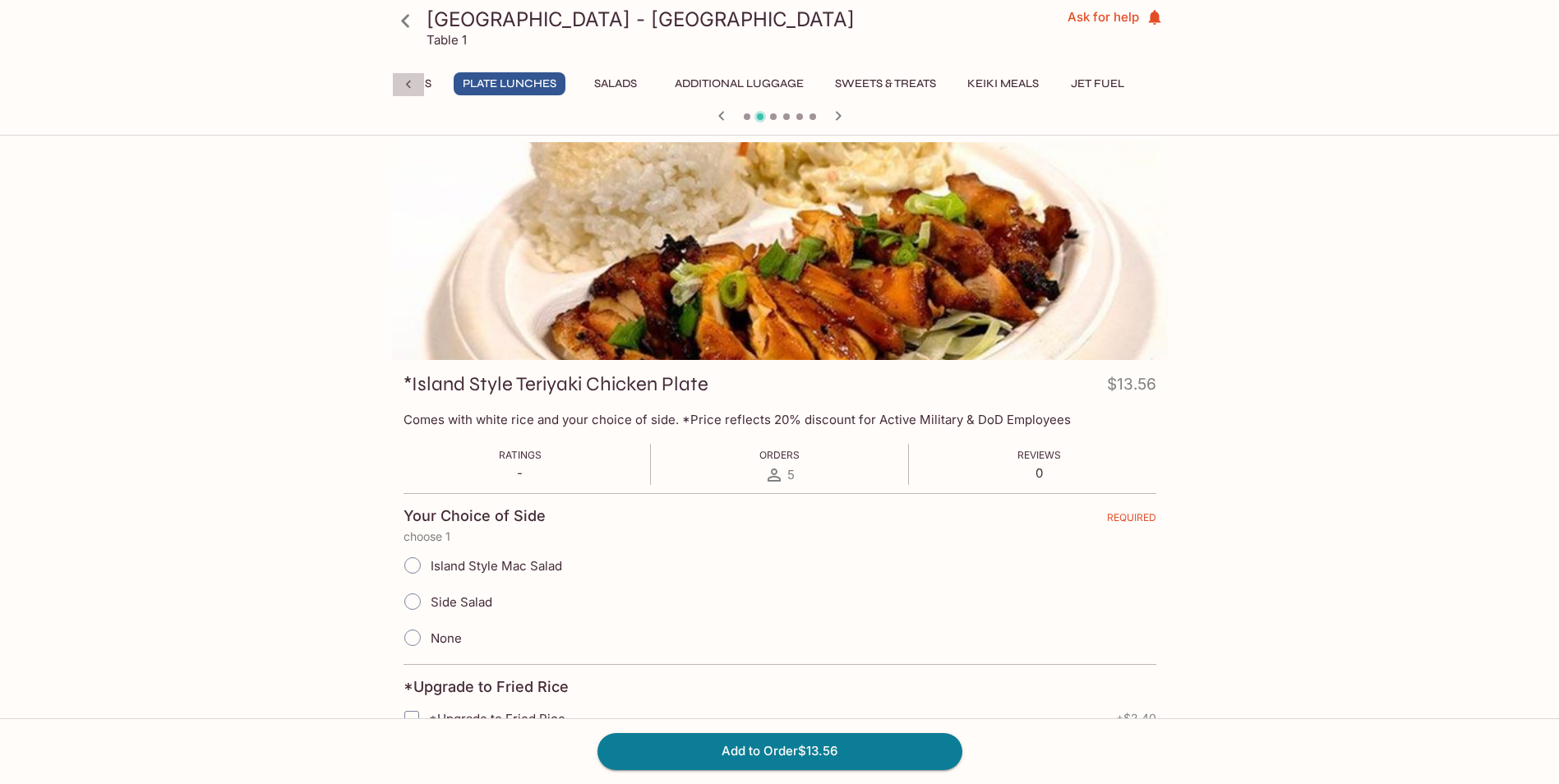
click at [409, 83] on icon at bounding box center [408, 84] width 5 height 8
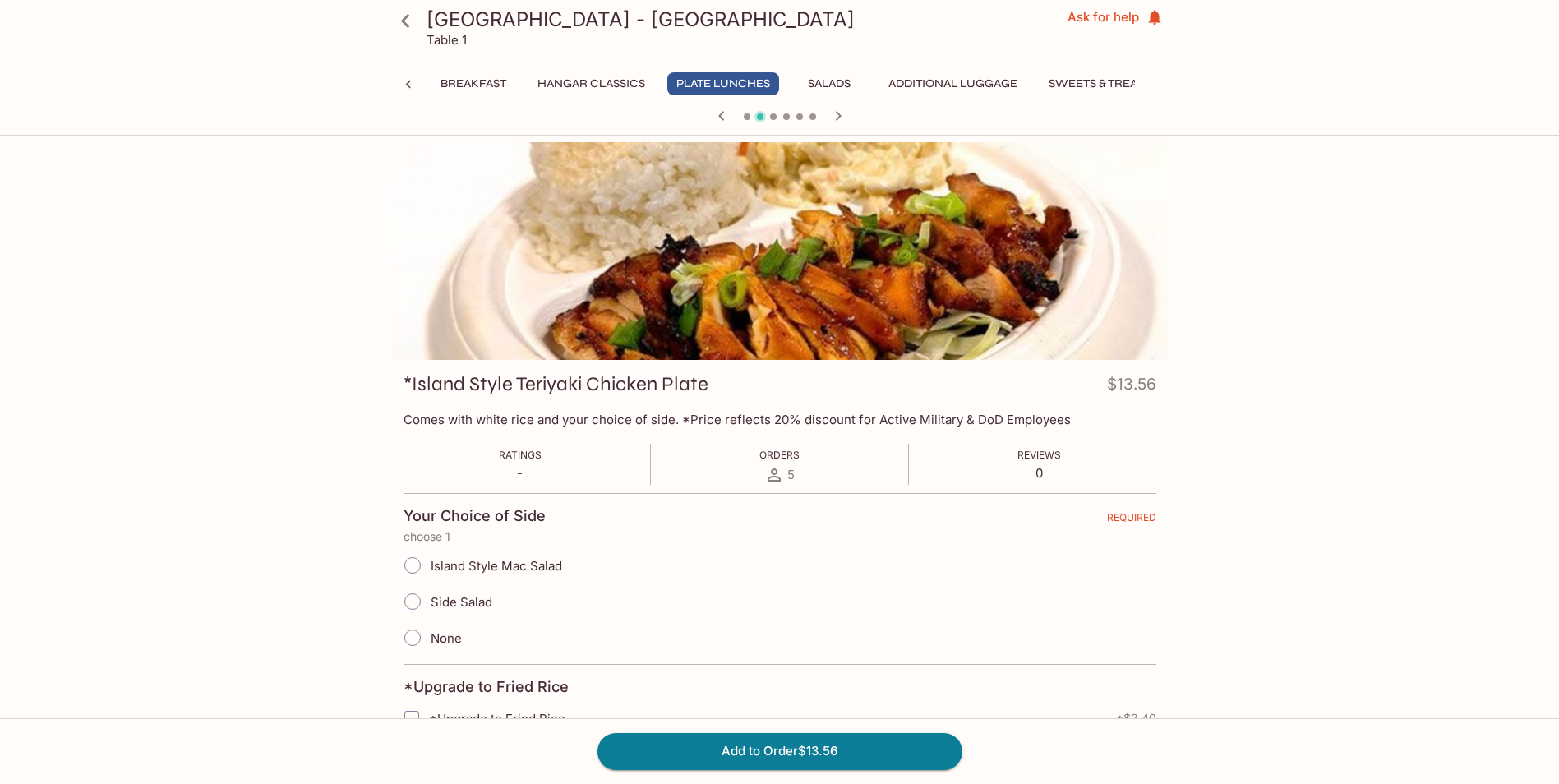
scroll to position [0, 0]
click at [410, 84] on div "Breakfast Hangar Classics Plate Lunches Salads Additional Luggage Sweets & Trea…" at bounding box center [779, 89] width 775 height 33
click at [479, 80] on button "Breakfast" at bounding box center [473, 84] width 84 height 23
